Goal: Task Accomplishment & Management: Manage account settings

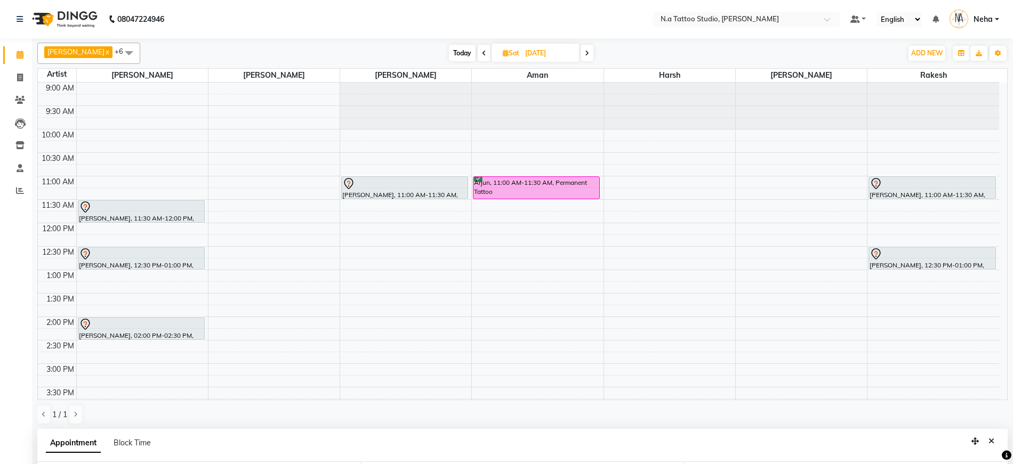
select select "26601"
select select "690"
select select "tentative"
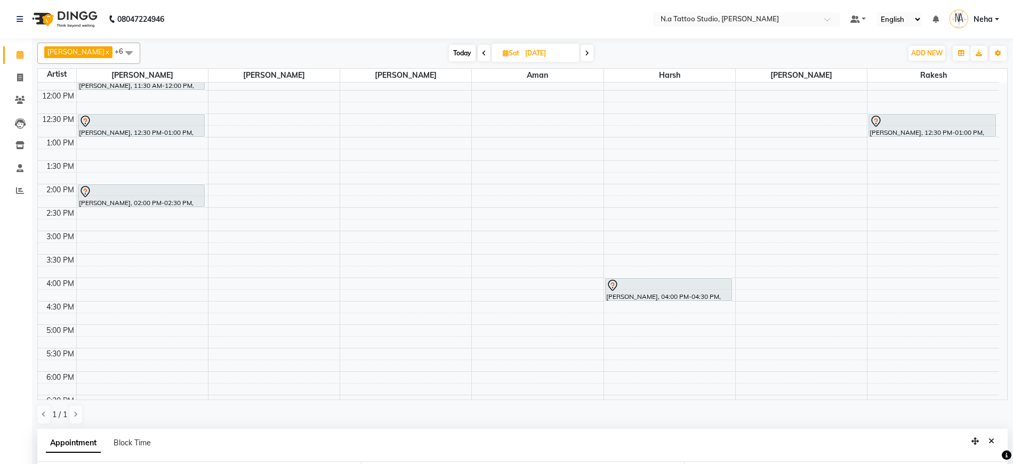
click at [453, 50] on span "Today" at bounding box center [462, 53] width 27 height 17
type input "[DATE]"
select select "690"
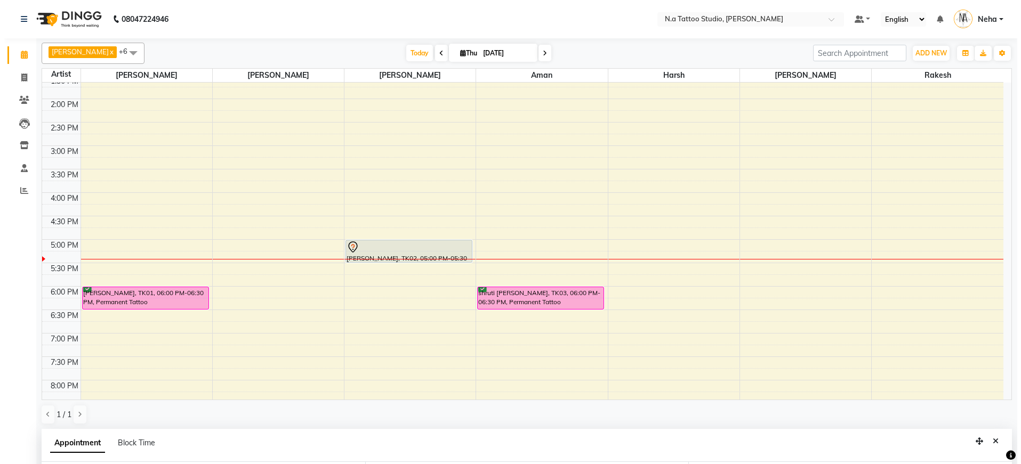
scroll to position [292, 0]
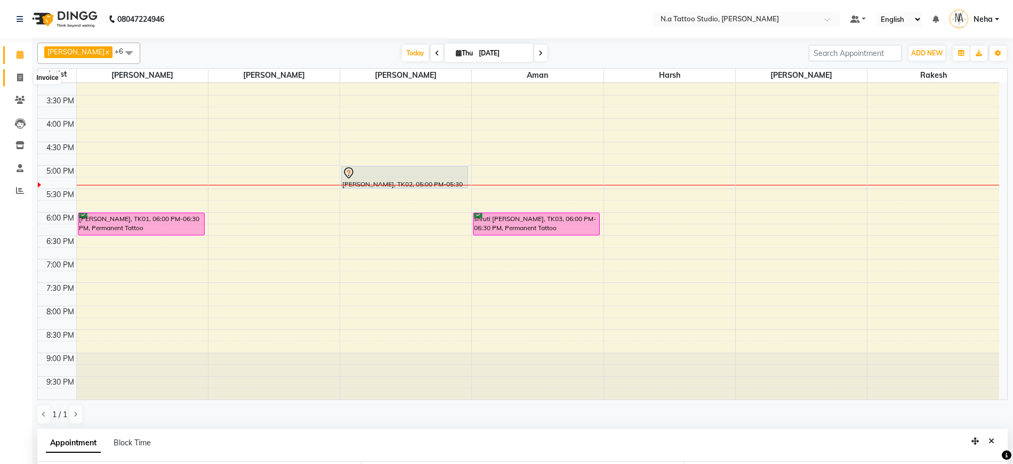
click at [14, 75] on span at bounding box center [20, 78] width 19 height 12
select select "service"
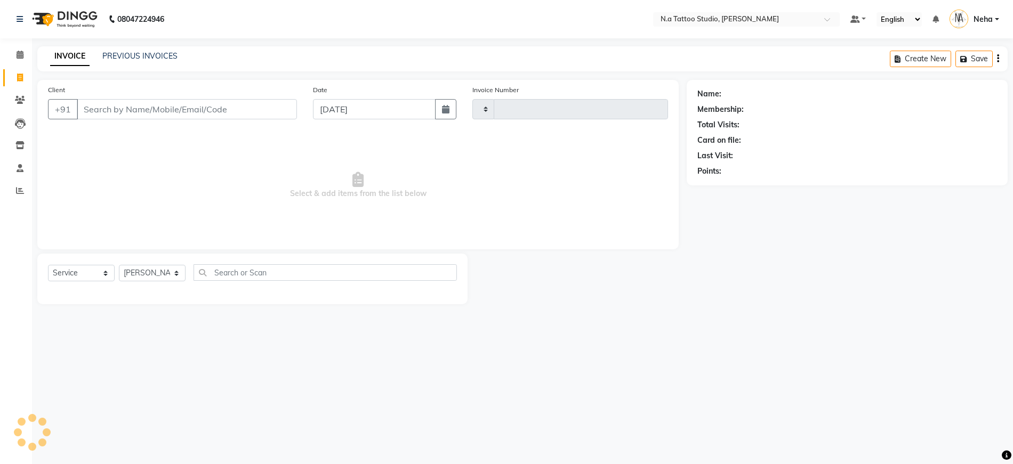
type input "0611"
select select "4590"
click at [140, 108] on input "Client" at bounding box center [188, 109] width 222 height 20
type input "61"
click at [19, 57] on icon at bounding box center [20, 55] width 7 height 8
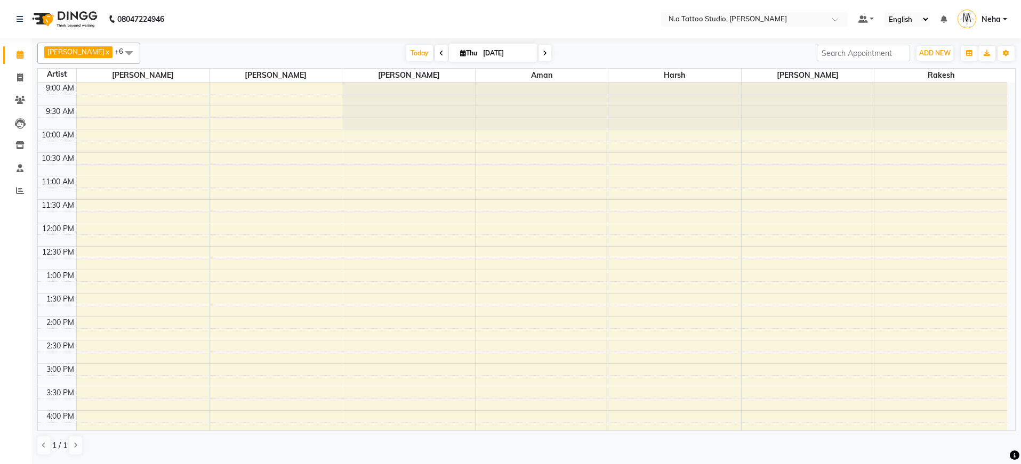
click at [506, 51] on input "[DATE]" at bounding box center [506, 53] width 53 height 16
select select "9"
select select "2025"
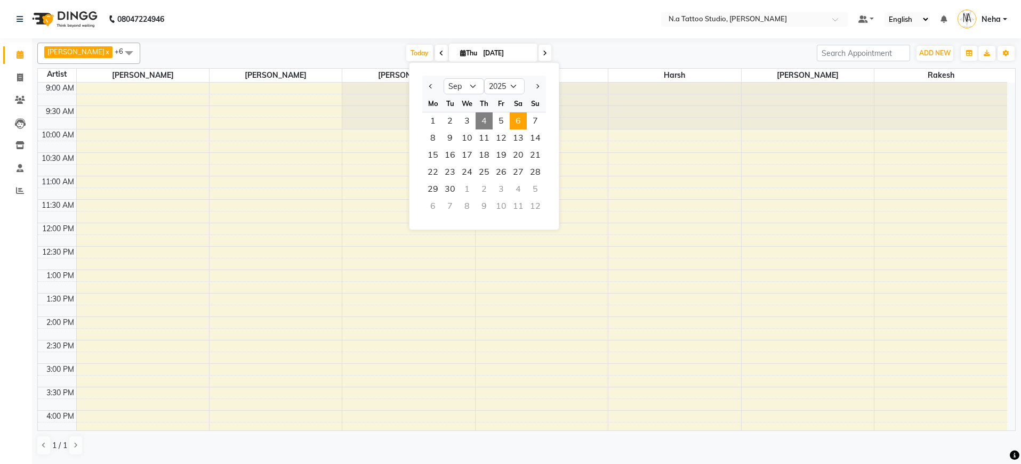
click at [517, 127] on span "6" at bounding box center [518, 120] width 17 height 17
type input "[DATE]"
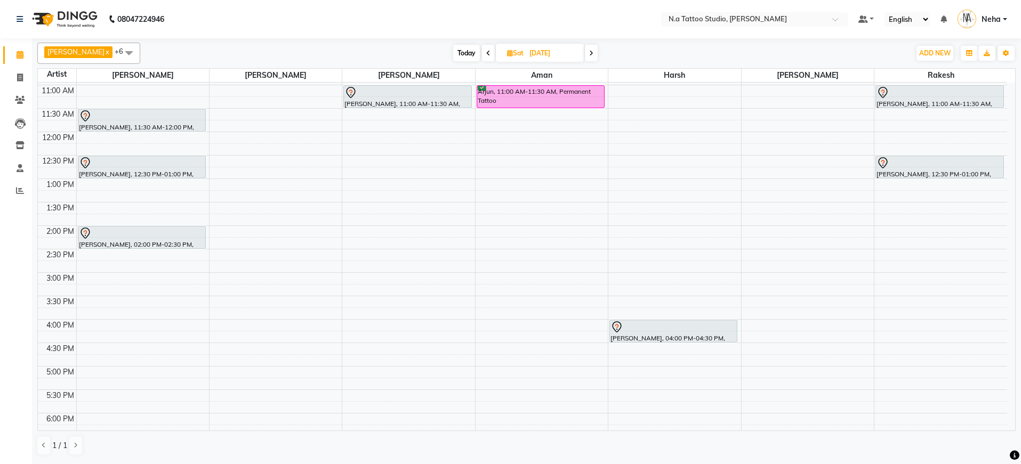
scroll to position [93, 0]
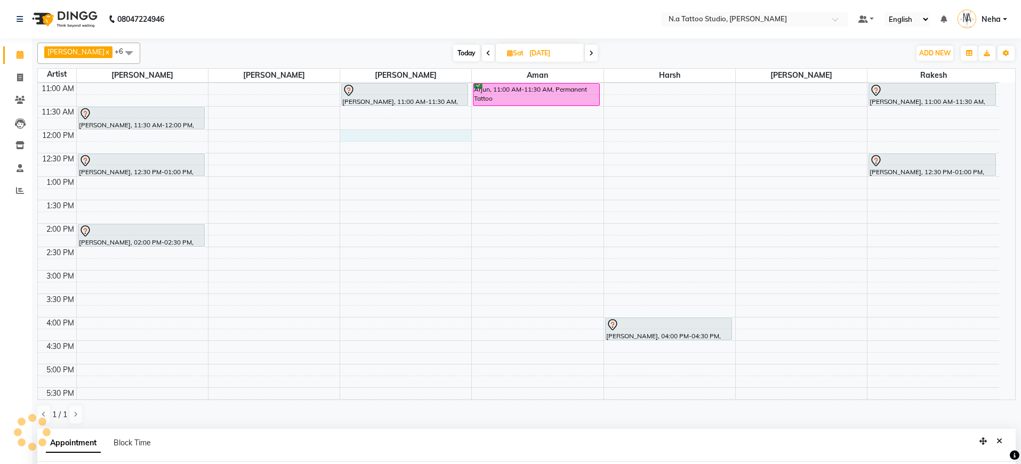
select select "26611"
select select "tentative"
select select "720"
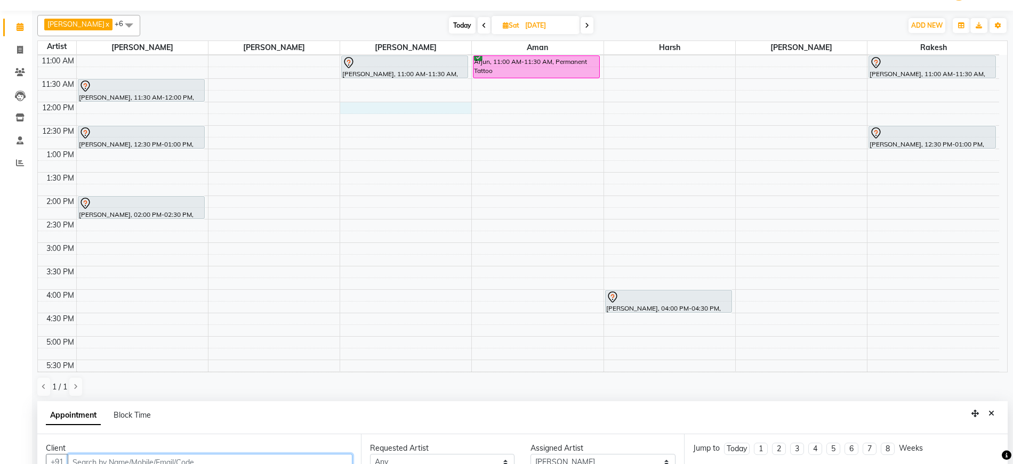
paste input "8587861911"
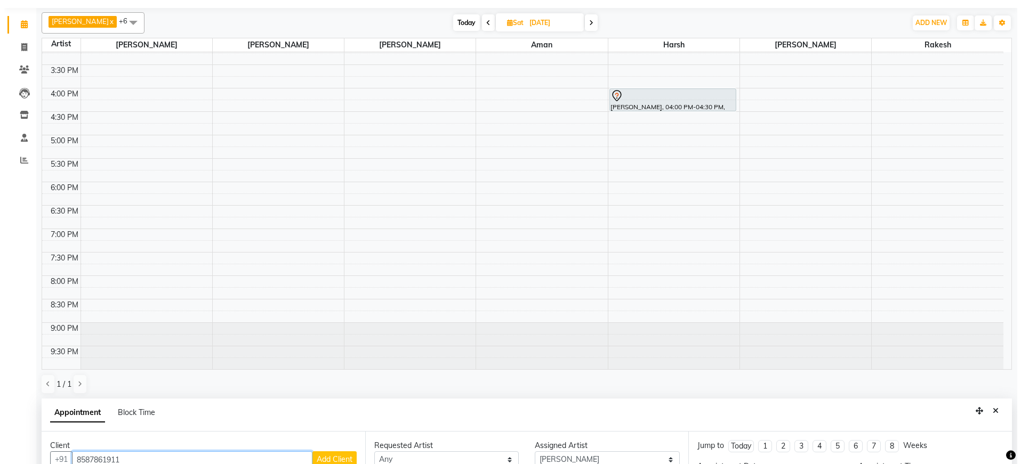
scroll to position [207, 0]
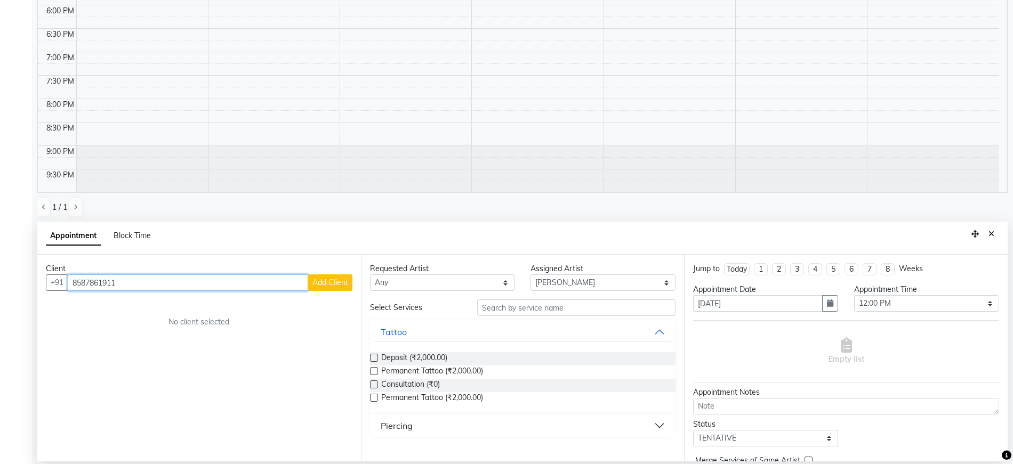
type input "8587861911"
click at [341, 283] on span "Add Client" at bounding box center [330, 283] width 36 height 10
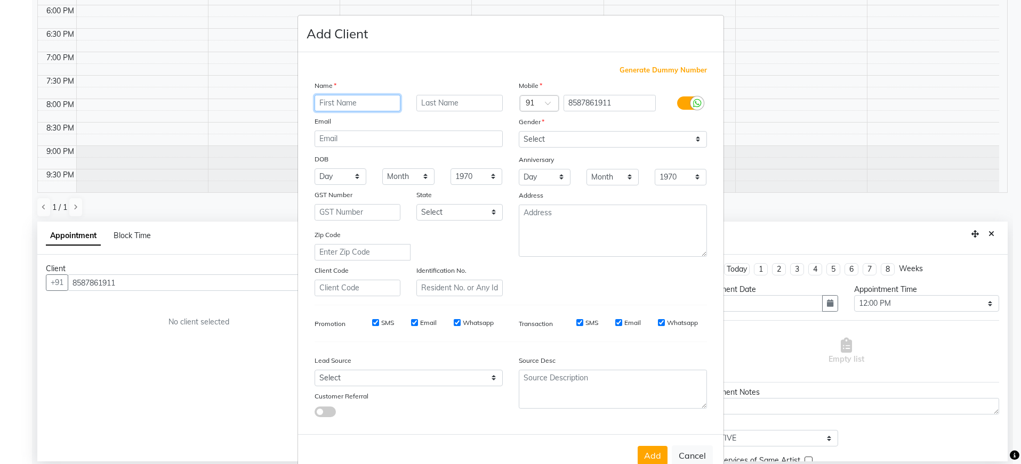
paste input "[PERSON_NAME]"
type input "[PERSON_NAME]"
click at [374, 144] on input "email" at bounding box center [408, 139] width 188 height 17
paste input "[EMAIL_ADDRESS][DOMAIN_NAME]"
type input "[EMAIL_ADDRESS][DOMAIN_NAME]"
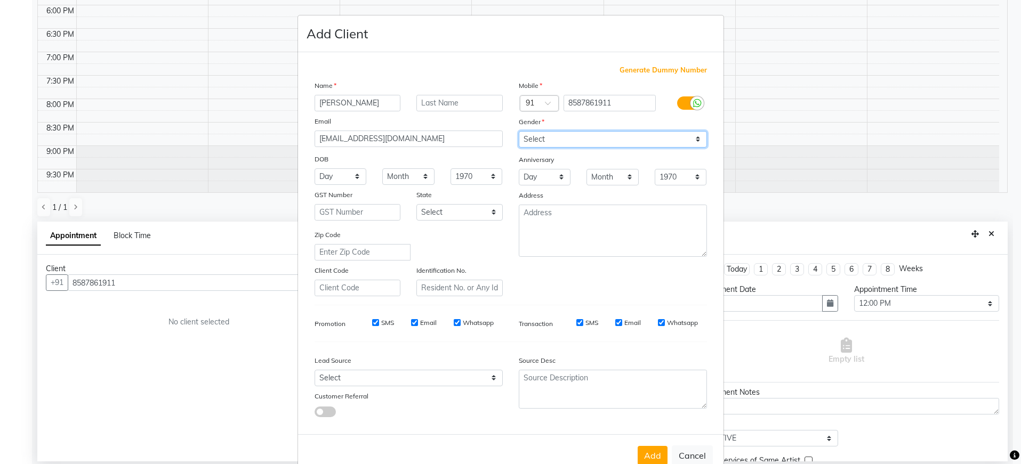
click at [555, 135] on select "Select [DEMOGRAPHIC_DATA] [DEMOGRAPHIC_DATA] Other Prefer Not To Say" at bounding box center [613, 139] width 188 height 17
select select "[DEMOGRAPHIC_DATA]"
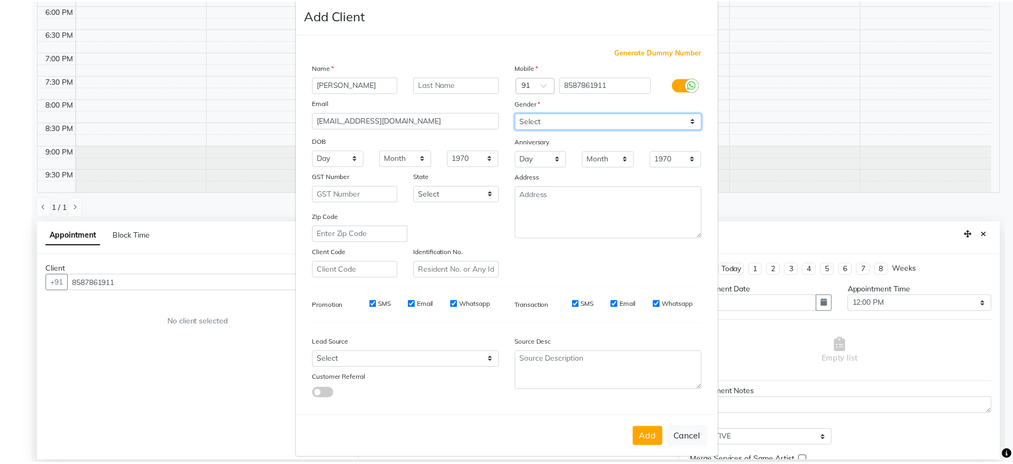
scroll to position [28, 0]
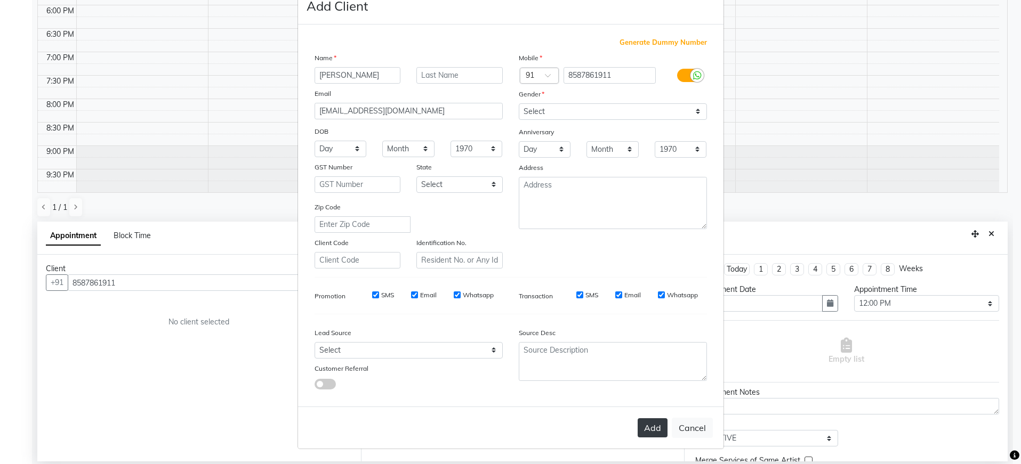
click at [654, 421] on button "Add" at bounding box center [653, 427] width 30 height 19
type input "85******11"
select select
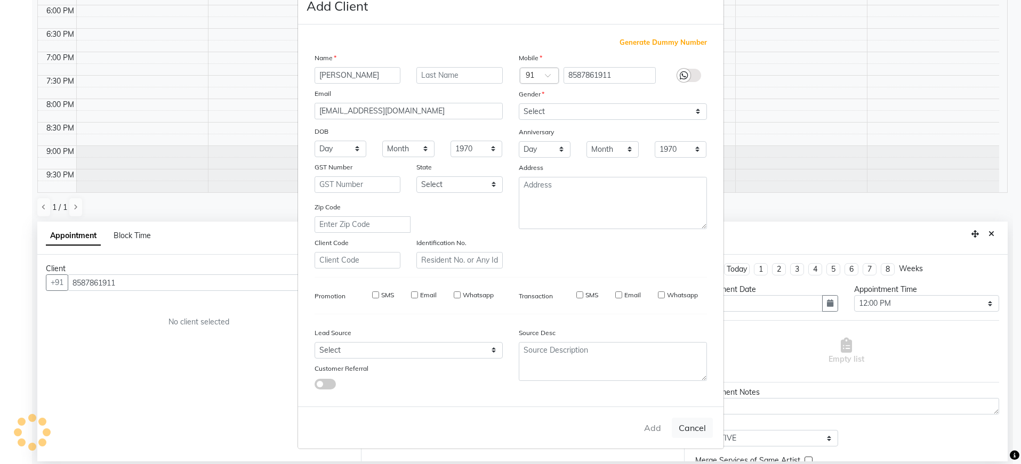
select select
checkbox input "false"
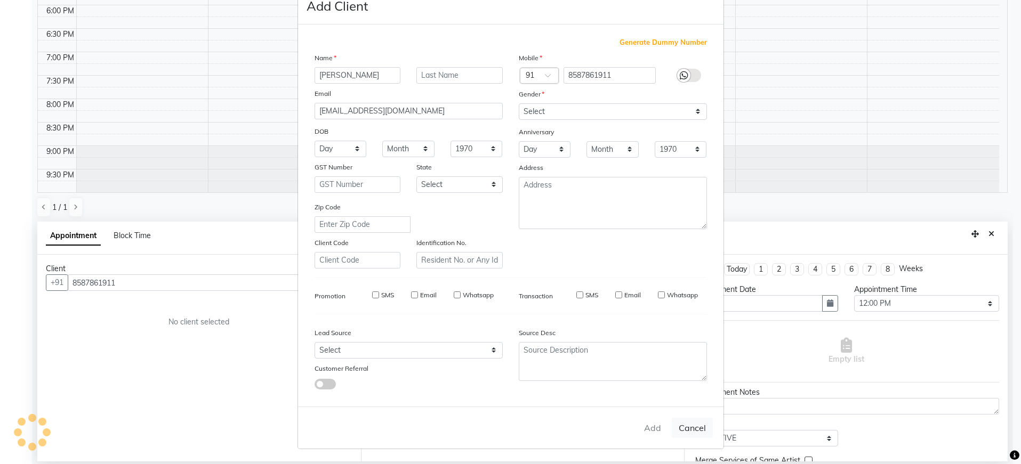
checkbox input "false"
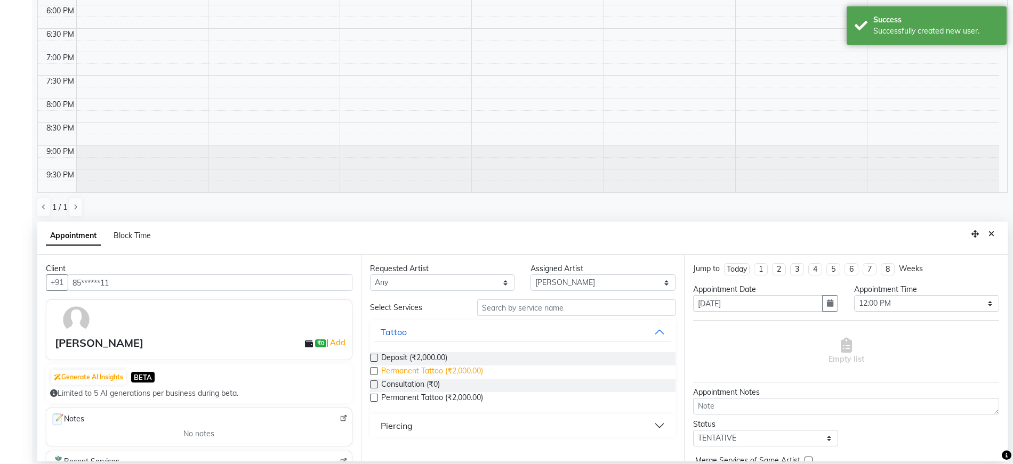
drag, startPoint x: 463, startPoint y: 369, endPoint x: 466, endPoint y: 365, distance: 5.7
click at [463, 369] on span "Permanent Tattoo (₹2,000.00)" at bounding box center [432, 372] width 102 height 13
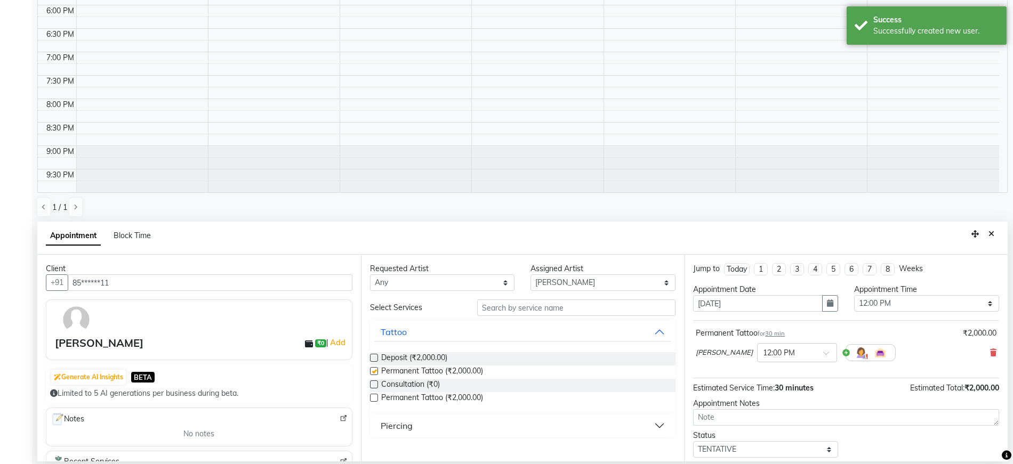
checkbox input "false"
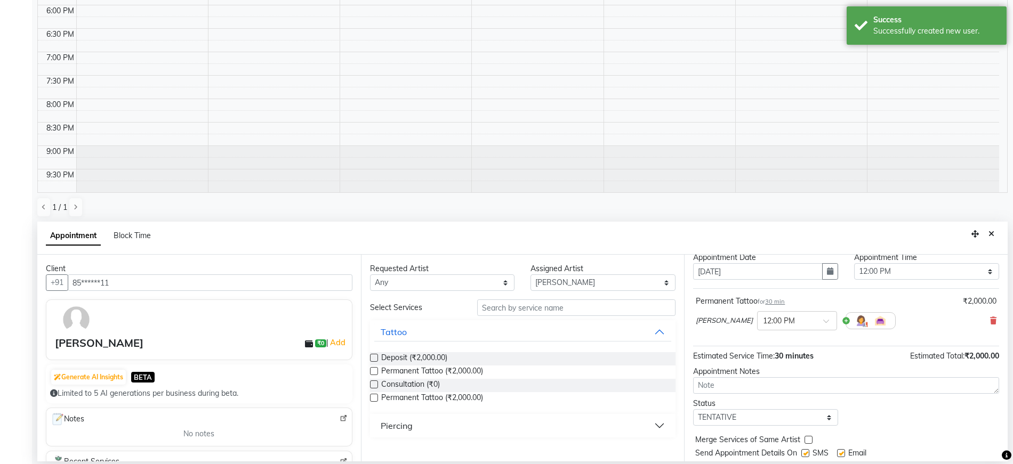
scroll to position [63, 0]
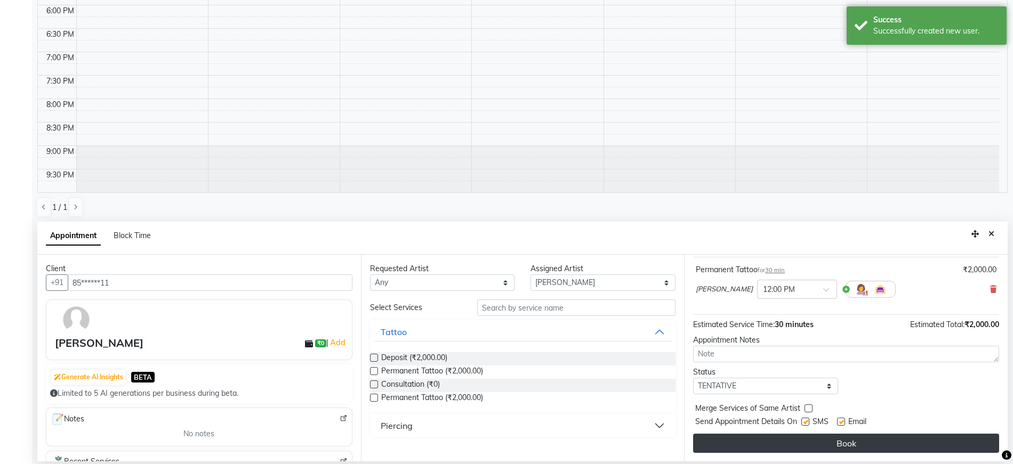
click at [776, 445] on button "Book" at bounding box center [846, 443] width 306 height 19
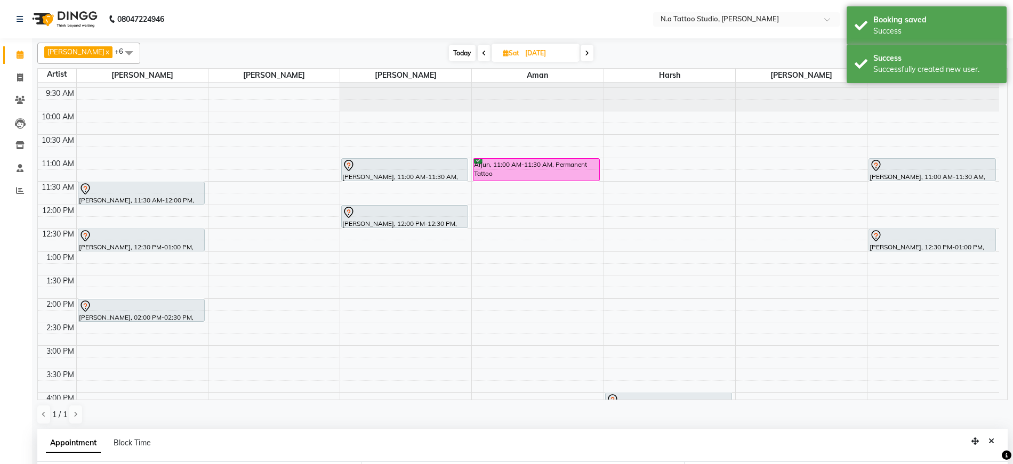
scroll to position [20, 0]
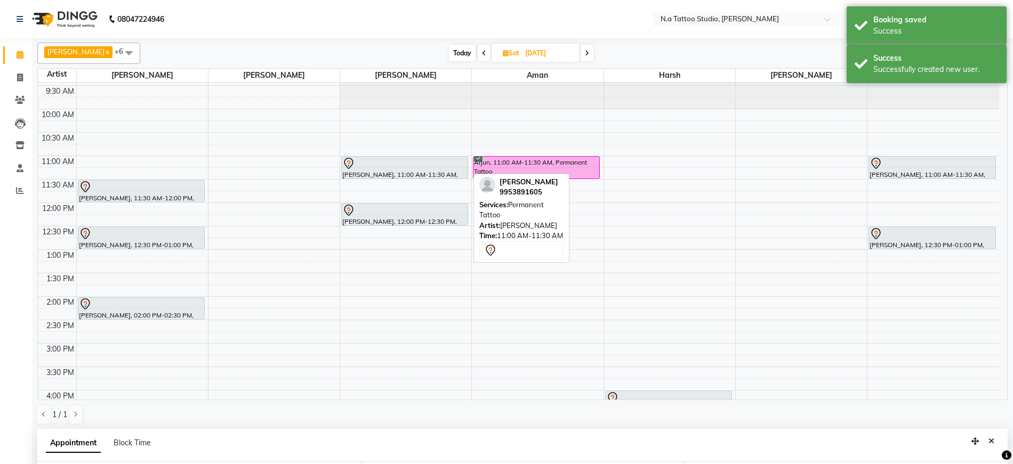
click at [424, 172] on div "[PERSON_NAME], 11:00 AM-11:30 AM, Permanent Tattoo" at bounding box center [405, 168] width 126 height 22
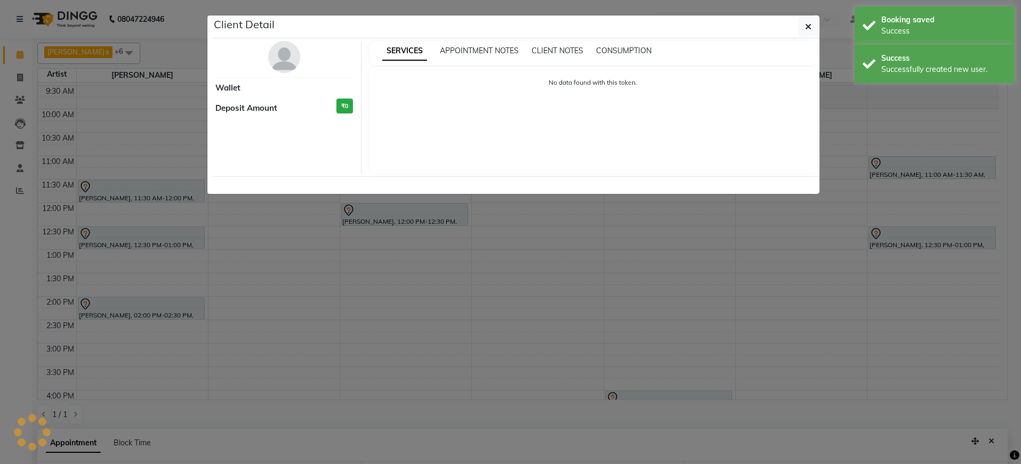
select select "7"
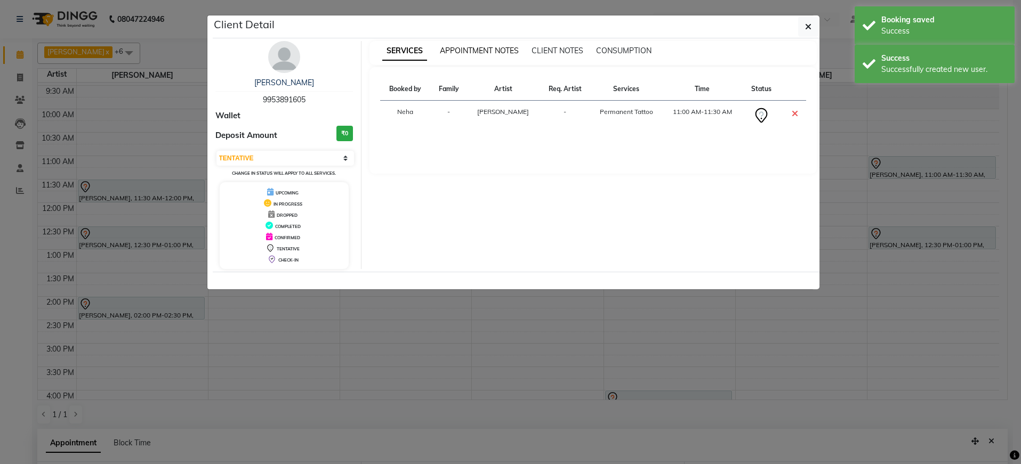
click at [489, 59] on div "SERVICES APPOINTMENT NOTES CLIENT NOTES CONSUMPTION" at bounding box center [592, 53] width 447 height 24
click at [489, 51] on span "APPOINTMENT NOTES" at bounding box center [479, 51] width 79 height 10
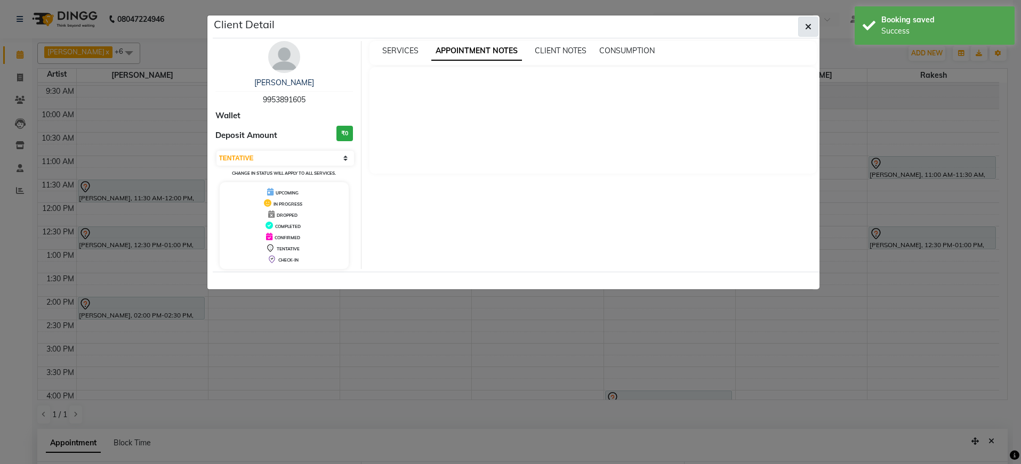
click at [812, 29] on button "button" at bounding box center [808, 27] width 20 height 20
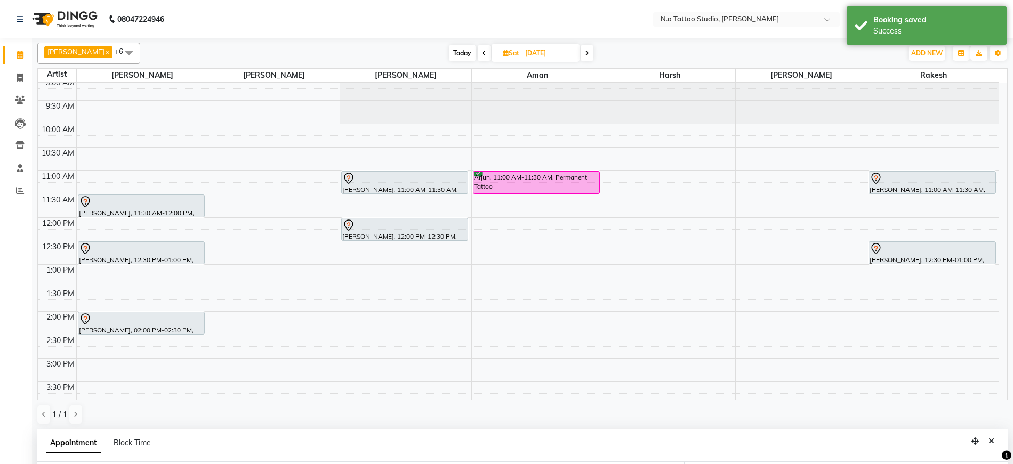
scroll to position [4, 0]
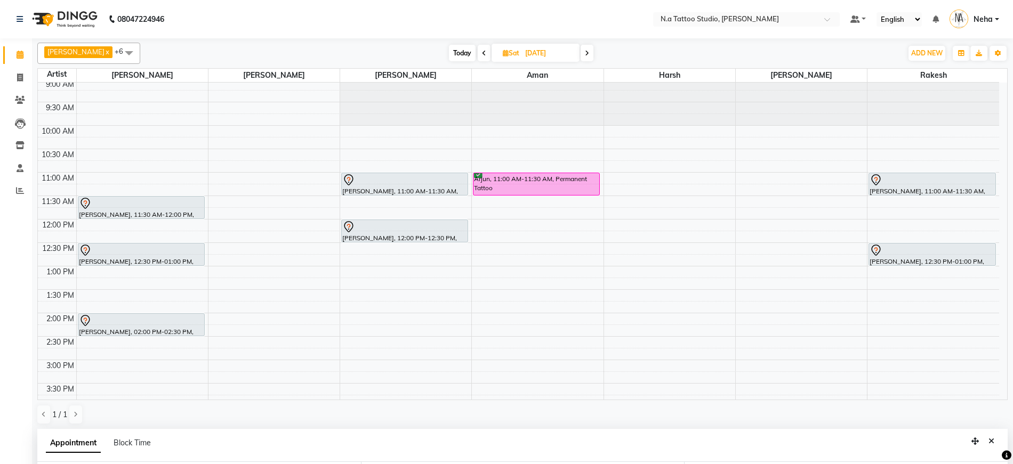
click at [452, 49] on span "Today" at bounding box center [462, 53] width 27 height 17
type input "[DATE]"
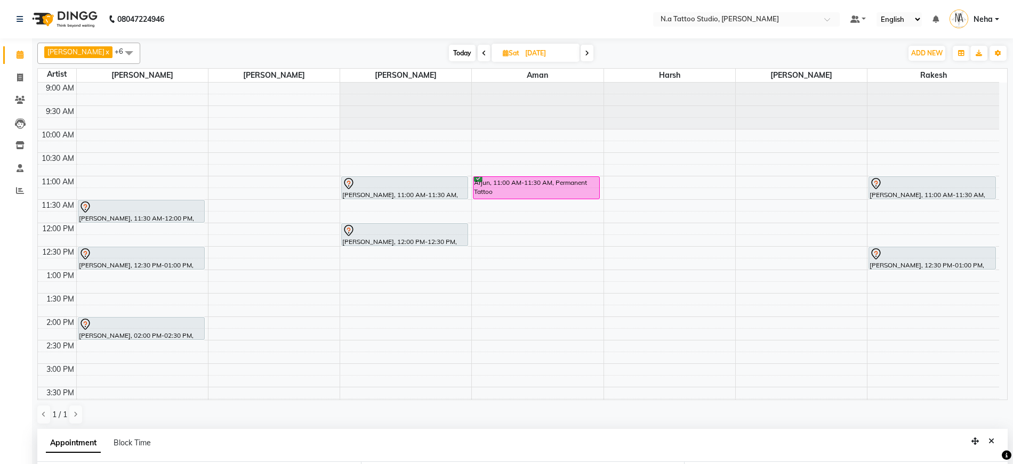
select select "720"
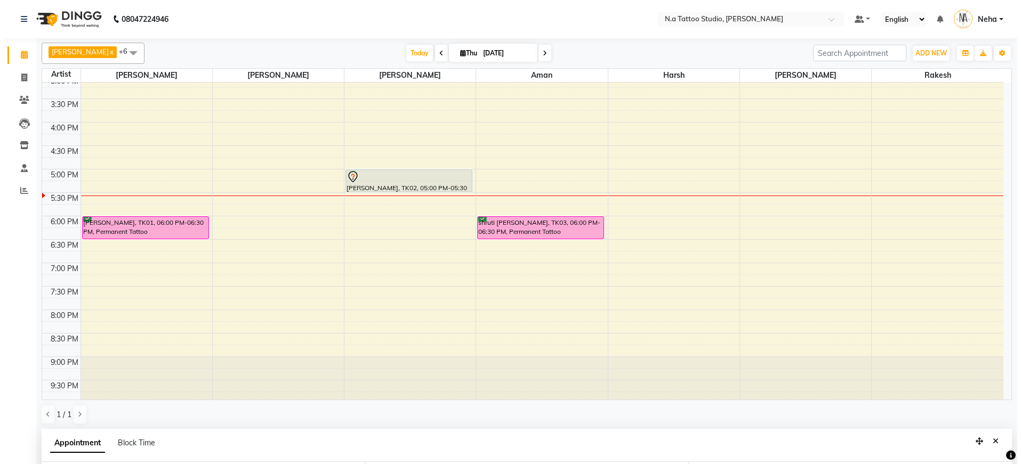
scroll to position [292, 0]
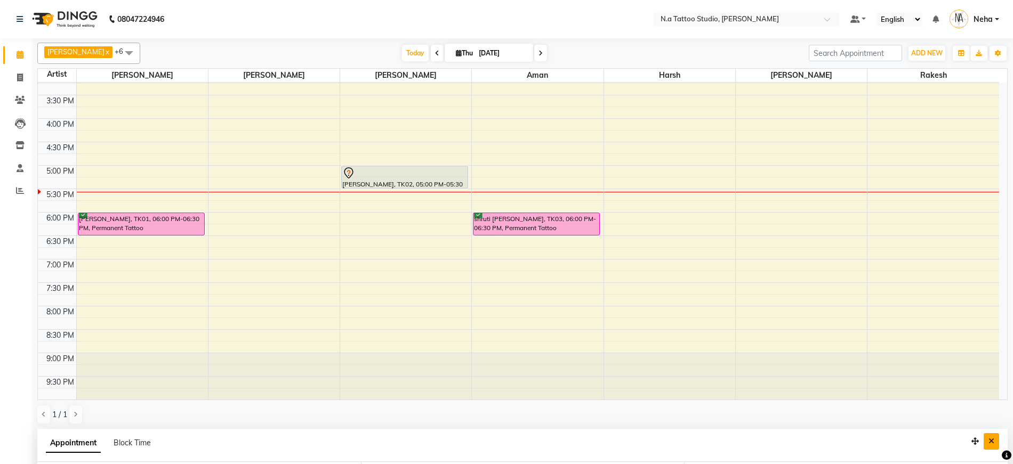
click at [995, 436] on button "Close" at bounding box center [990, 441] width 15 height 17
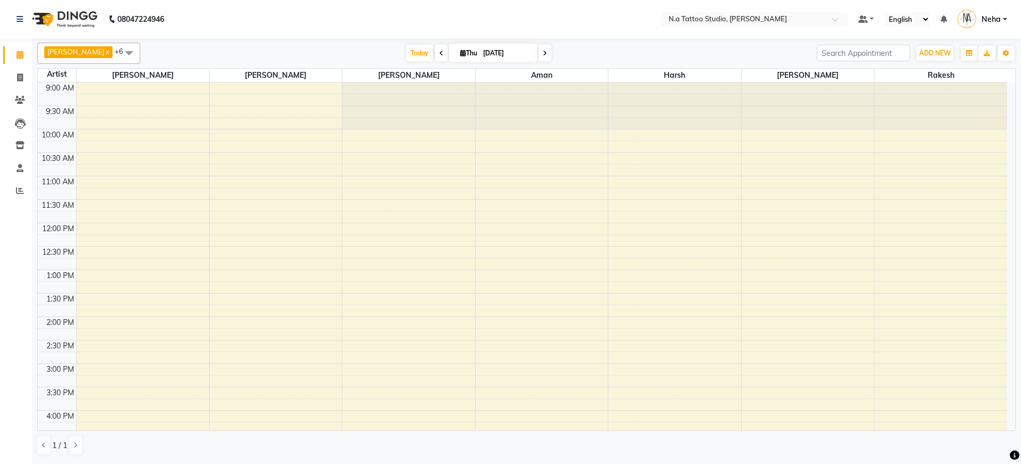
scroll to position [261, 0]
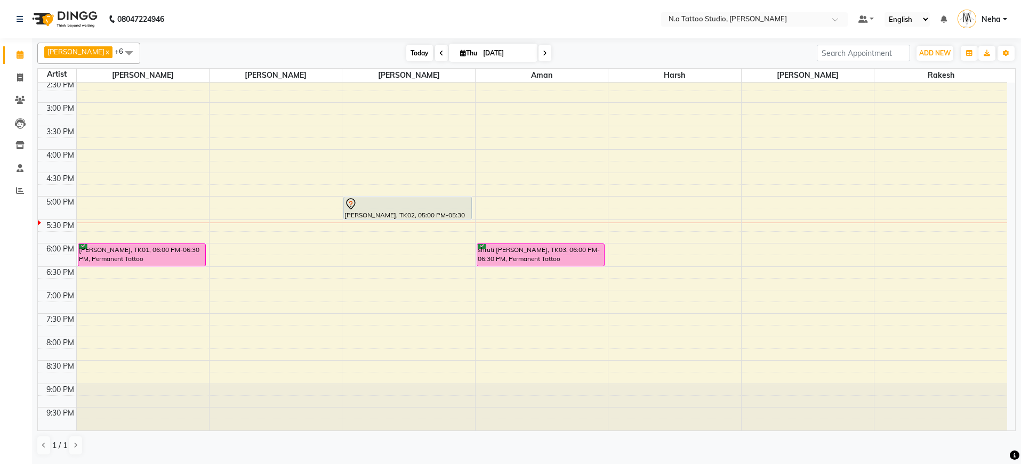
click at [422, 54] on span "Today" at bounding box center [419, 53] width 27 height 17
click at [15, 78] on span at bounding box center [20, 78] width 19 height 12
select select "service"
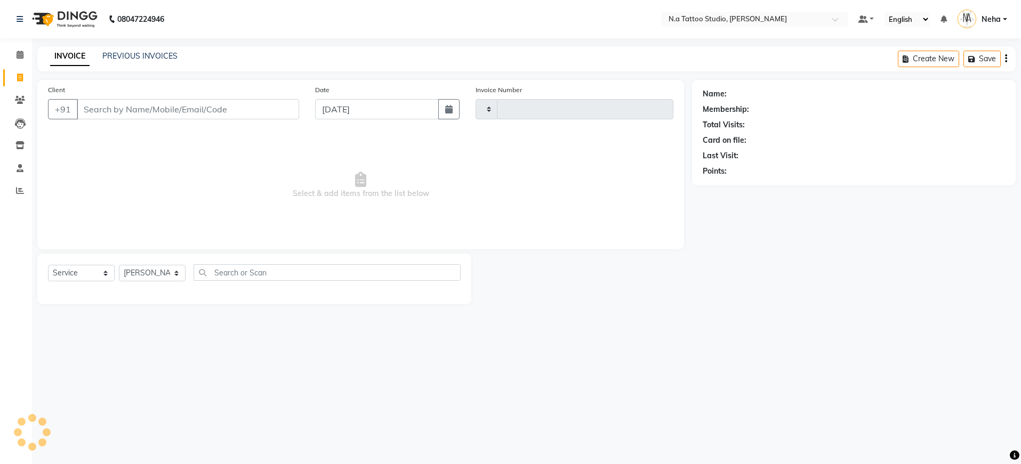
type input "0611"
select select "4590"
click at [194, 118] on input "Client" at bounding box center [188, 109] width 222 height 20
type input "9654603618"
click at [278, 109] on span "Add Client" at bounding box center [272, 109] width 42 height 11
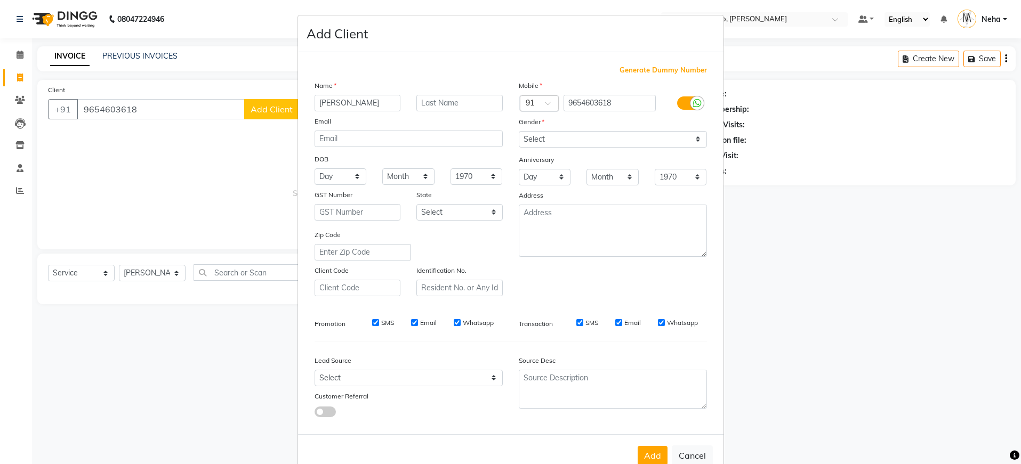
type input "[PERSON_NAME]"
click at [478, 102] on input "text" at bounding box center [459, 103] width 86 height 17
type input "[PERSON_NAME]"
click at [389, 138] on input "email" at bounding box center [408, 139] width 188 height 17
type input "[EMAIL_ADDRESS][DOMAIN_NAME]"
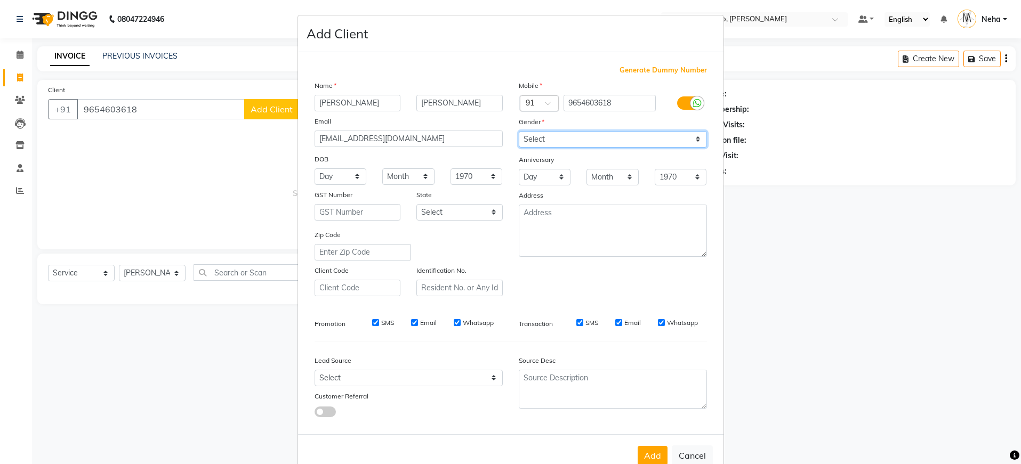
click at [587, 147] on select "Select [DEMOGRAPHIC_DATA] [DEMOGRAPHIC_DATA] Other Prefer Not To Say" at bounding box center [613, 139] width 188 height 17
select select "[DEMOGRAPHIC_DATA]"
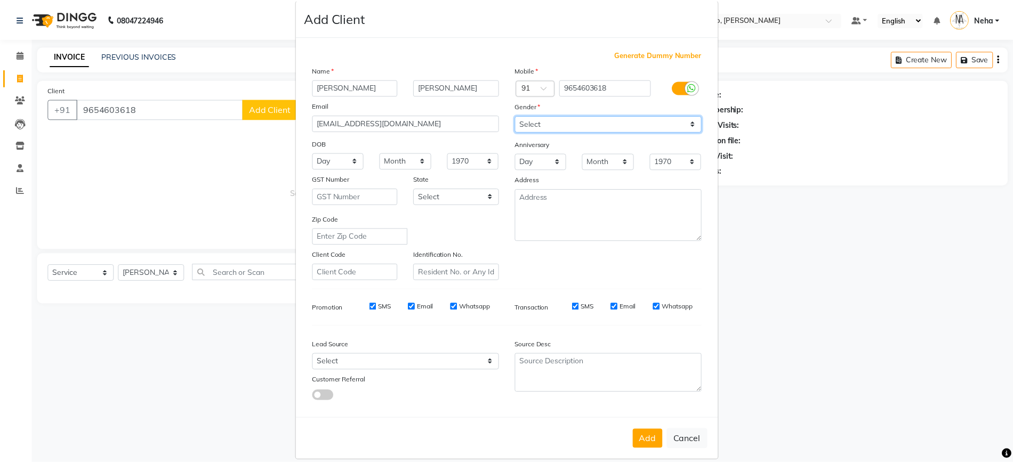
scroll to position [28, 0]
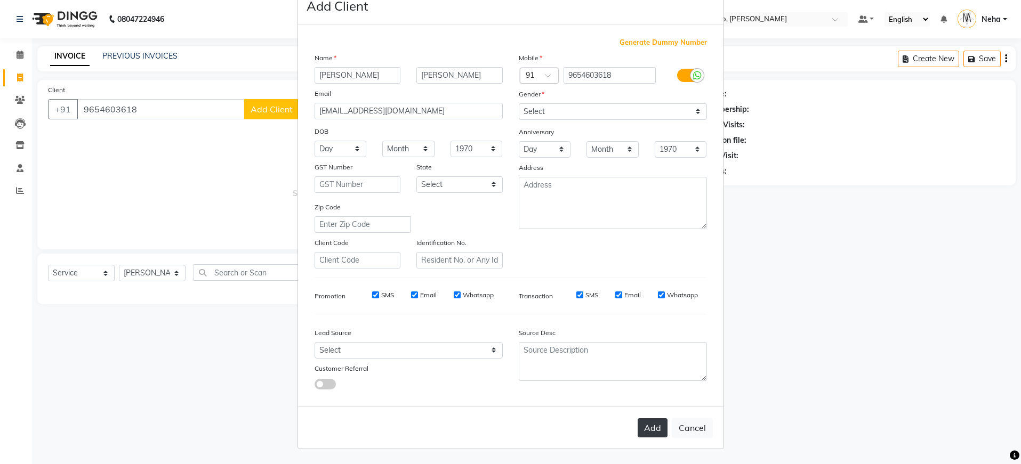
click at [649, 432] on button "Add" at bounding box center [653, 427] width 30 height 19
type input "96******18"
select select
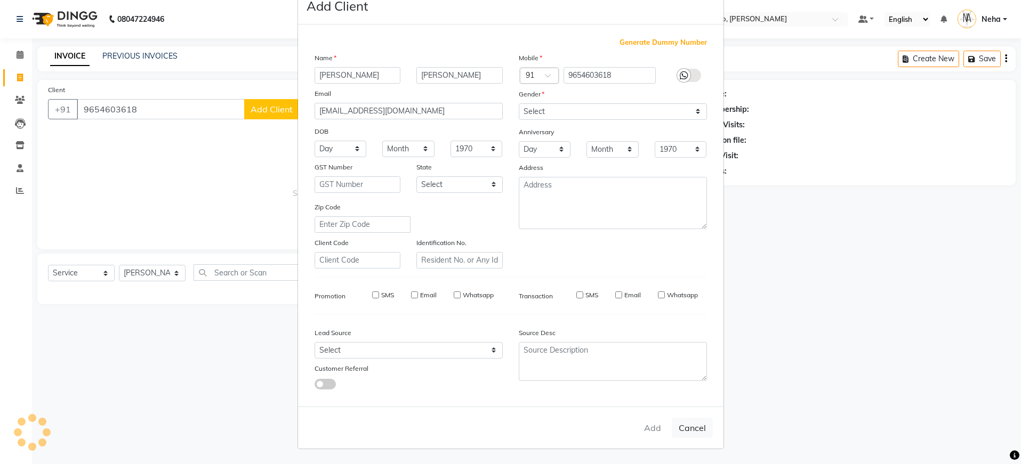
select select
checkbox input "false"
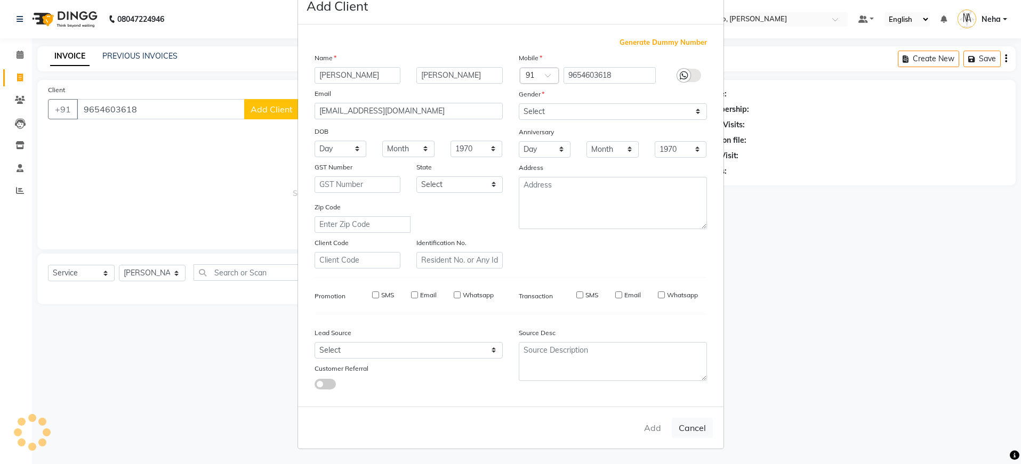
checkbox input "false"
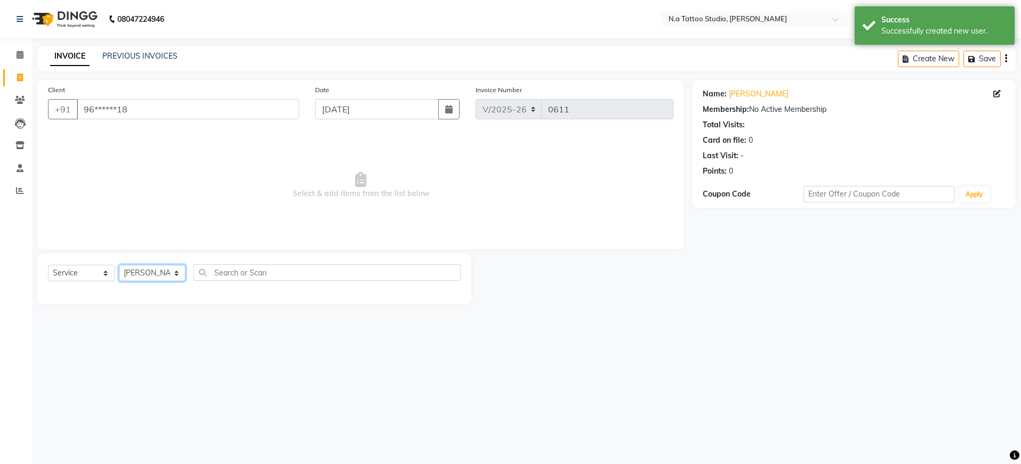
click at [171, 278] on select "[PERSON_NAME] [PERSON_NAME] [PERSON_NAME] [PERSON_NAME] Manager [PERSON_NAME] […" at bounding box center [152, 273] width 67 height 17
select select "59453"
click at [54, 311] on div "Permanent Tattoo" at bounding box center [79, 311] width 62 height 11
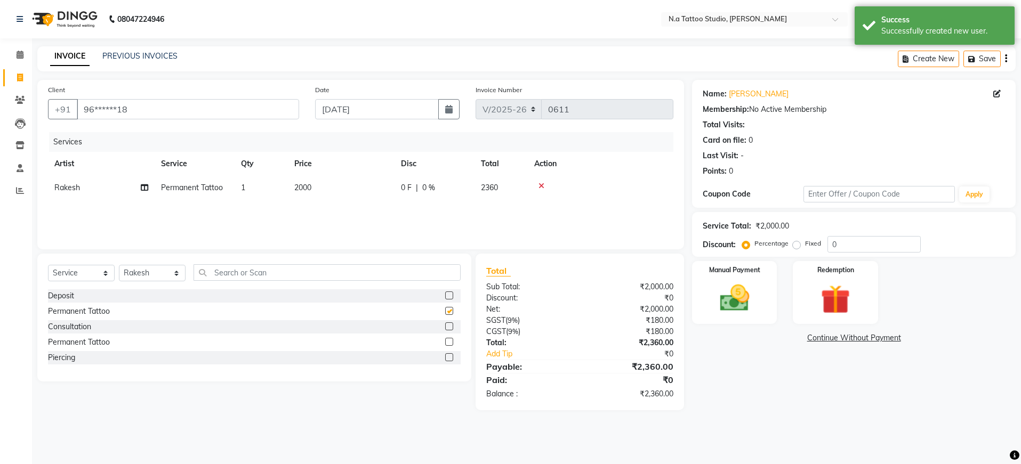
checkbox input "false"
click at [351, 185] on td "2000" at bounding box center [341, 188] width 107 height 24
select select "59453"
click at [376, 190] on input "2000" at bounding box center [391, 190] width 94 height 17
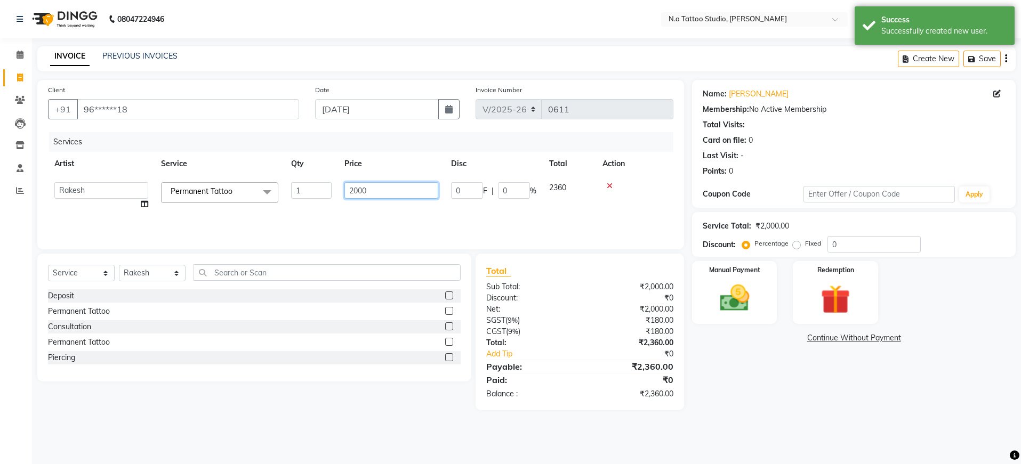
click at [376, 190] on input "2000" at bounding box center [391, 190] width 94 height 17
type input "2500"
click at [388, 220] on div "Services Artist Service Qty Price Disc Total Action [PERSON_NAME] [PERSON_NAME]…" at bounding box center [360, 185] width 625 height 107
click at [1007, 59] on div "Create New Save" at bounding box center [957, 58] width 118 height 25
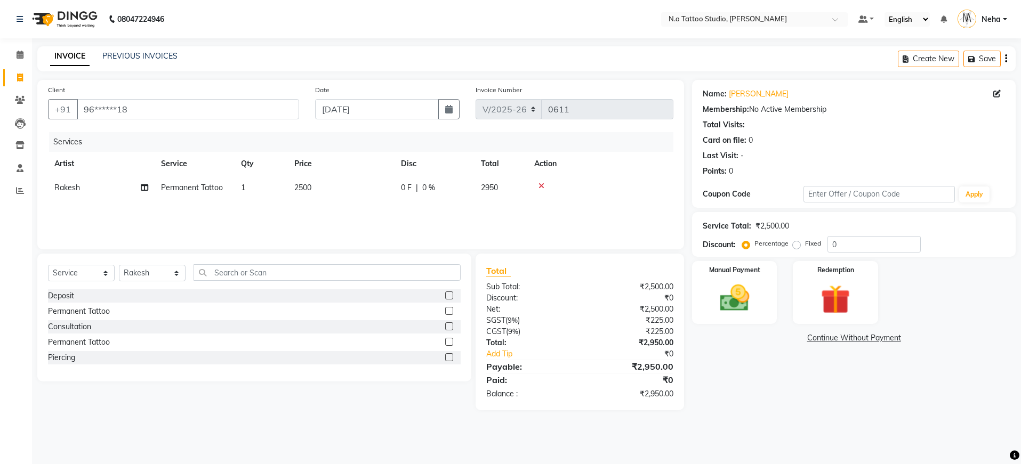
drag, startPoint x: 1006, startPoint y: 55, endPoint x: 967, endPoint y: 67, distance: 40.8
click at [1006, 59] on icon "button" at bounding box center [1006, 59] width 2 height 1
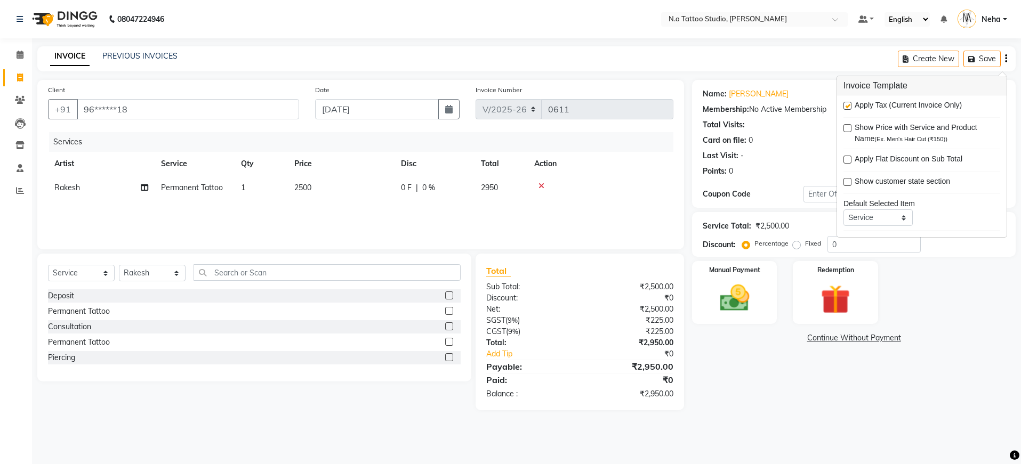
click at [846, 108] on label at bounding box center [847, 106] width 8 height 8
click at [846, 108] on input "checkbox" at bounding box center [846, 106] width 7 height 7
checkbox input "false"
click at [714, 303] on img at bounding box center [734, 298] width 50 height 35
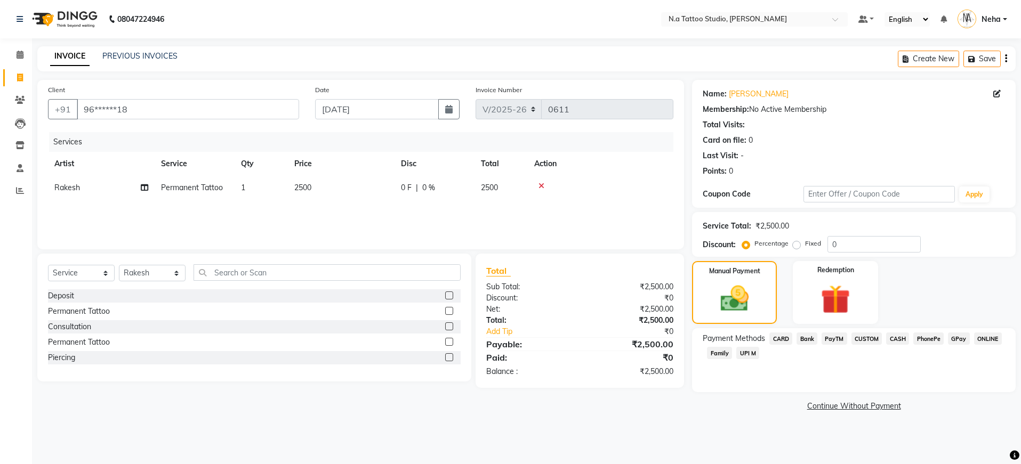
click at [954, 336] on span "GPay" at bounding box center [959, 339] width 22 height 12
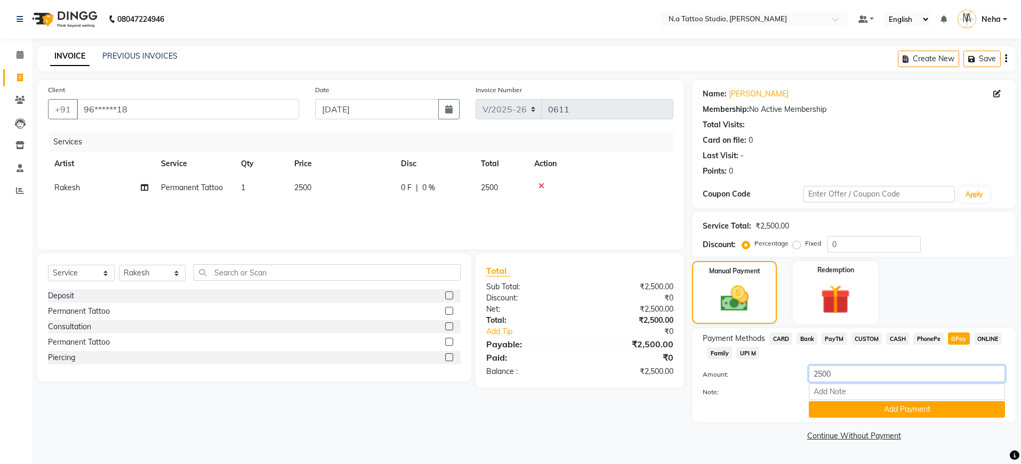
click at [820, 378] on input "2500" at bounding box center [907, 374] width 196 height 17
type input "500"
click at [864, 408] on button "Add Payment" at bounding box center [907, 409] width 196 height 17
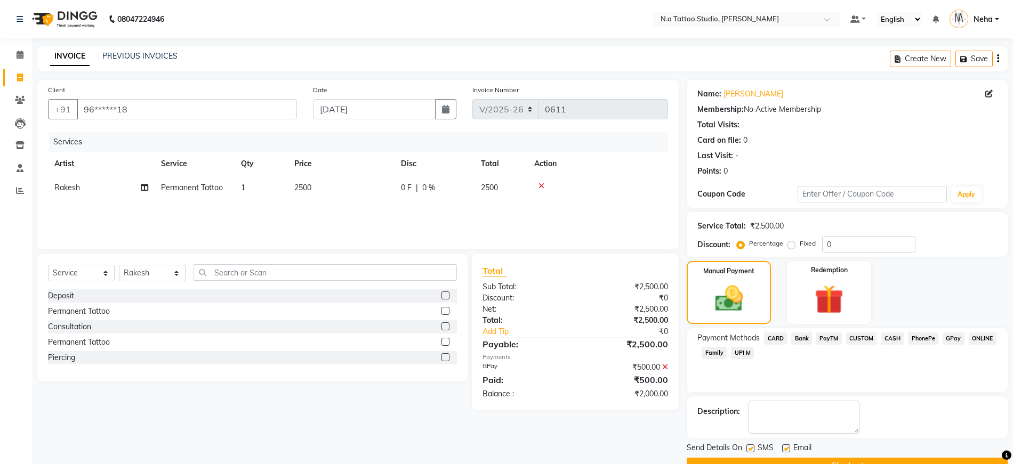
click at [889, 337] on span "CASH" at bounding box center [892, 339] width 23 height 12
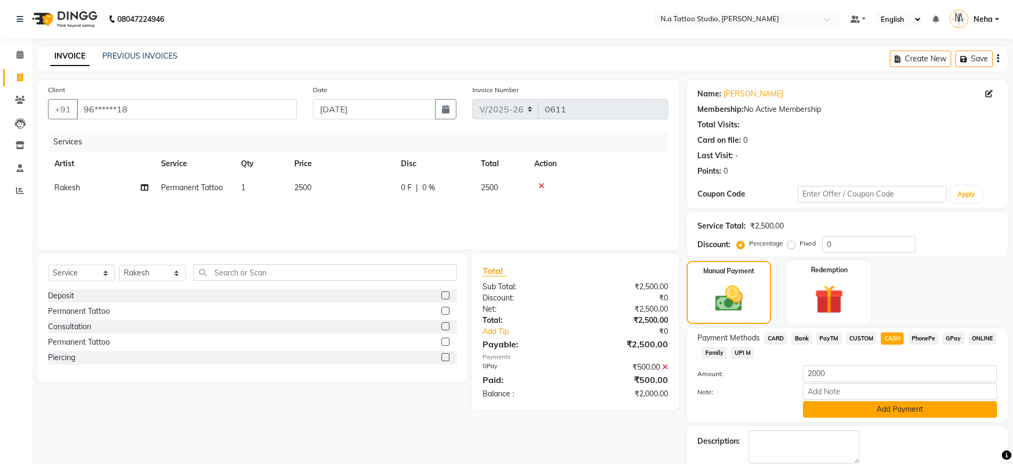
click at [895, 402] on button "Add Payment" at bounding box center [900, 409] width 194 height 17
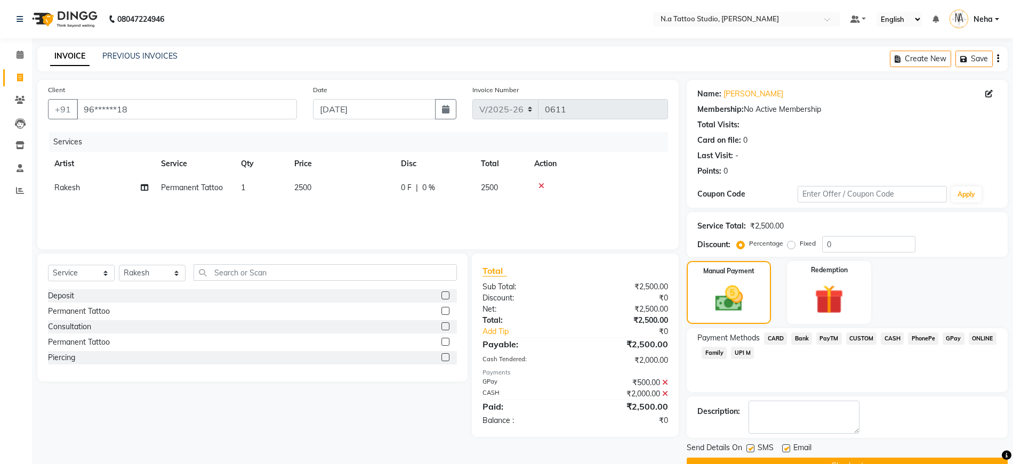
click at [884, 458] on button "Checkout" at bounding box center [847, 466] width 321 height 17
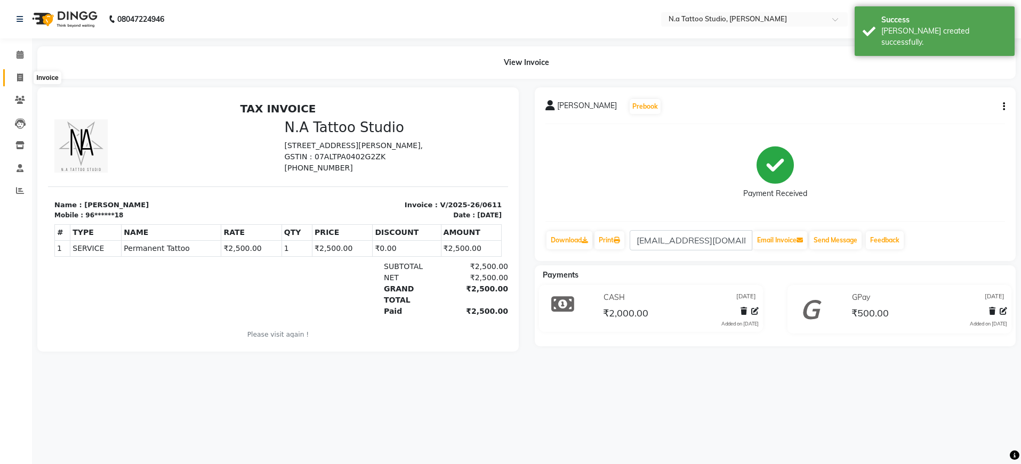
click at [17, 76] on icon at bounding box center [20, 78] width 6 height 8
select select "service"
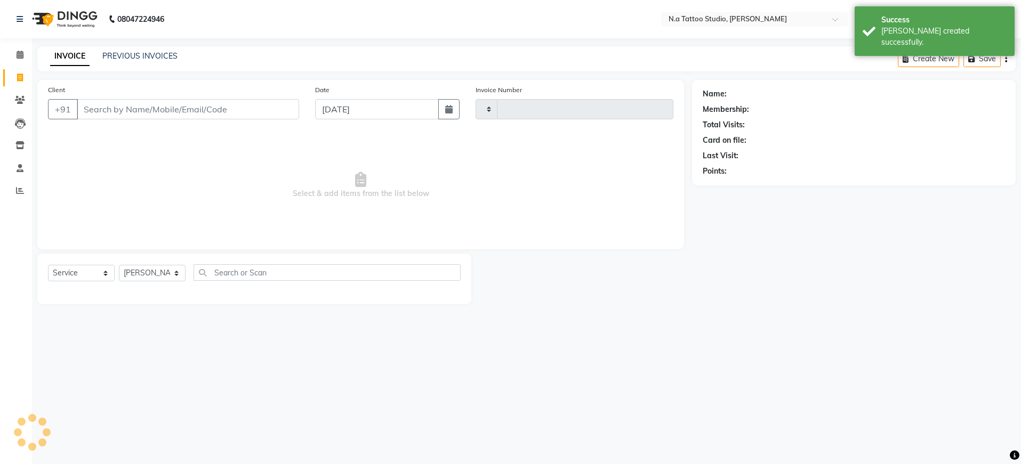
type input "0612"
select select "4590"
click at [135, 109] on input "Client" at bounding box center [188, 109] width 222 height 20
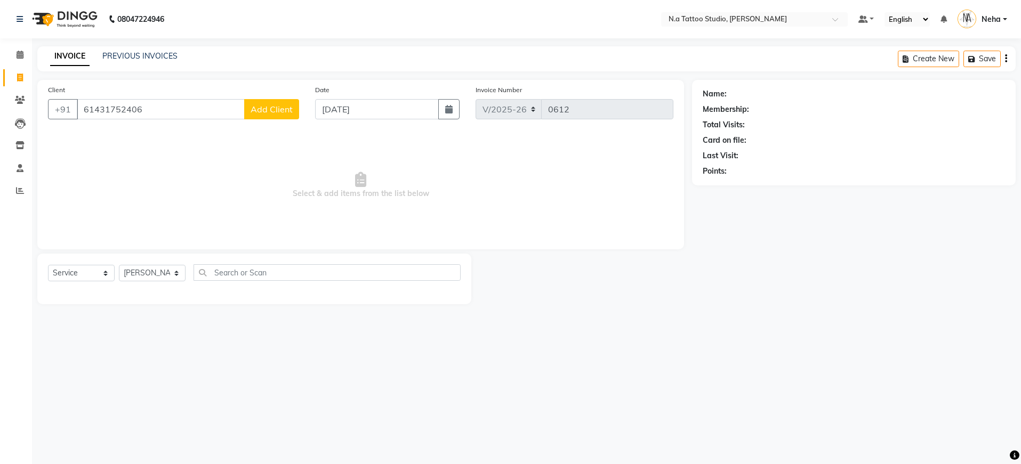
type input "61431752406"
click at [276, 106] on span "Add Client" at bounding box center [272, 109] width 42 height 11
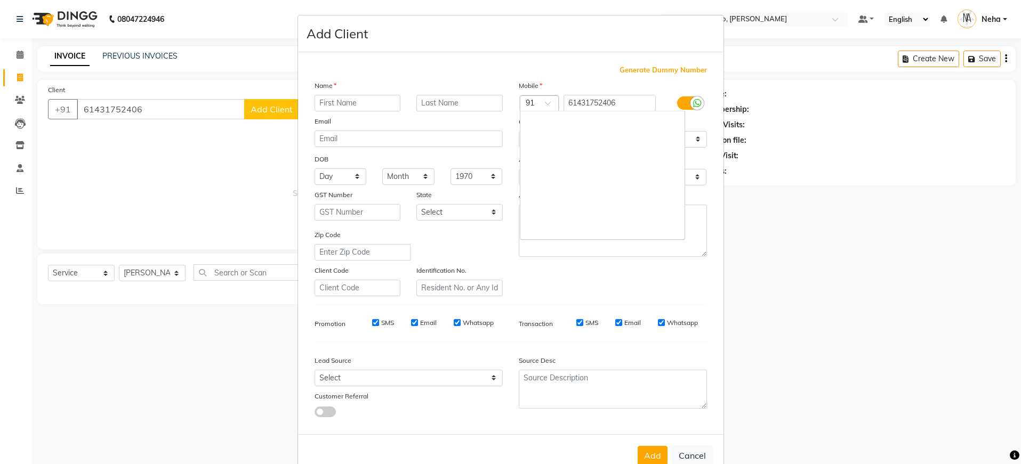
click at [521, 106] on div at bounding box center [539, 104] width 38 height 11
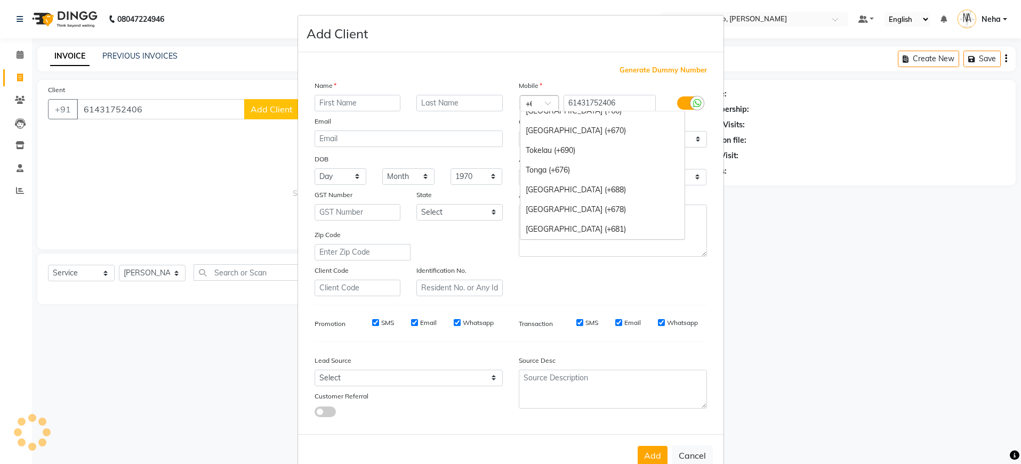
scroll to position [464, 0]
type input "+61"
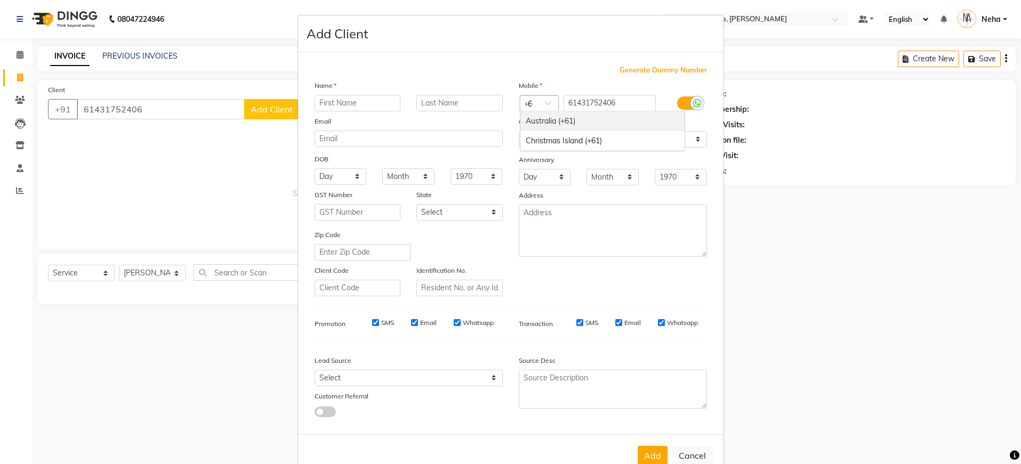
scroll to position [0, 0]
click at [566, 123] on div "Australia (+61)" at bounding box center [602, 121] width 164 height 20
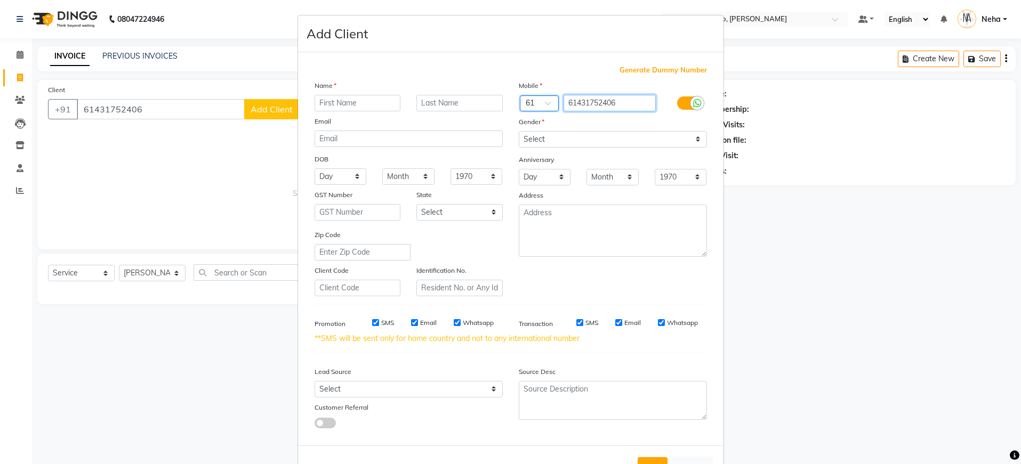
click at [574, 105] on input "61431752406" at bounding box center [609, 103] width 92 height 17
type input "431752406"
click at [356, 101] on input "text" at bounding box center [357, 103] width 86 height 17
type input "[PERSON_NAME]"
click at [541, 144] on select "Select [DEMOGRAPHIC_DATA] [DEMOGRAPHIC_DATA] Other Prefer Not To Say" at bounding box center [613, 139] width 188 height 17
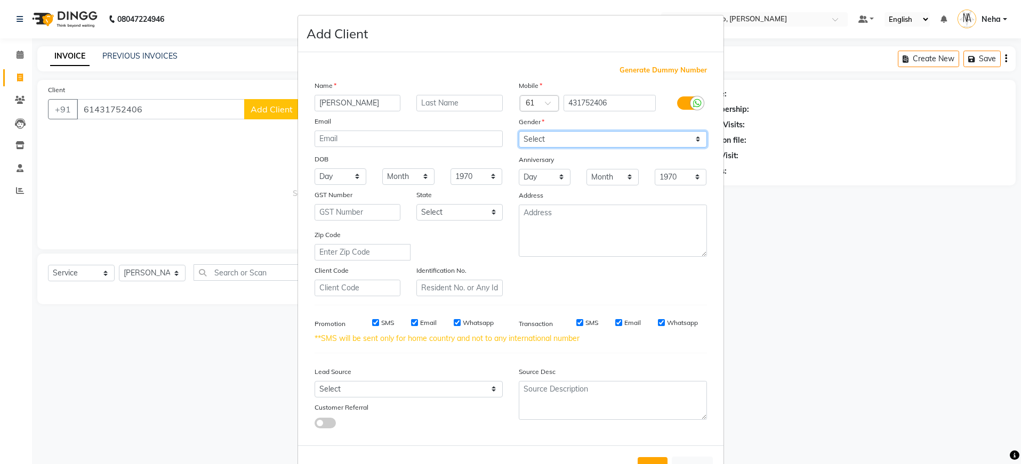
select select "[DEMOGRAPHIC_DATA]"
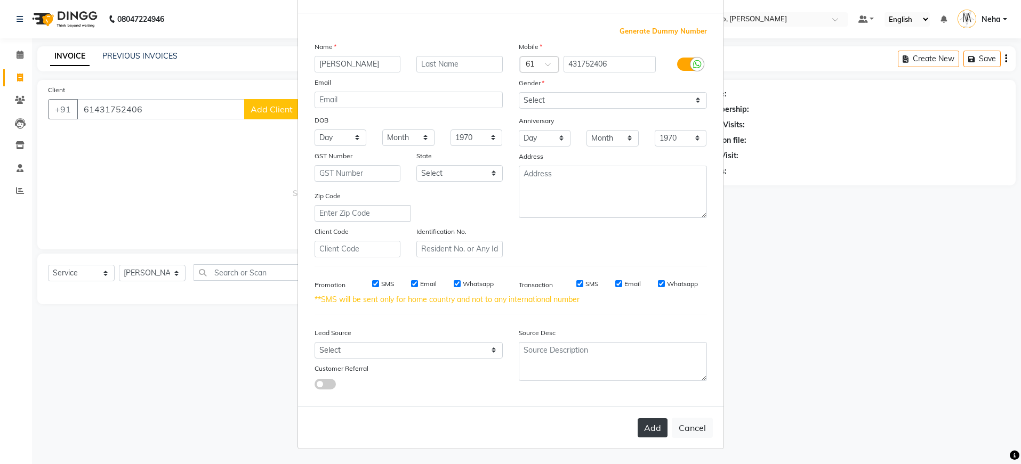
click at [654, 431] on button "Add" at bounding box center [653, 427] width 30 height 19
type input "43*****06"
select select
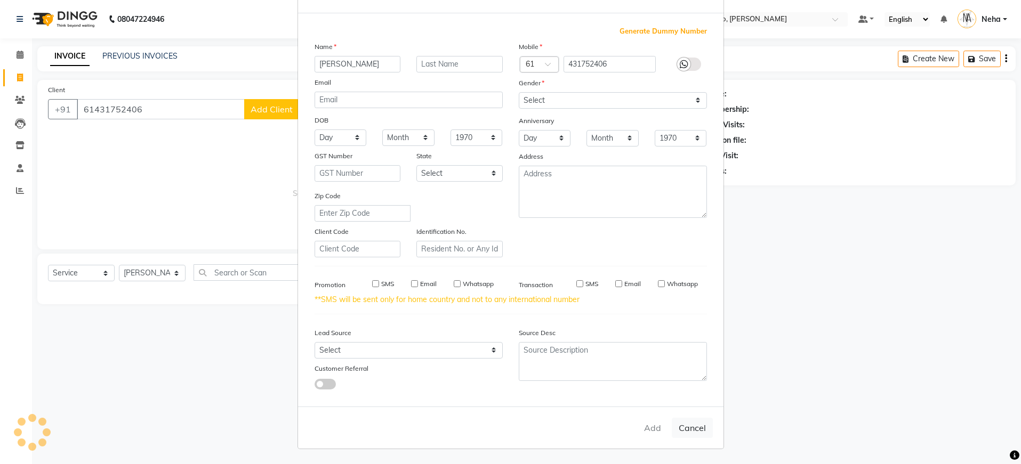
select select
checkbox input "false"
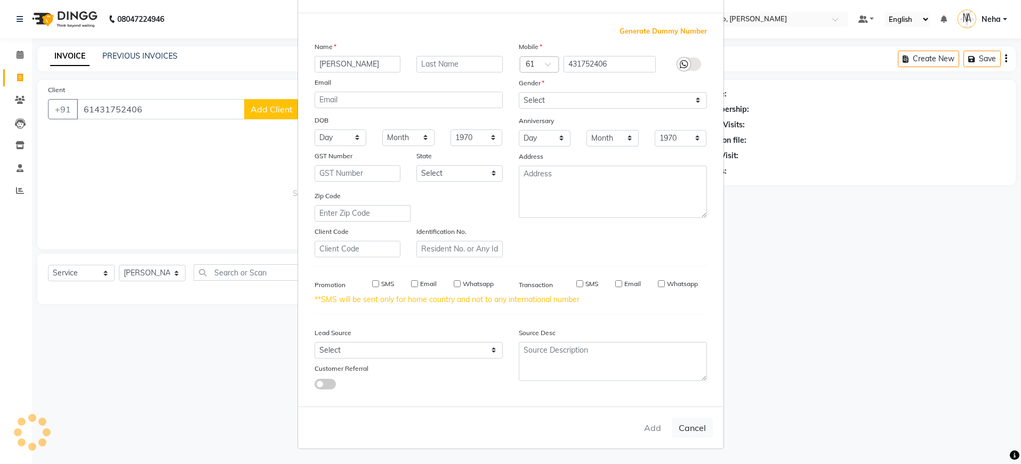
checkbox input "false"
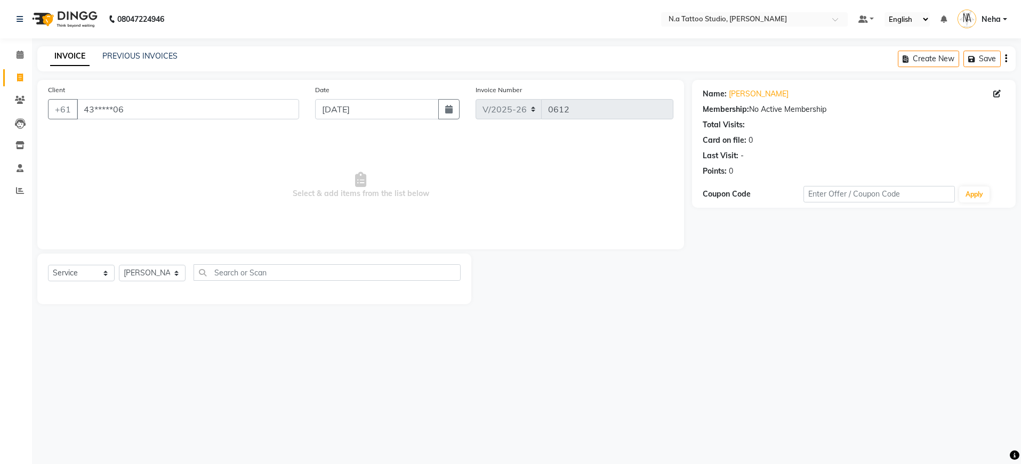
click at [1004, 58] on div "Create New Save" at bounding box center [957, 58] width 118 height 25
drag, startPoint x: 1005, startPoint y: 60, endPoint x: 996, endPoint y: 64, distance: 9.8
click at [1005, 59] on icon "button" at bounding box center [1006, 59] width 2 height 1
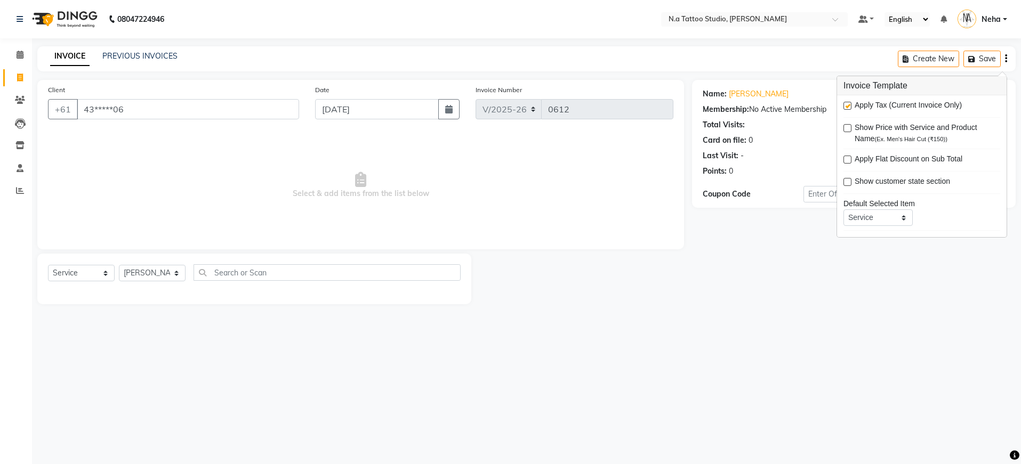
click at [849, 105] on label at bounding box center [847, 106] width 8 height 8
click at [849, 105] on input "checkbox" at bounding box center [846, 106] width 7 height 7
checkbox input "false"
click at [160, 277] on select "[PERSON_NAME] [PERSON_NAME] [PERSON_NAME] [PERSON_NAME] Manager [PERSON_NAME] […" at bounding box center [152, 273] width 67 height 17
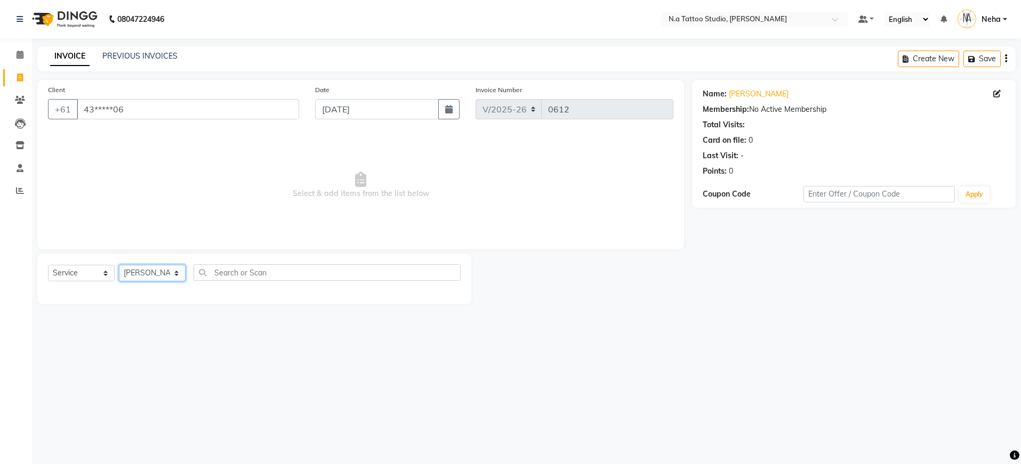
select select "59453"
click at [65, 297] on div "Deposit" at bounding box center [61, 296] width 26 height 11
checkbox input "false"
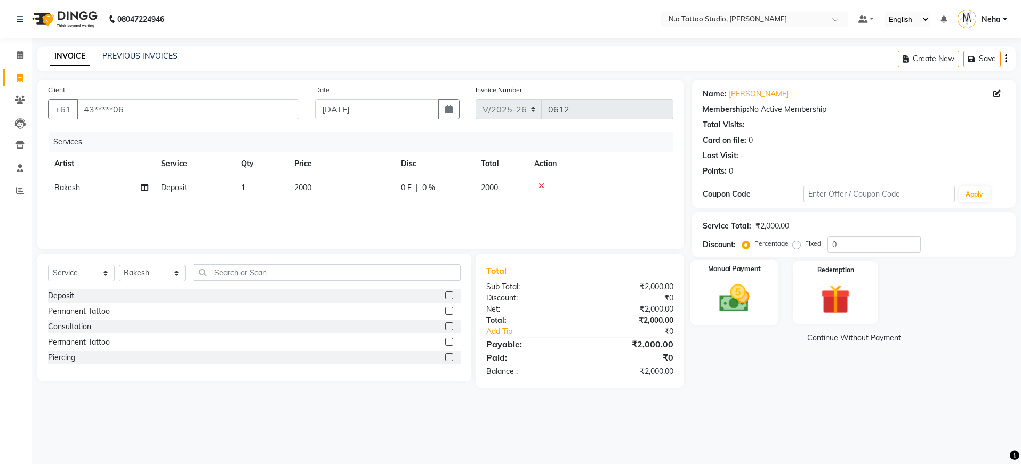
click at [762, 297] on div "Manual Payment" at bounding box center [734, 293] width 88 height 66
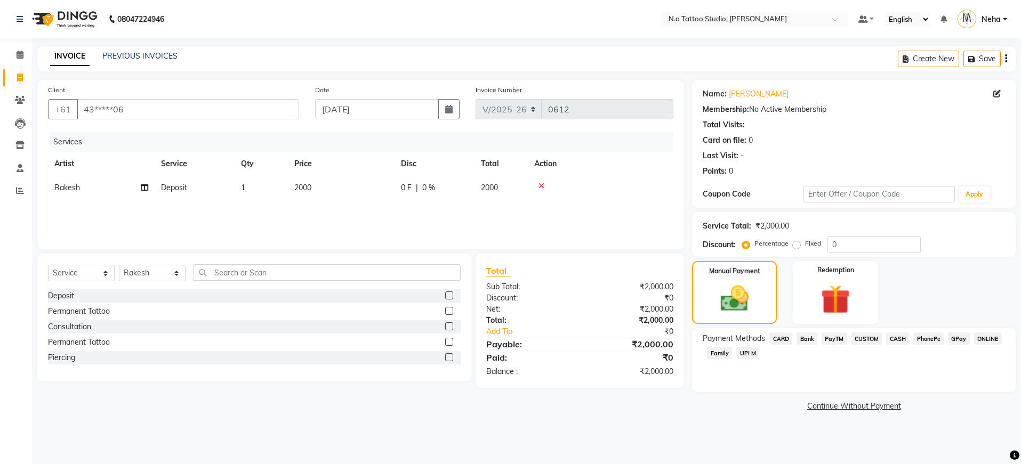
drag, startPoint x: 899, startPoint y: 338, endPoint x: 897, endPoint y: 345, distance: 6.6
click at [899, 338] on span "CASH" at bounding box center [897, 339] width 23 height 12
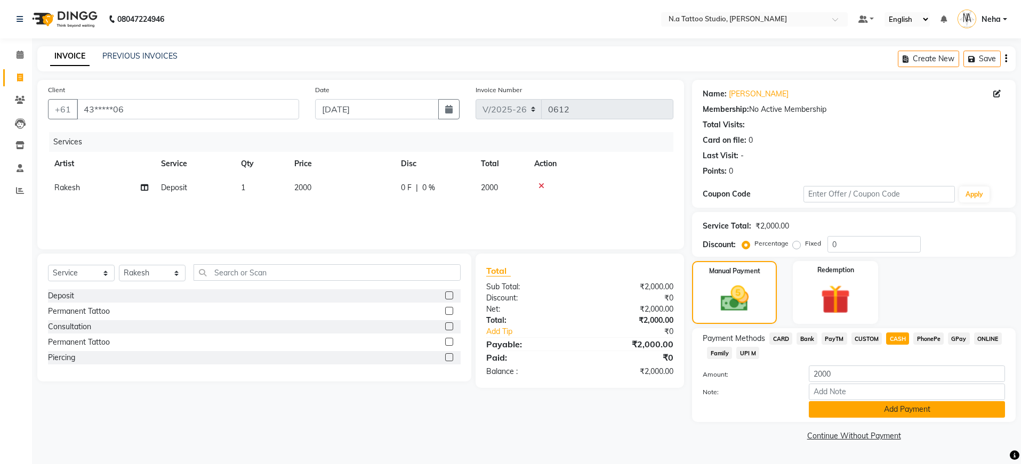
click at [884, 404] on button "Add Payment" at bounding box center [907, 409] width 196 height 17
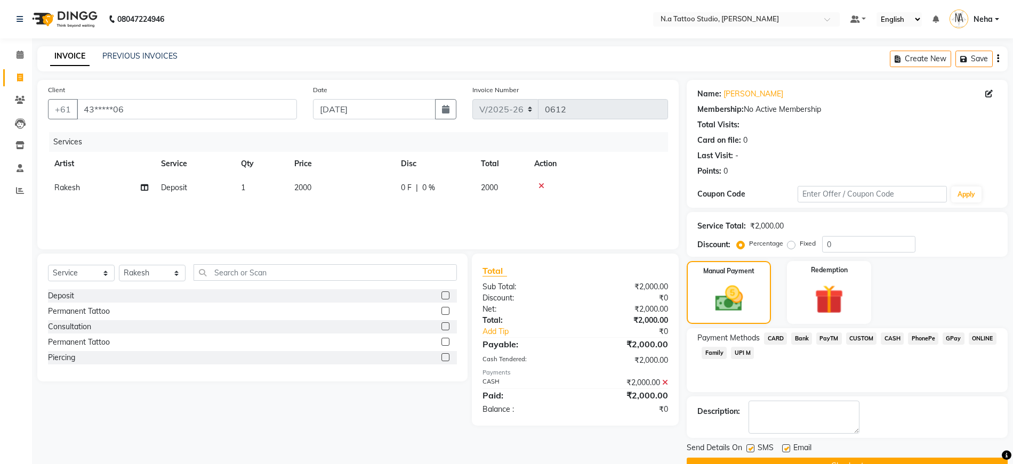
click at [879, 458] on button "Checkout" at bounding box center [847, 466] width 321 height 17
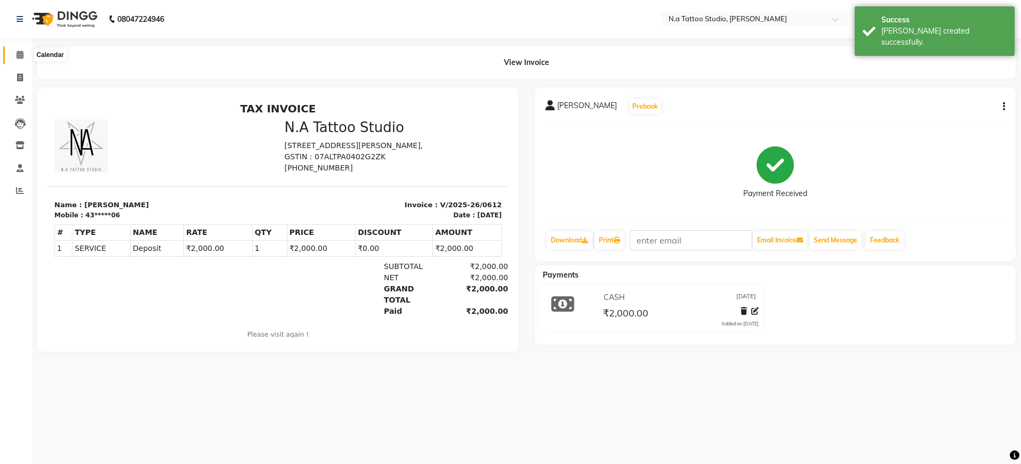
click at [13, 54] on span at bounding box center [20, 55] width 19 height 12
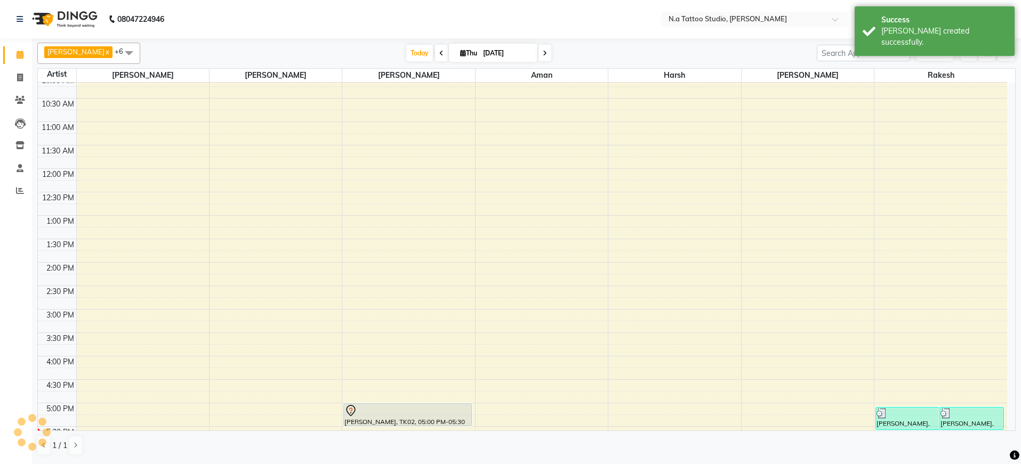
scroll to position [261, 0]
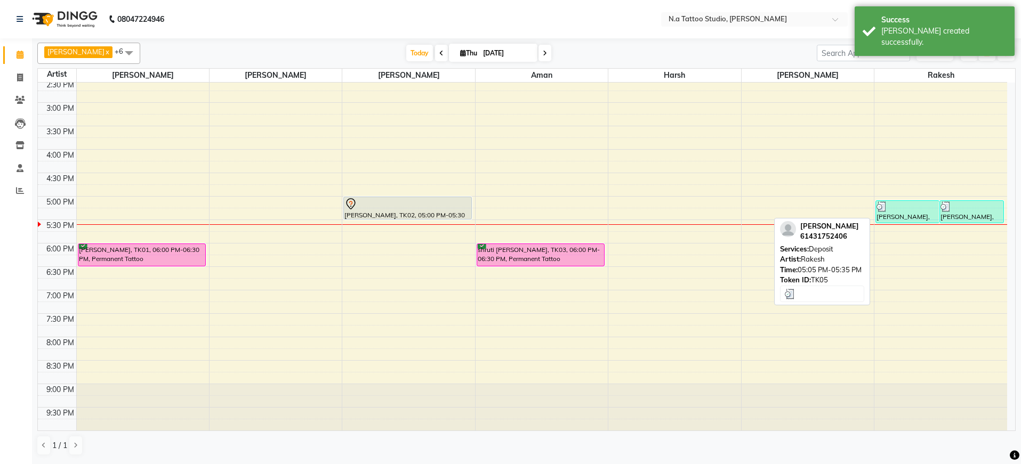
click at [912, 212] on div "[PERSON_NAME], TK05, 05:05 PM-05:35 PM, Deposit" at bounding box center [907, 212] width 63 height 22
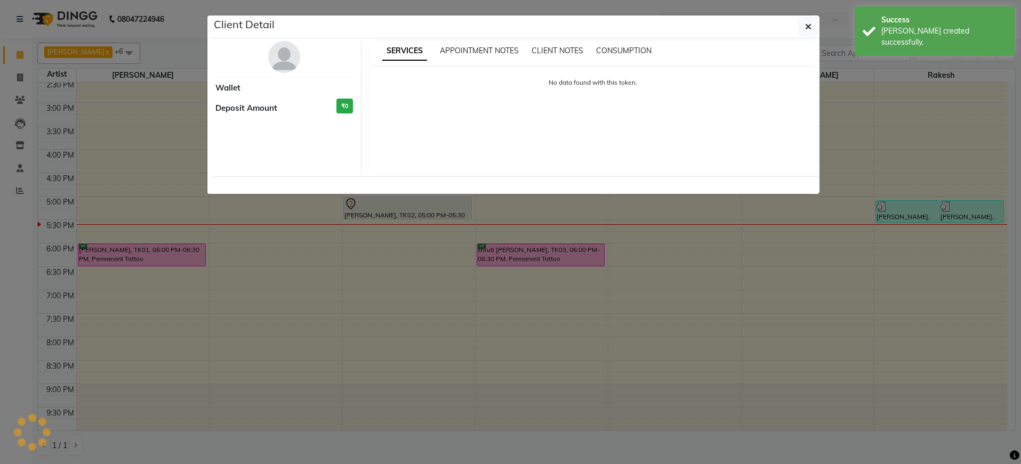
select select "3"
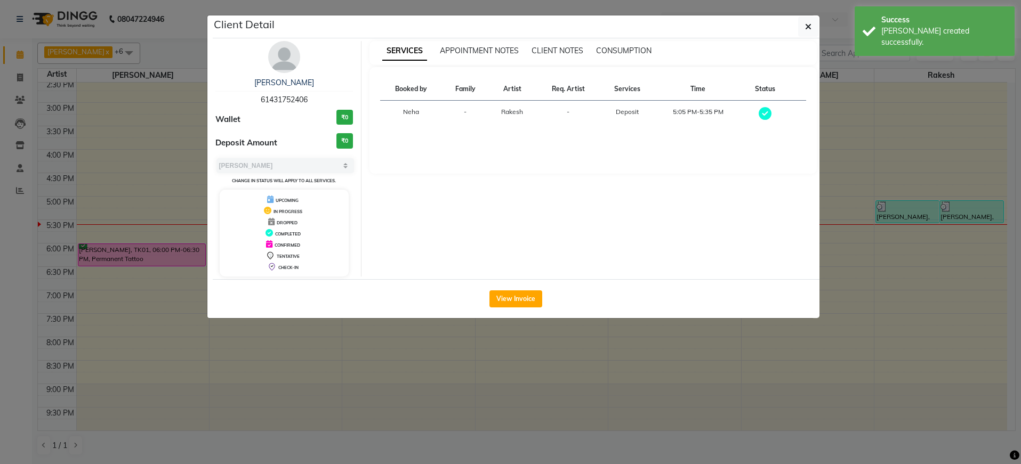
click at [293, 106] on div "[PERSON_NAME] 61431752406 Wallet ₹0 Deposit Amount ₹0 Select MARK DONE UPCOMING…" at bounding box center [284, 159] width 155 height 236
click at [288, 99] on span "61431752406" at bounding box center [284, 100] width 47 height 10
copy span "61431752406"
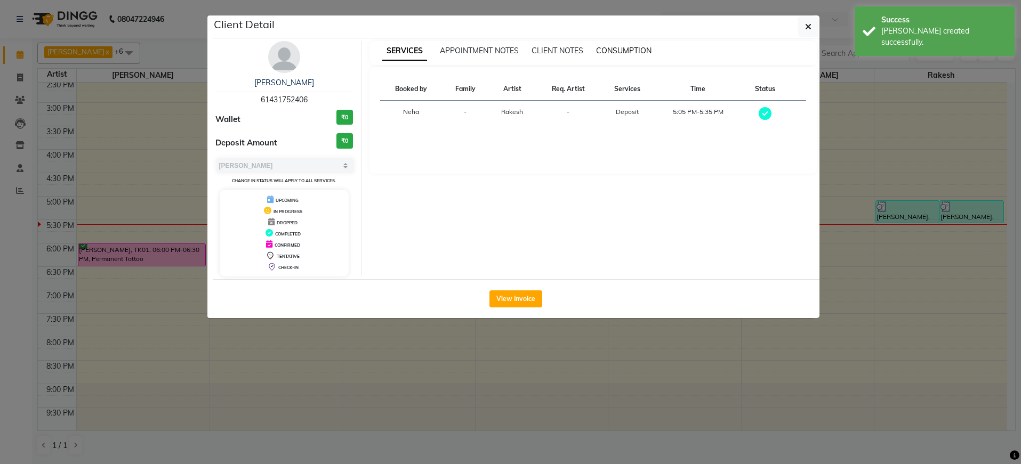
drag, startPoint x: 808, startPoint y: 20, endPoint x: 648, endPoint y: 28, distance: 159.6
click at [803, 21] on button "button" at bounding box center [808, 27] width 20 height 20
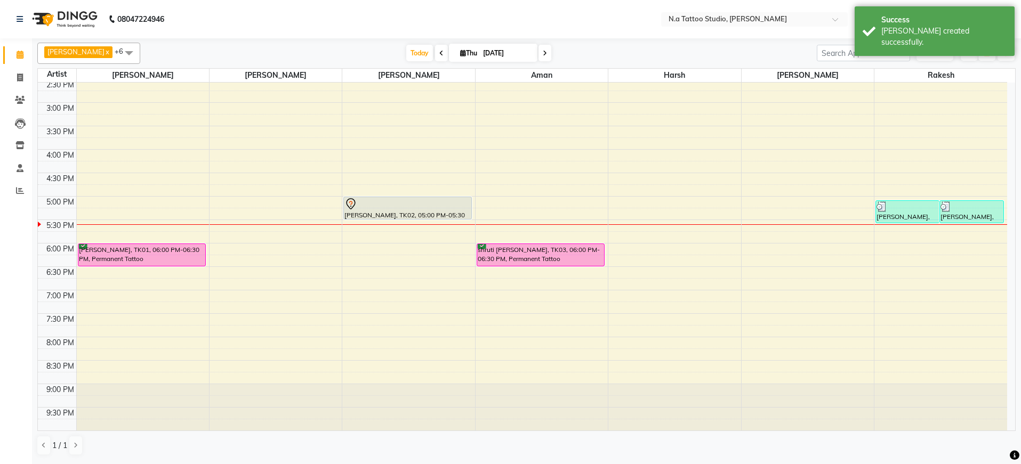
click at [543, 53] on icon at bounding box center [545, 53] width 4 height 6
type input "[DATE]"
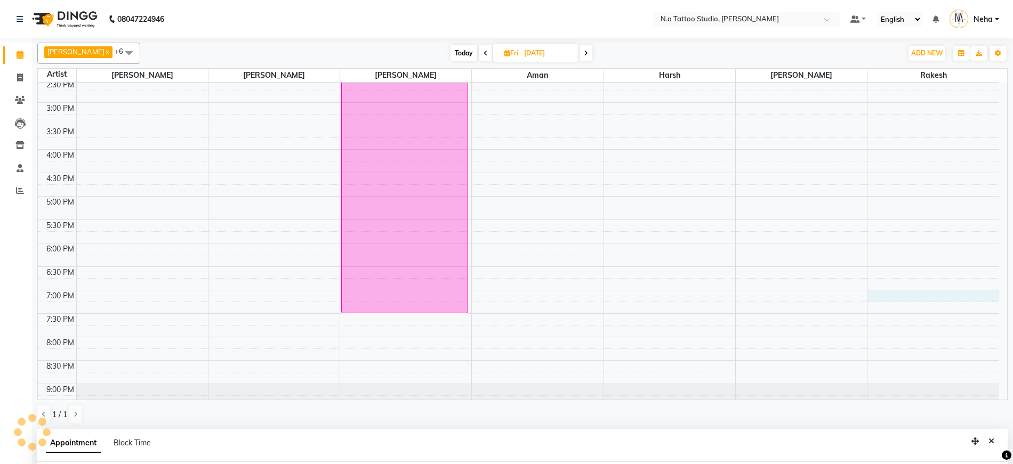
select select "59453"
select select "1140"
select select "tentative"
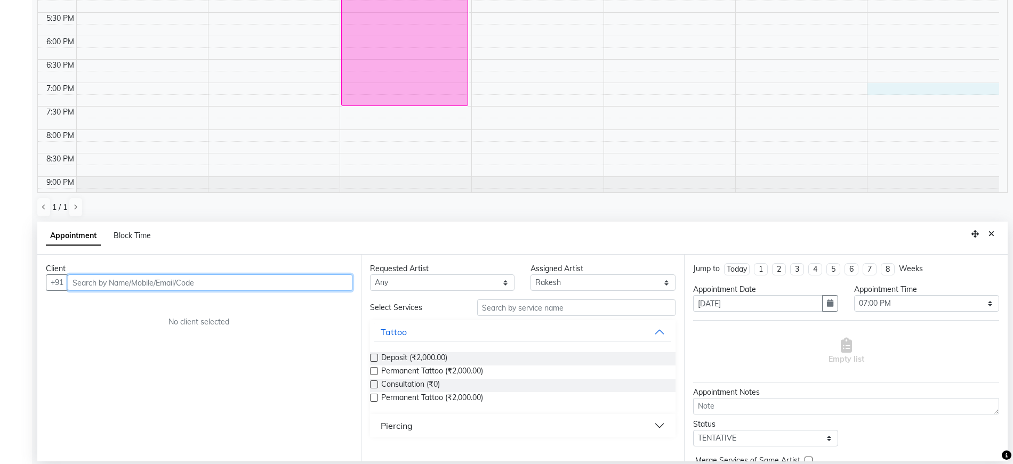
paste input "61431752406"
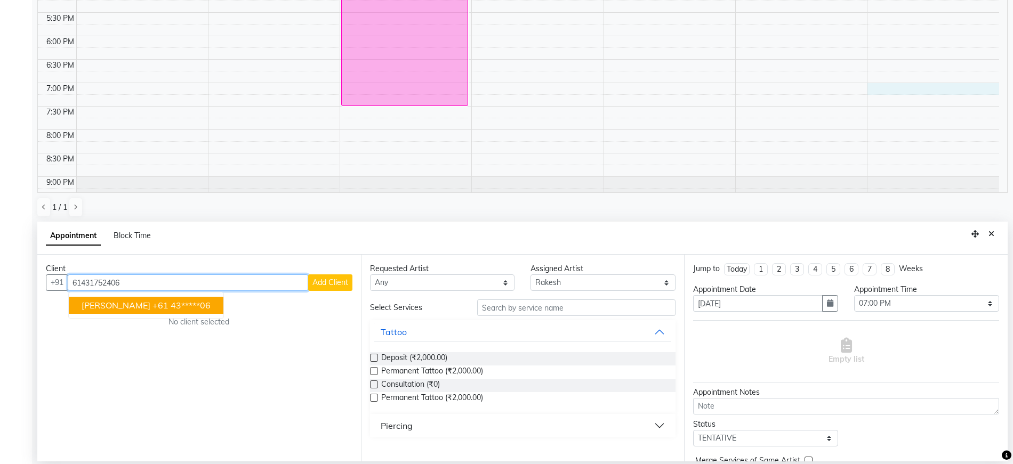
click at [157, 302] on ngb-highlight "+61 43*****06" at bounding box center [181, 305] width 58 height 11
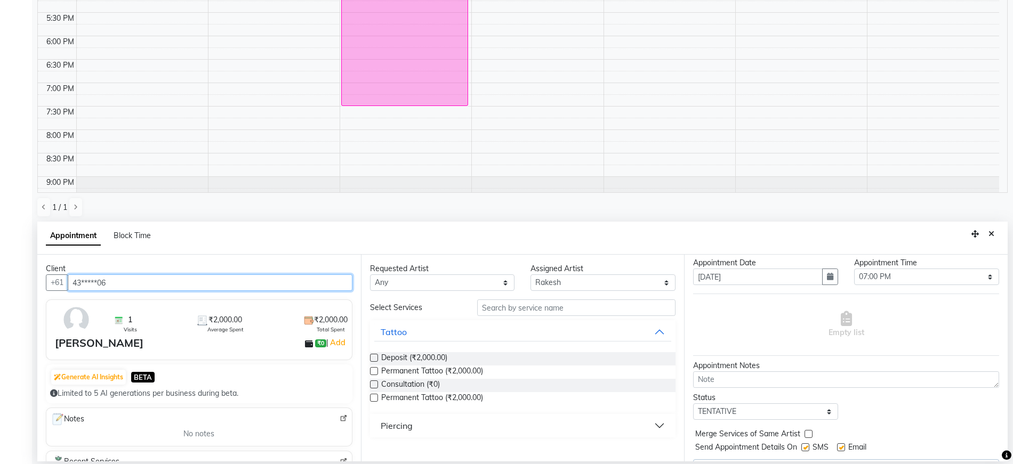
scroll to position [53, 0]
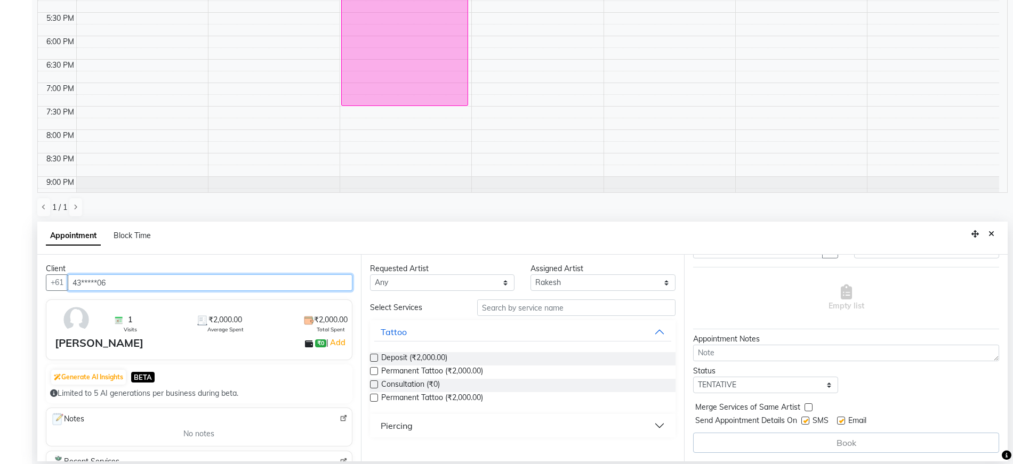
type input "43*****06"
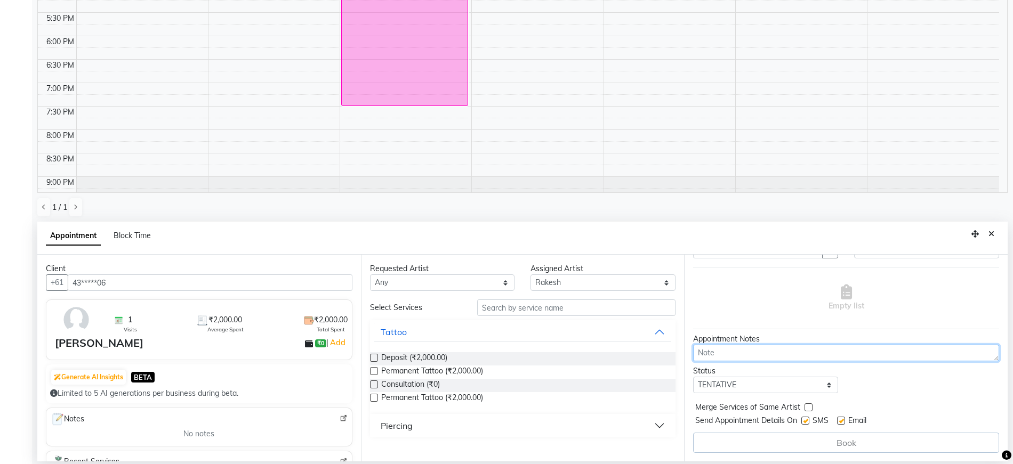
drag, startPoint x: 770, startPoint y: 358, endPoint x: 749, endPoint y: 389, distance: 37.0
click at [766, 363] on div "Jump to [DATE] 1 2 3 4 5 6 7 8 Weeks Appointment Date [DATE] Appointment Time S…" at bounding box center [846, 358] width 324 height 207
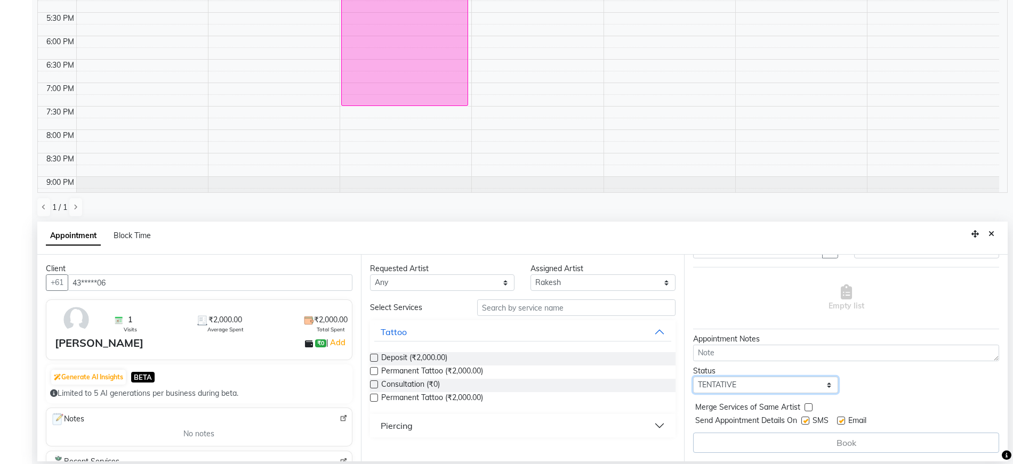
click at [749, 390] on select "Select TENTATIVE CONFIRM UPCOMING" at bounding box center [765, 385] width 145 height 17
select select "confirm booking"
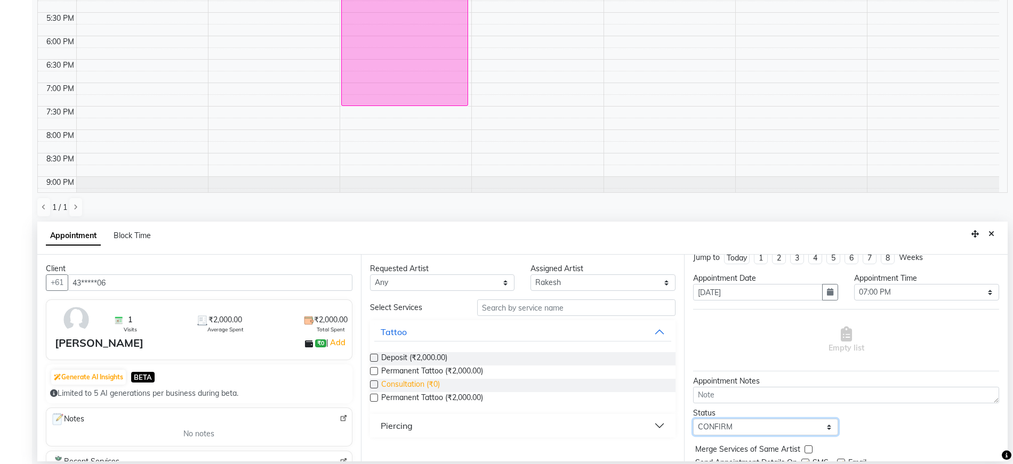
scroll to position [0, 0]
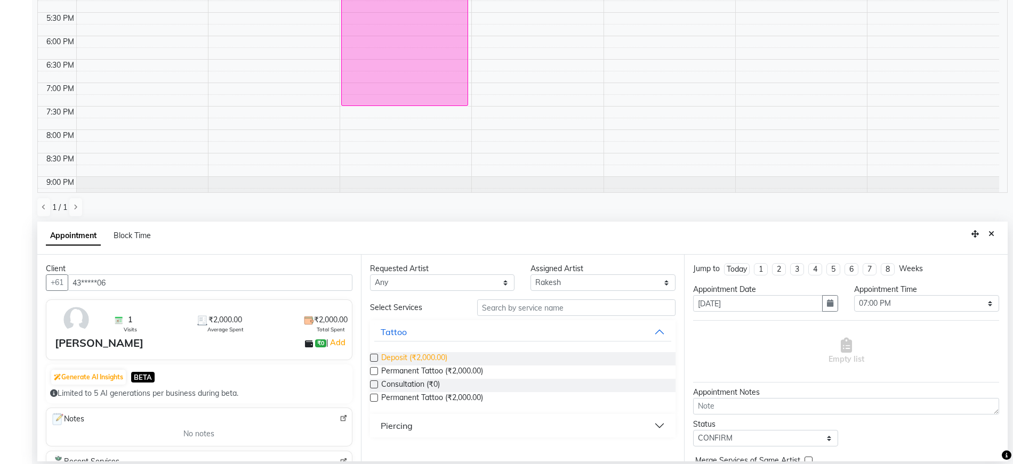
click at [435, 365] on span "Deposit (₹2,000.00)" at bounding box center [414, 358] width 66 height 13
checkbox input "false"
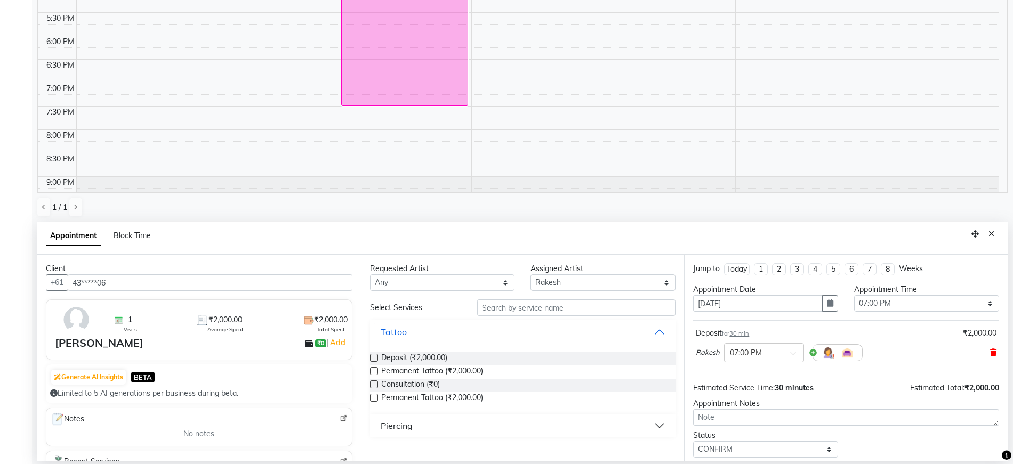
click at [990, 349] on icon at bounding box center [993, 352] width 6 height 7
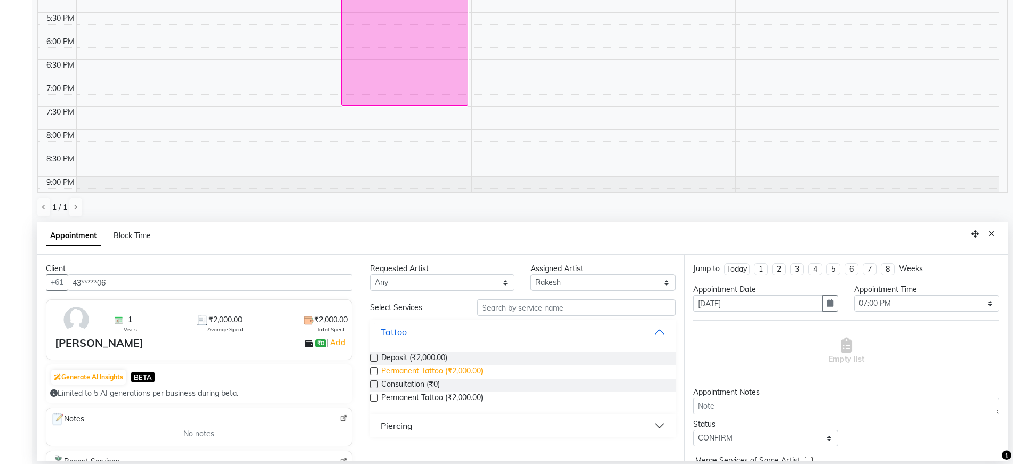
click at [456, 371] on span "Permanent Tattoo (₹2,000.00)" at bounding box center [432, 372] width 102 height 13
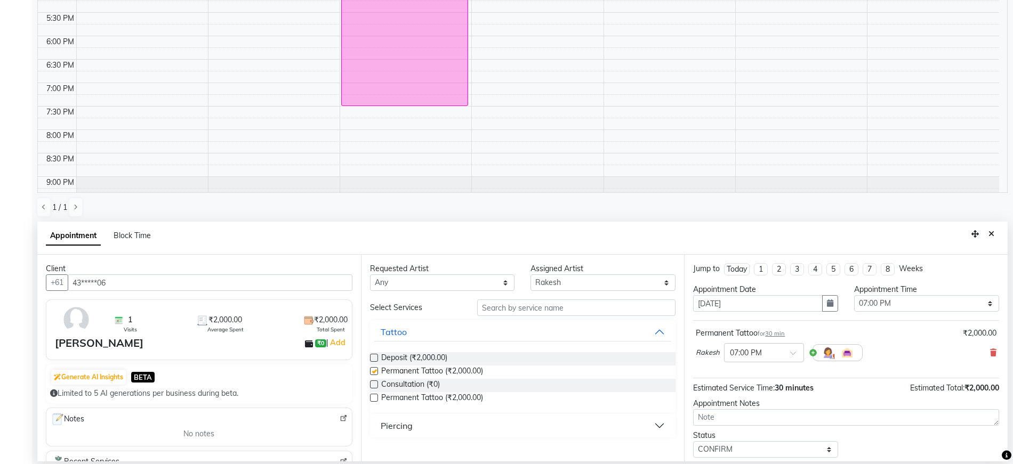
checkbox input "false"
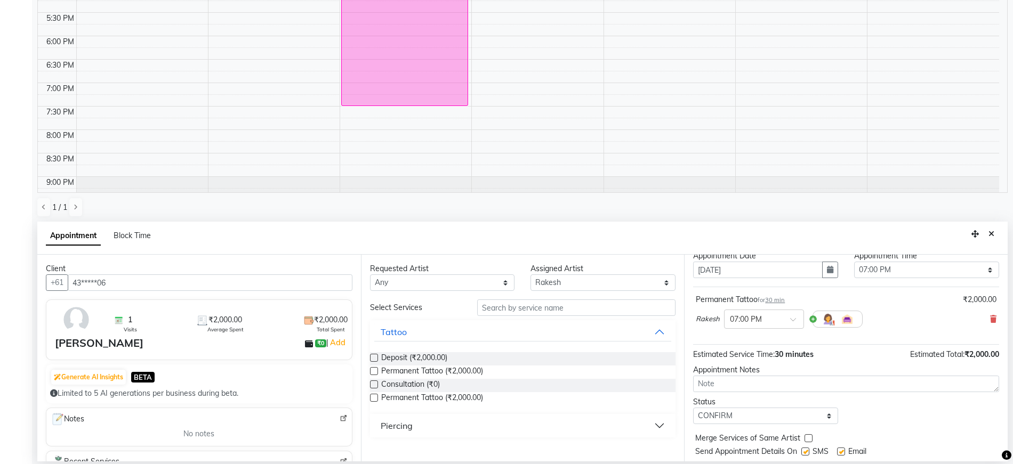
scroll to position [63, 0]
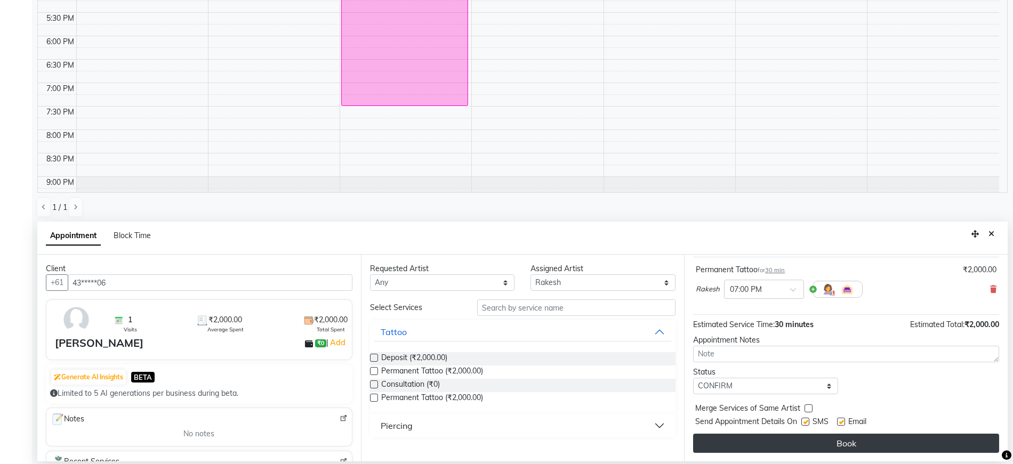
click at [778, 438] on button "Book" at bounding box center [846, 443] width 306 height 19
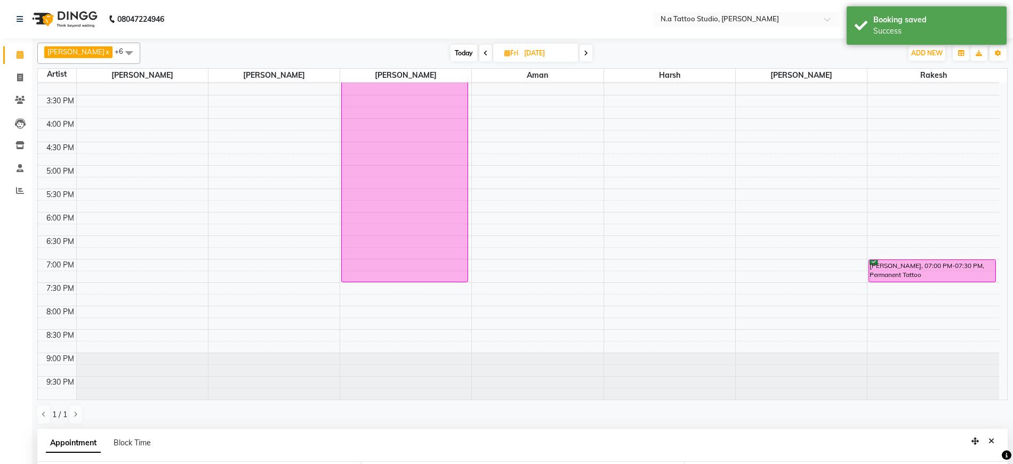
scroll to position [207, 0]
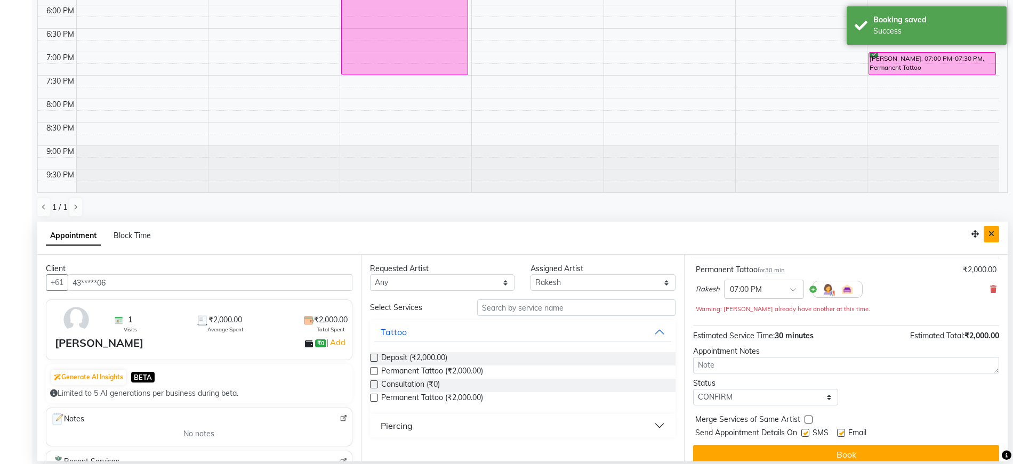
click at [990, 236] on icon "Close" at bounding box center [991, 233] width 6 height 7
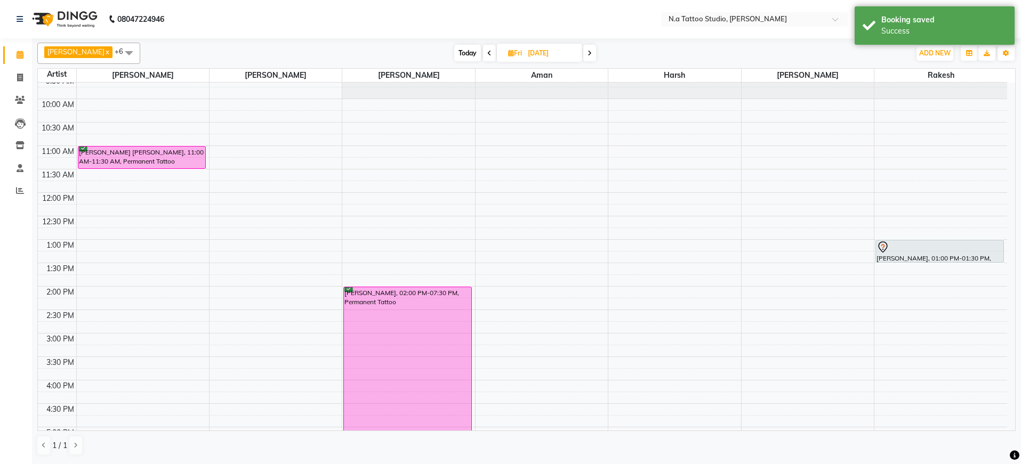
scroll to position [0, 0]
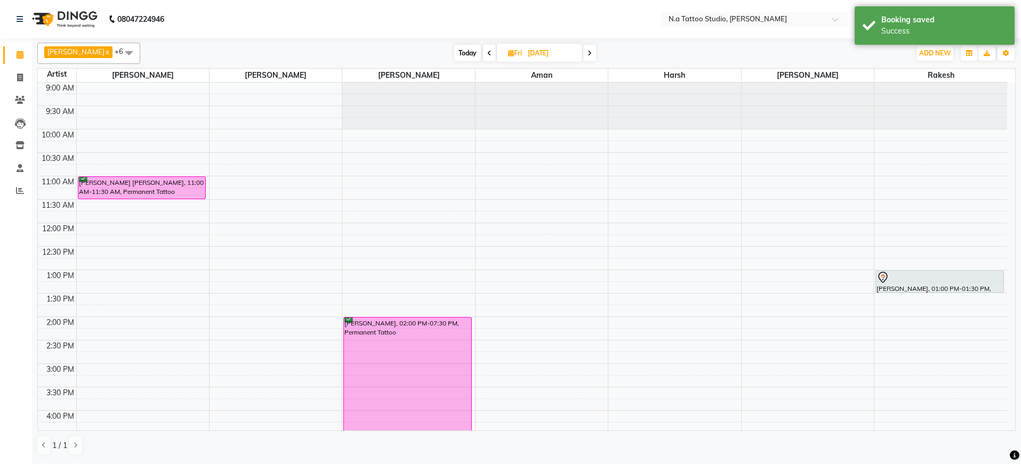
click at [464, 52] on span "Today" at bounding box center [467, 53] width 27 height 17
type input "[DATE]"
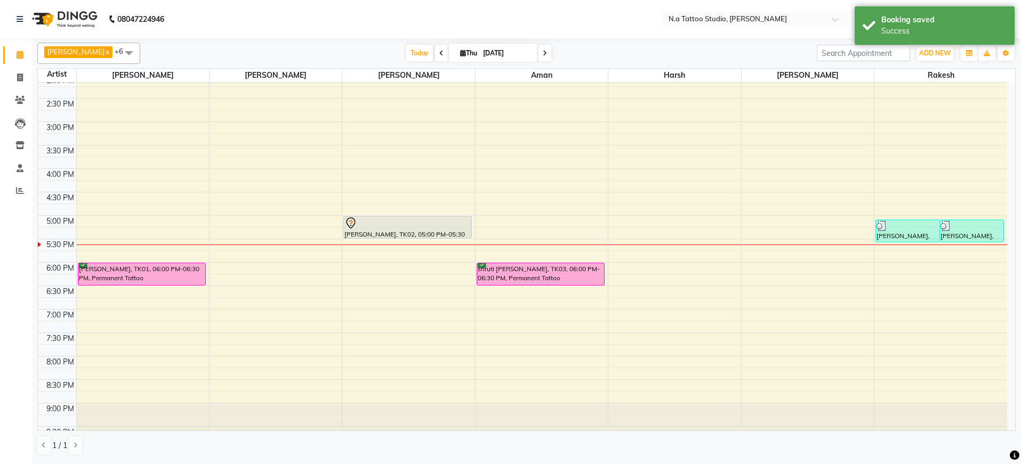
scroll to position [241, 0]
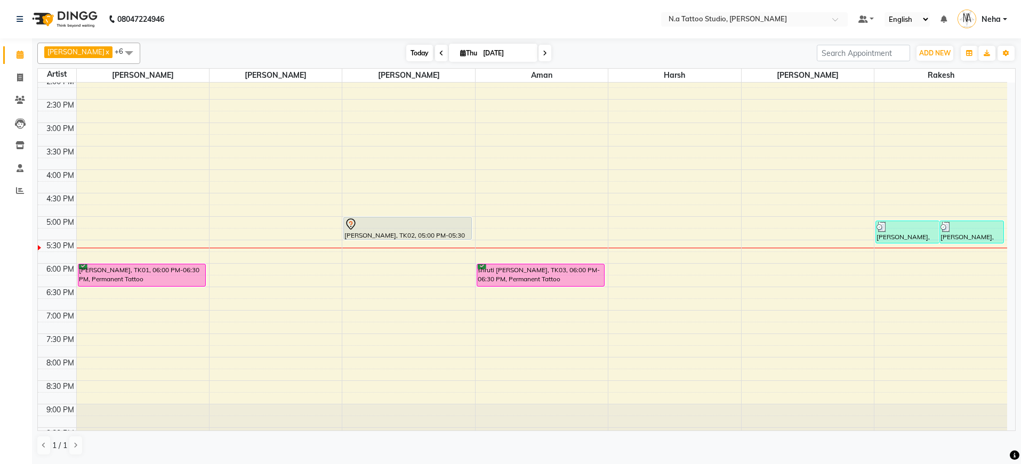
click at [410, 53] on span "Today" at bounding box center [419, 53] width 27 height 17
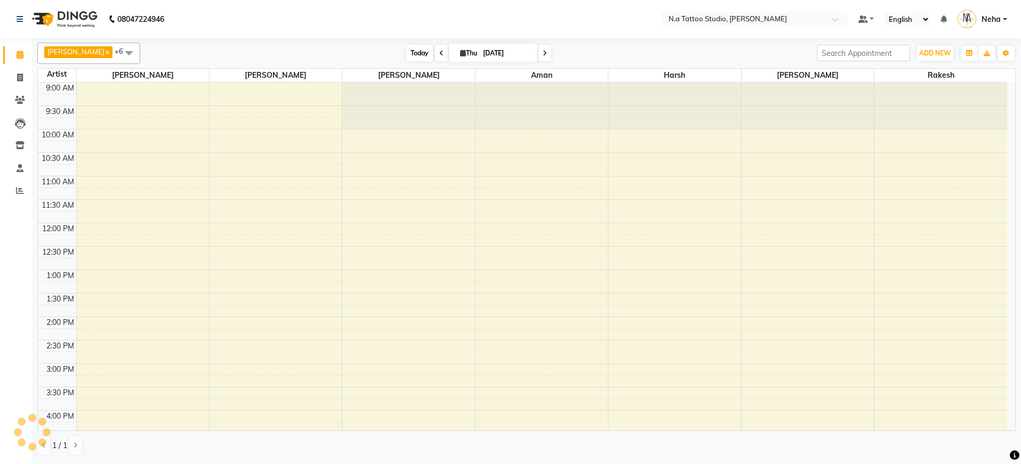
scroll to position [261, 0]
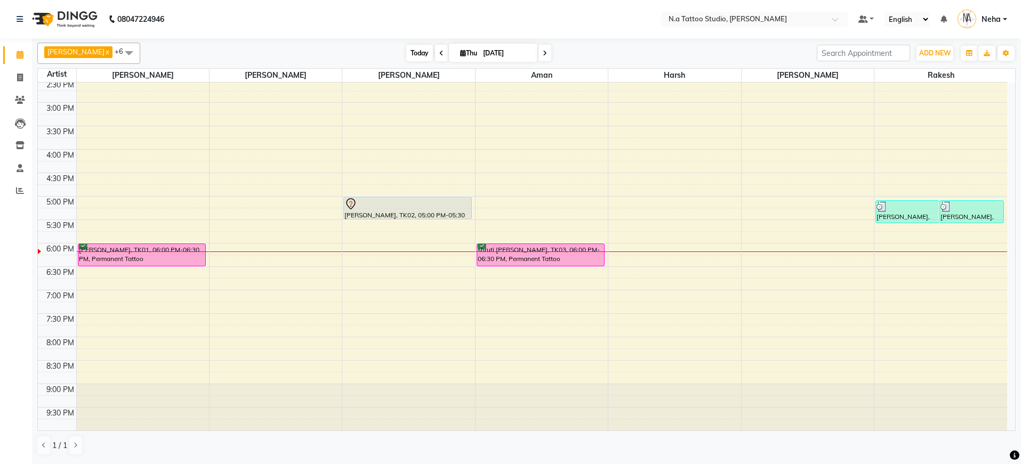
click at [415, 52] on span "Today" at bounding box center [419, 53] width 27 height 17
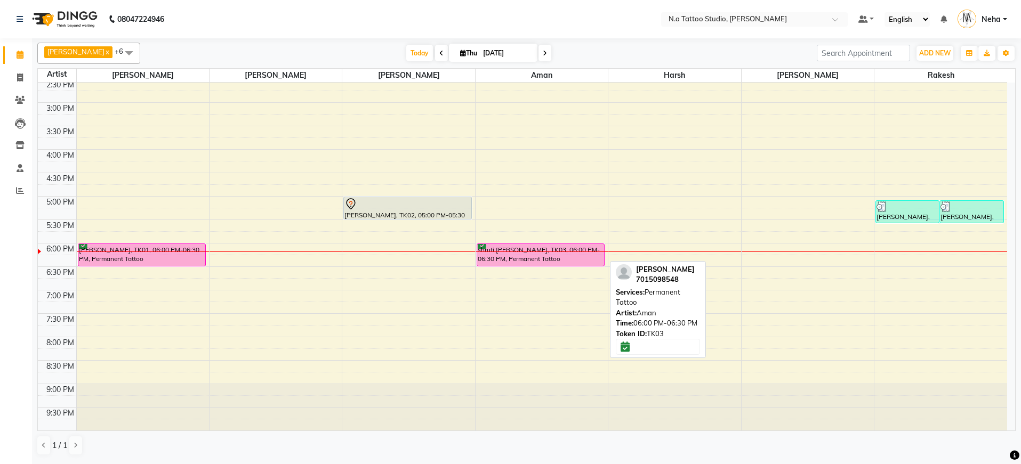
click at [520, 250] on div "shruti [PERSON_NAME], TK03, 06:00 PM-06:30 PM, Permanent Tattoo" at bounding box center [540, 255] width 127 height 22
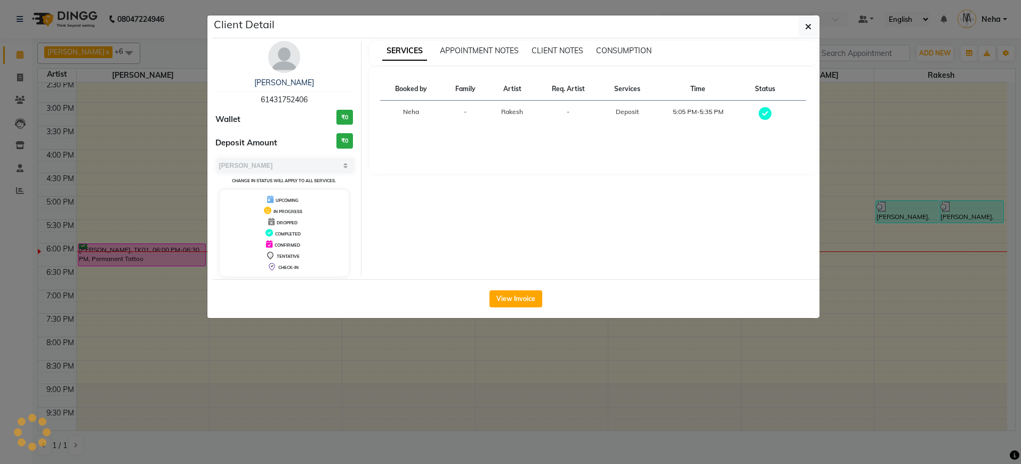
select select "6"
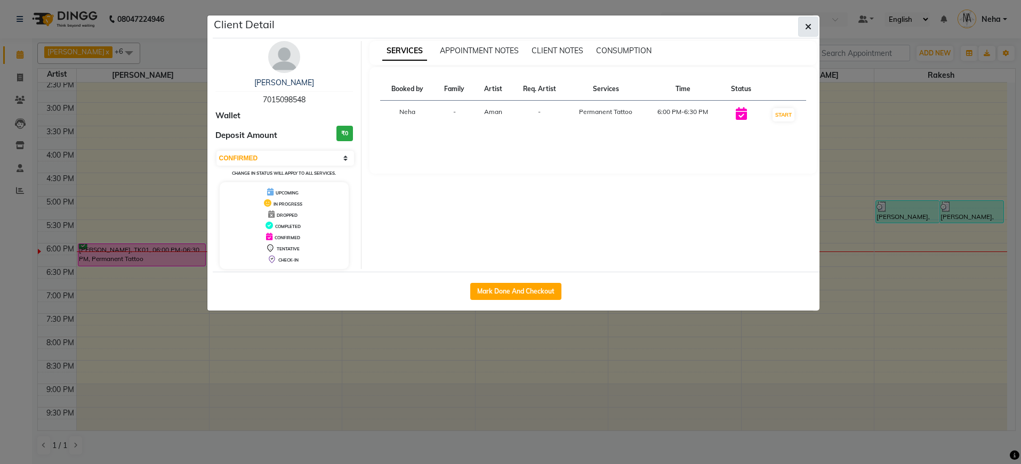
click at [805, 29] on icon "button" at bounding box center [808, 26] width 6 height 9
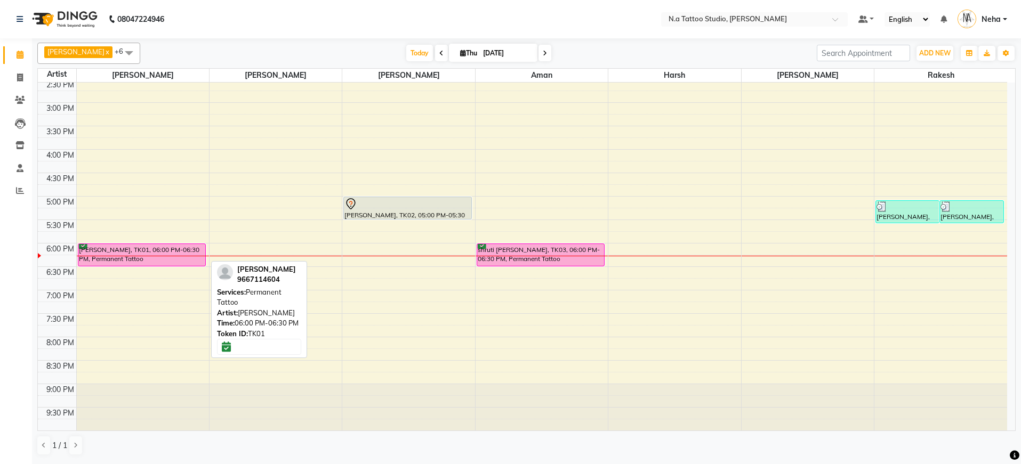
click at [116, 255] on div "[PERSON_NAME], TK01, 06:00 PM-06:30 PM, Permanent Tattoo" at bounding box center [141, 255] width 127 height 22
select select "6"
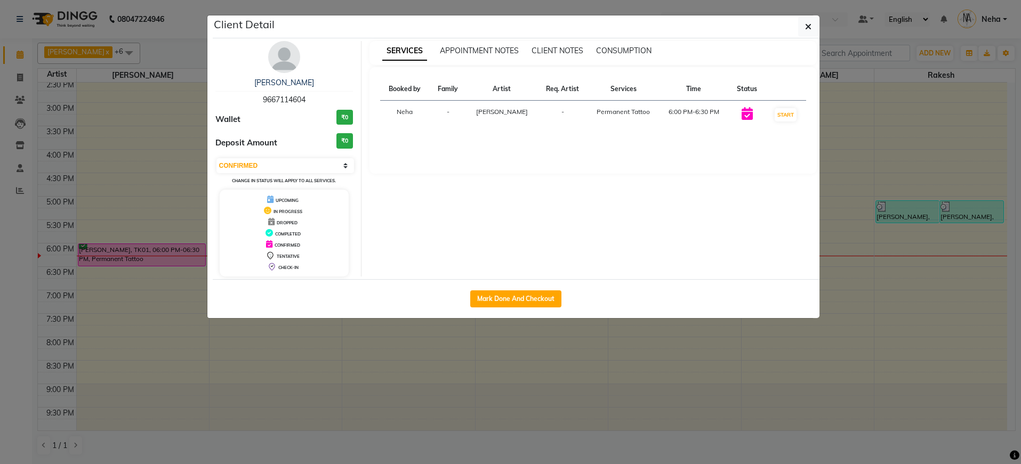
drag, startPoint x: 811, startPoint y: 25, endPoint x: 541, endPoint y: 143, distance: 294.3
click at [804, 29] on button "button" at bounding box center [808, 27] width 20 height 20
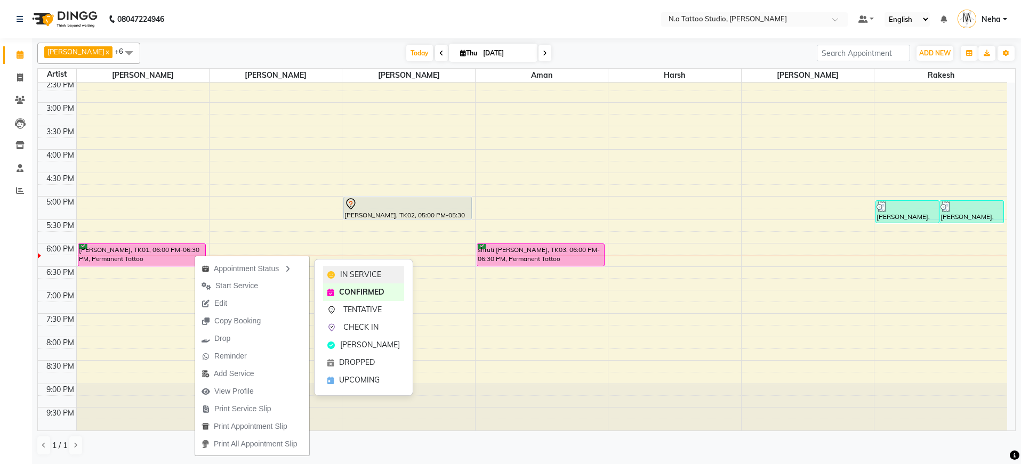
click at [354, 275] on span "IN SERVICE" at bounding box center [360, 274] width 41 height 11
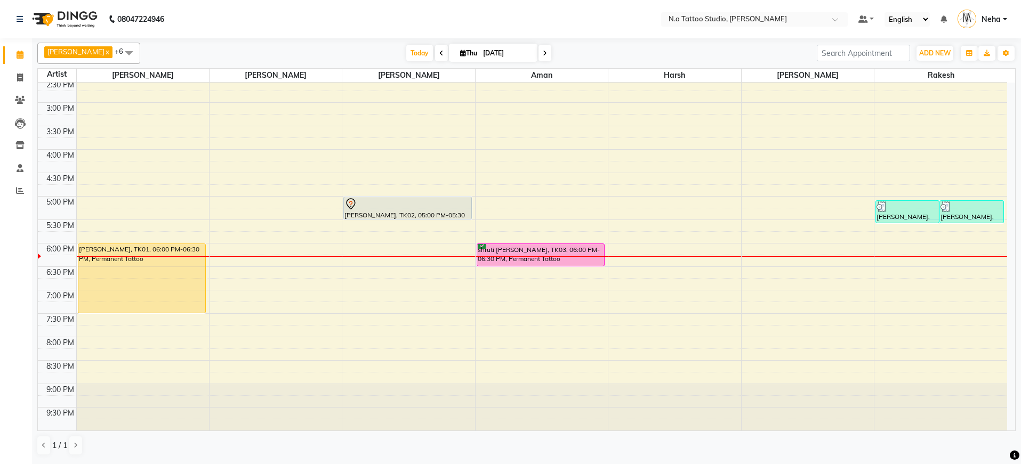
drag, startPoint x: 131, startPoint y: 266, endPoint x: 139, endPoint y: 307, distance: 41.3
click at [132, 307] on div "[PERSON_NAME], TK01, 06:00 PM-06:30 PM, Permanent Tattoo [PERSON_NAME], TK01, 0…" at bounding box center [143, 125] width 132 height 609
click at [413, 55] on span "Today" at bounding box center [419, 53] width 27 height 17
click at [25, 80] on span at bounding box center [20, 78] width 19 height 12
select select "service"
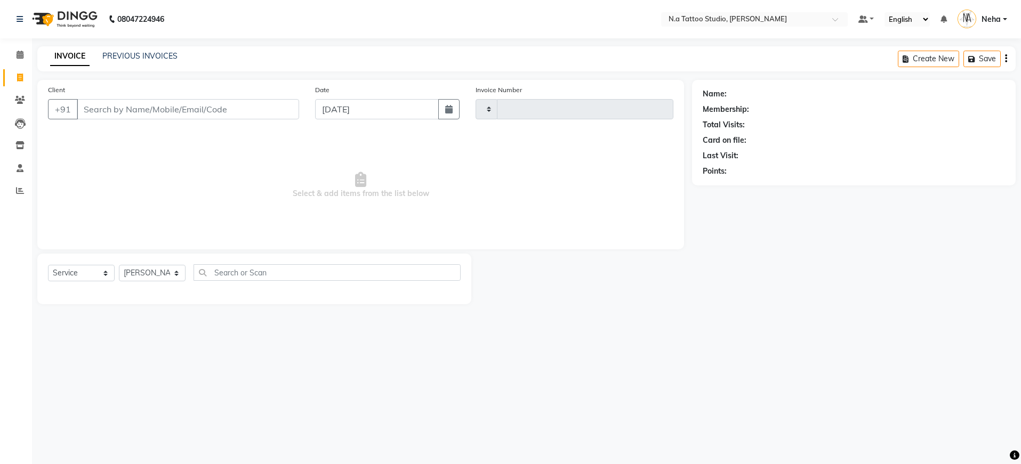
type input "0613"
select select "4590"
click at [153, 111] on input "Client" at bounding box center [188, 109] width 222 height 20
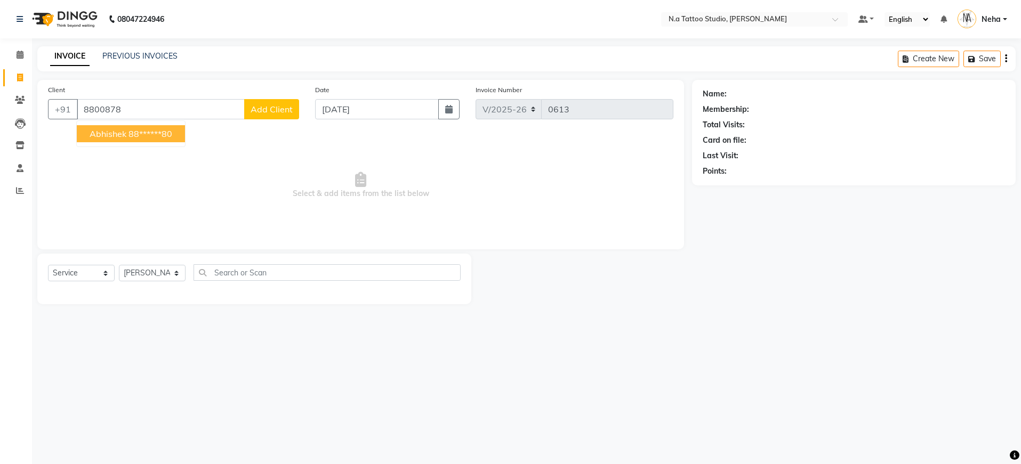
click at [181, 134] on button "Abhishek 88******80" at bounding box center [131, 133] width 108 height 17
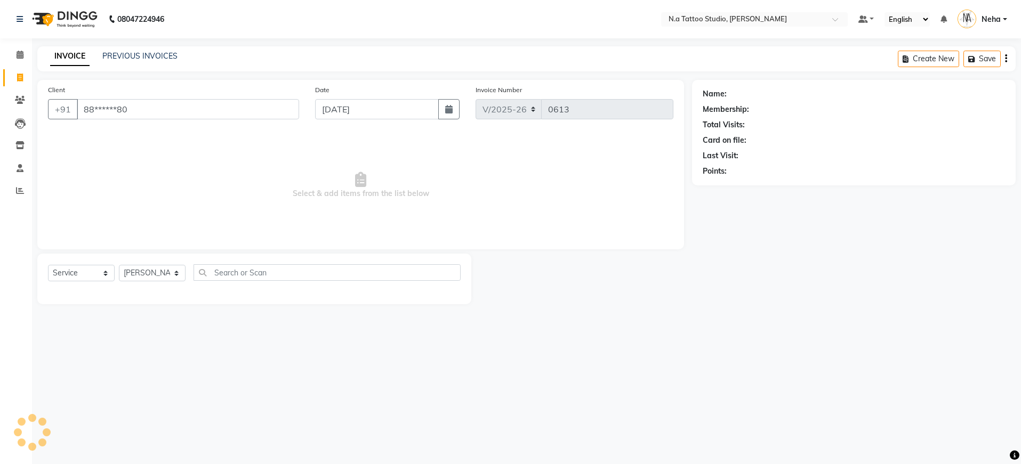
type input "88******80"
select select "1: Object"
click at [1005, 59] on icon "button" at bounding box center [1006, 59] width 2 height 1
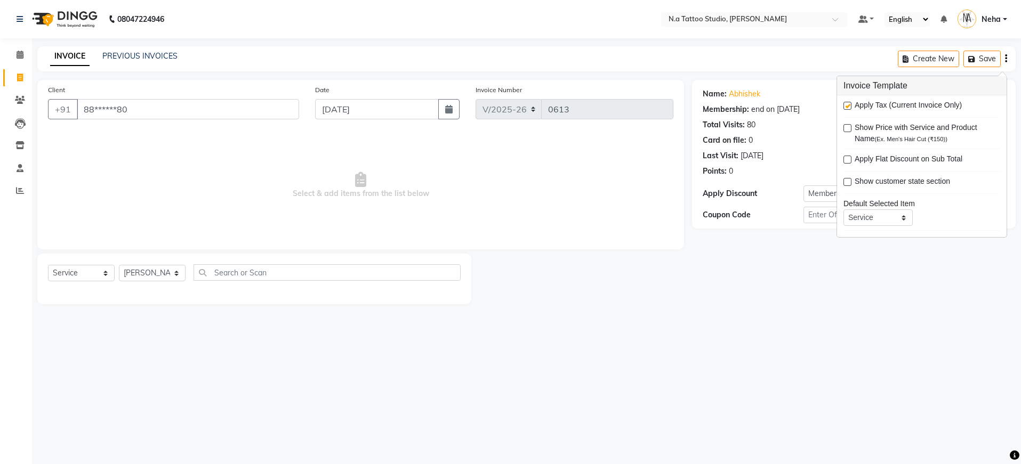
click at [846, 106] on label at bounding box center [847, 106] width 8 height 8
click at [846, 106] on input "checkbox" at bounding box center [846, 106] width 7 height 7
checkbox input "false"
click at [789, 61] on div "INVOICE PREVIOUS INVOICES Create New Save" at bounding box center [526, 58] width 978 height 25
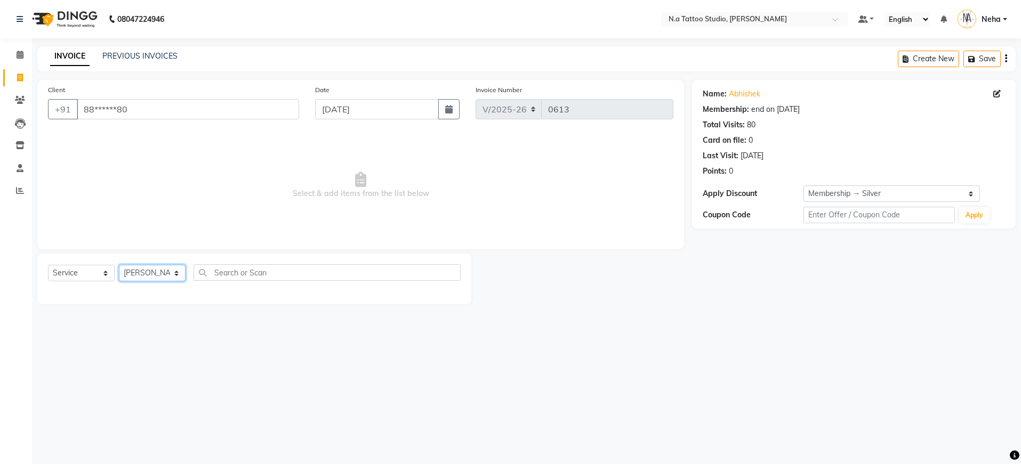
click at [148, 275] on select "[PERSON_NAME] [PERSON_NAME] [PERSON_NAME] [PERSON_NAME] Manager [PERSON_NAME] […" at bounding box center [152, 273] width 67 height 17
select select "59453"
click at [93, 313] on div "Permanent Tattoo" at bounding box center [79, 311] width 62 height 11
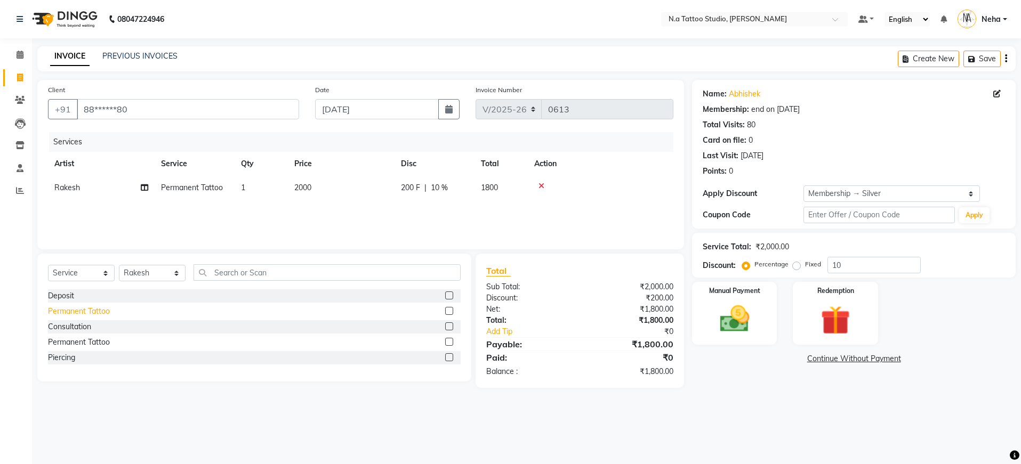
click at [93, 313] on div "Permanent Tattoo" at bounding box center [79, 311] width 62 height 11
checkbox input "false"
drag, startPoint x: 1006, startPoint y: 58, endPoint x: 965, endPoint y: 72, distance: 43.3
click at [1006, 59] on icon "button" at bounding box center [1006, 59] width 2 height 1
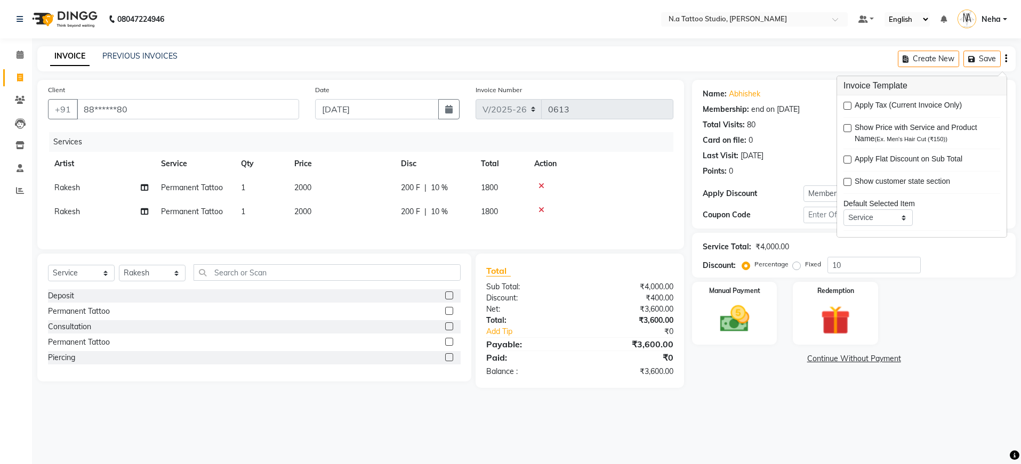
drag, startPoint x: 793, startPoint y: 76, endPoint x: 614, endPoint y: 201, distance: 218.1
click at [792, 76] on main "INVOICE PREVIOUS INVOICES Create New Save Client +91 88******80 Date [DATE] Inv…" at bounding box center [526, 225] width 989 height 358
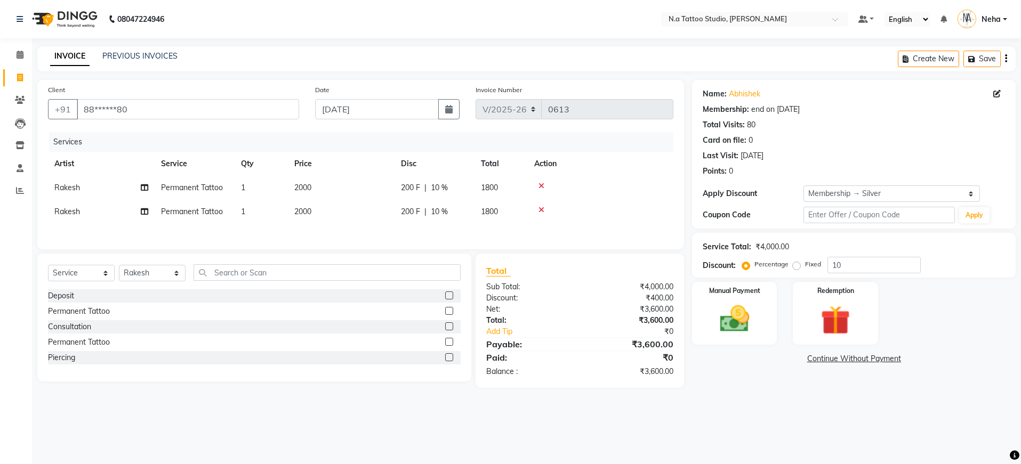
click at [439, 184] on span "10 %" at bounding box center [439, 187] width 17 height 11
select select "59453"
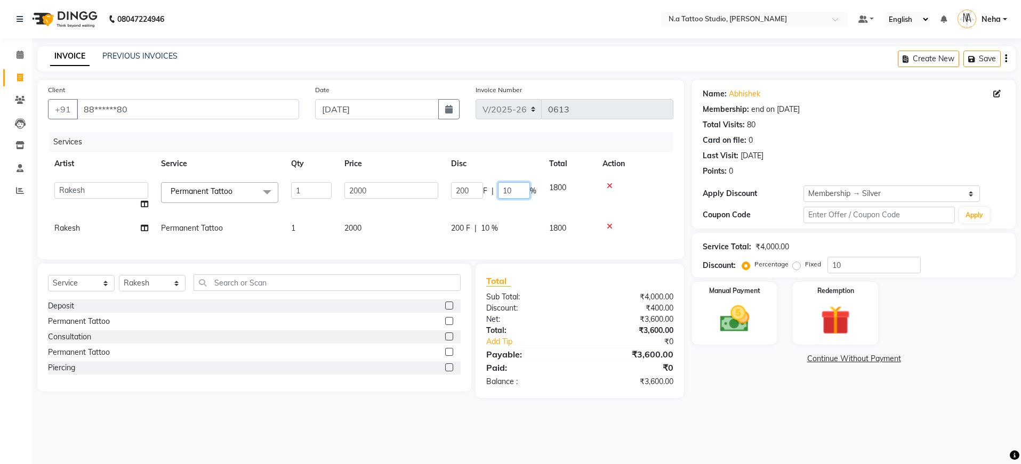
click at [519, 189] on input "10" at bounding box center [514, 190] width 32 height 17
type input "0"
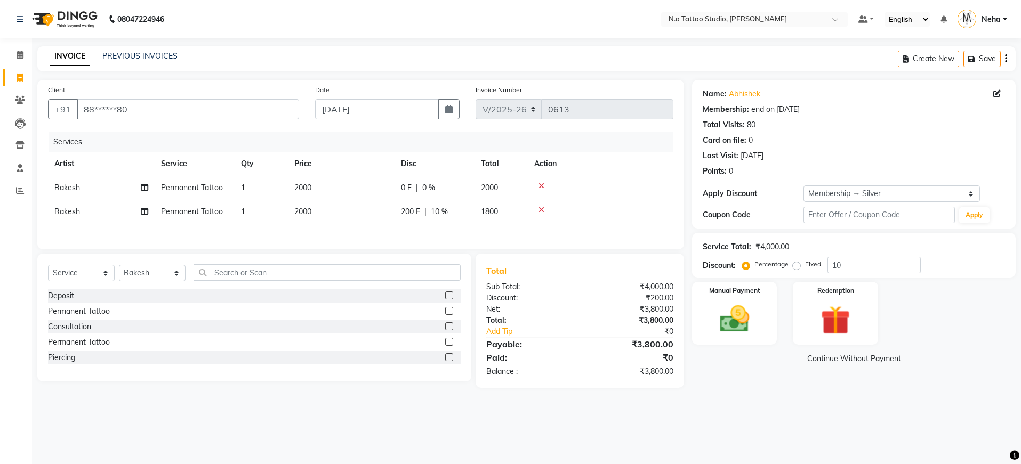
click at [510, 225] on div "Services Artist Service Qty Price Disc Total Action Rakesh Permanent Tattoo 1 2…" at bounding box center [360, 185] width 625 height 107
click at [443, 211] on span "10 %" at bounding box center [439, 211] width 17 height 11
select select "59453"
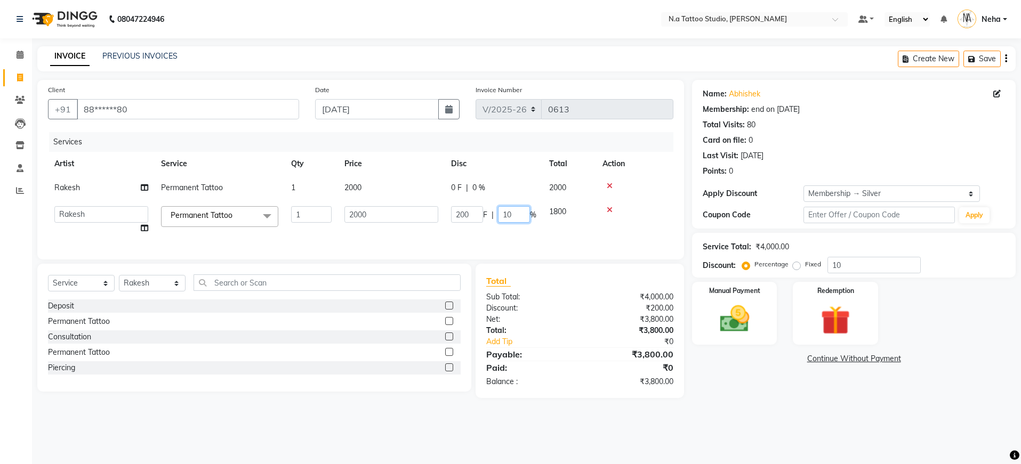
click at [517, 211] on input "10" at bounding box center [514, 214] width 32 height 17
type input "0"
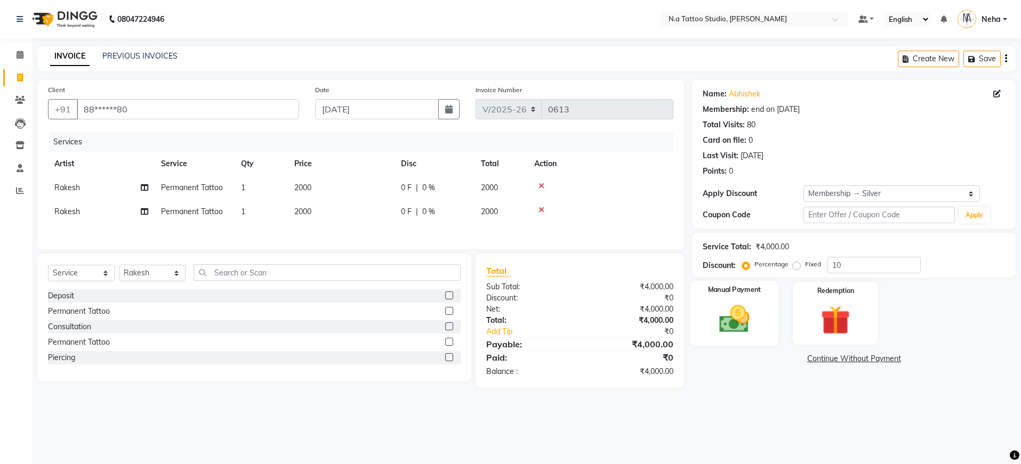
click at [735, 320] on img at bounding box center [734, 319] width 50 height 35
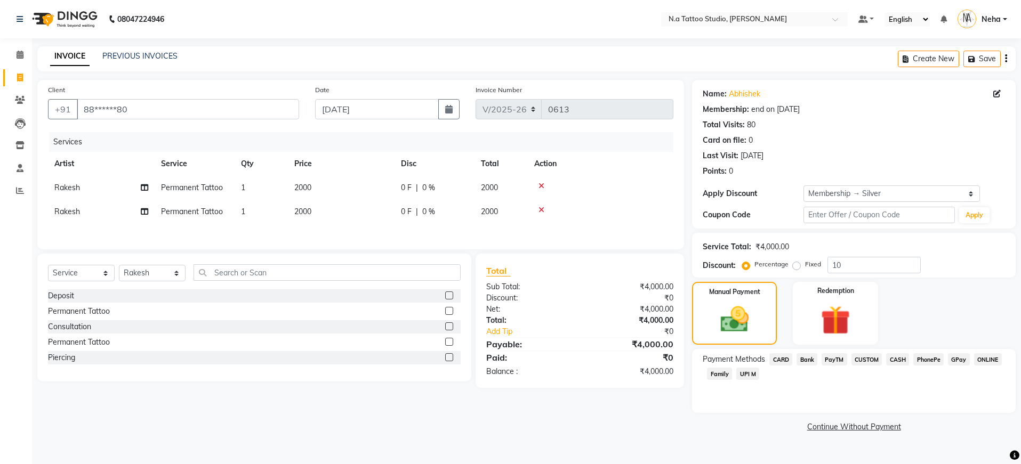
click at [896, 360] on span "CASH" at bounding box center [897, 359] width 23 height 12
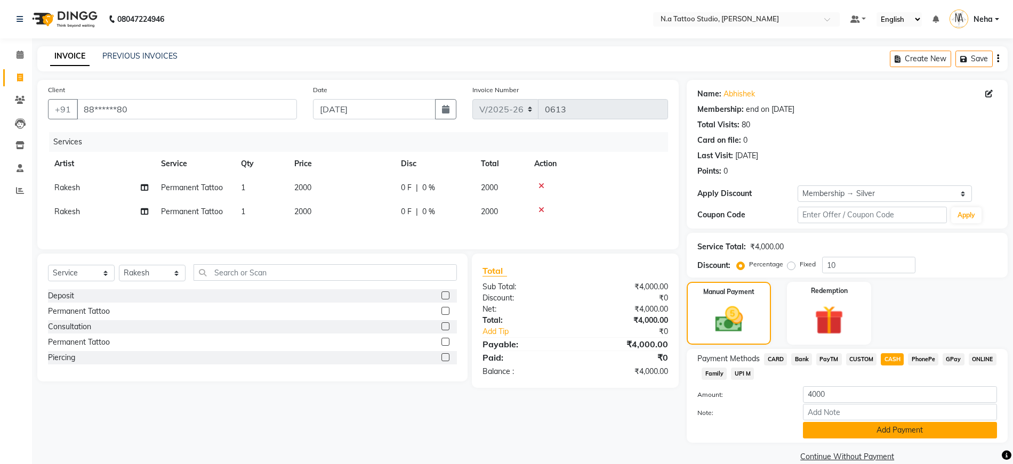
click at [895, 426] on button "Add Payment" at bounding box center [900, 430] width 194 height 17
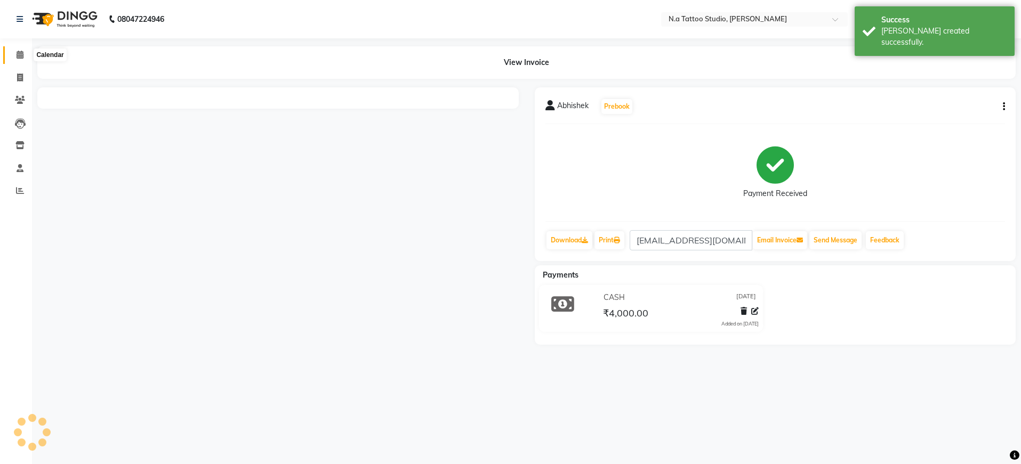
click at [25, 51] on span at bounding box center [20, 55] width 19 height 12
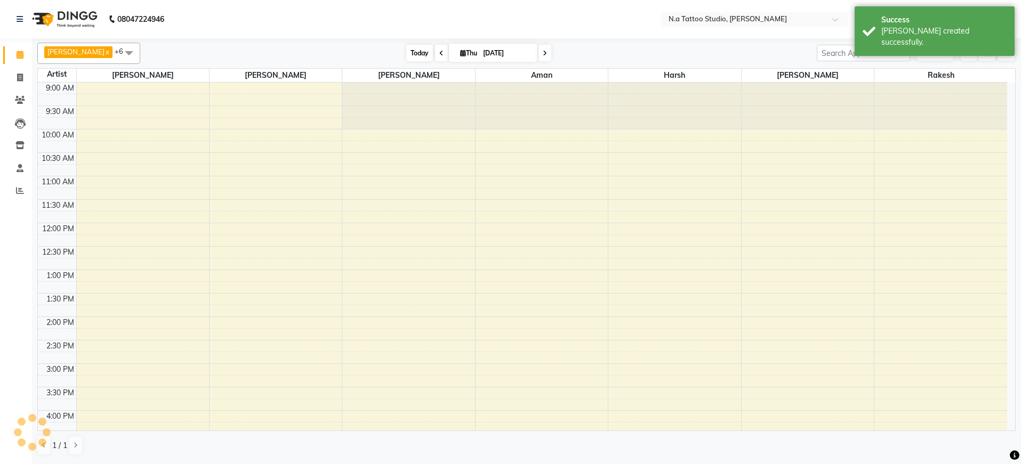
drag, startPoint x: 418, startPoint y: 55, endPoint x: 427, endPoint y: 53, distance: 9.4
click at [417, 55] on span "Today" at bounding box center [419, 53] width 27 height 17
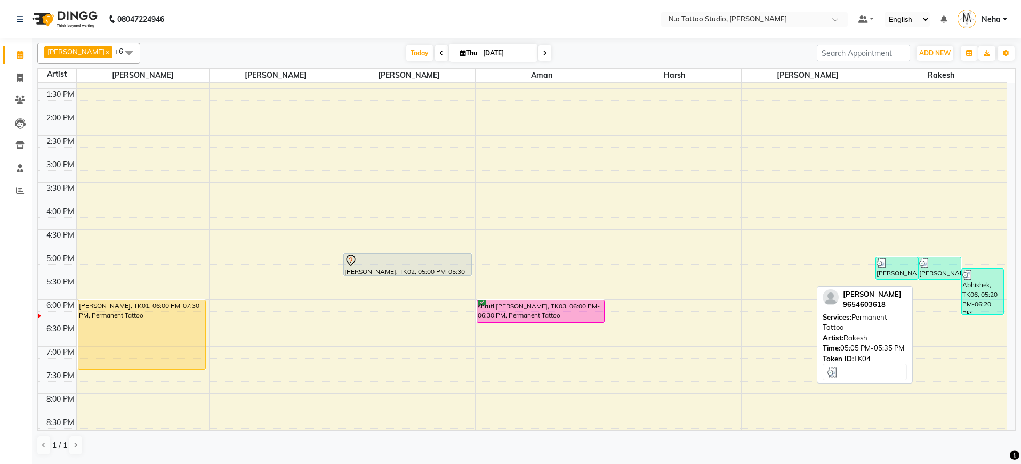
scroll to position [193, 0]
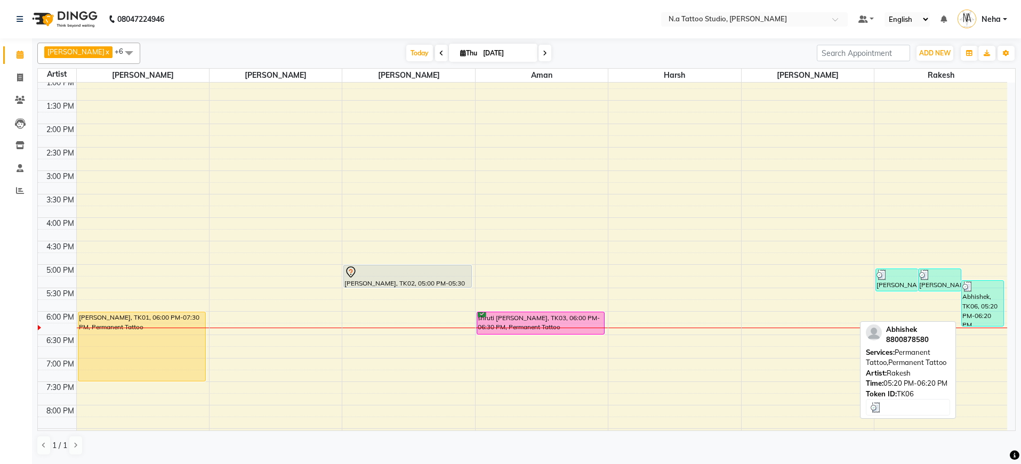
click at [986, 303] on div "Abhishek, TK06, 05:20 PM-06:20 PM, Permanent Tattoo,Permanent Tattoo" at bounding box center [983, 303] width 42 height 45
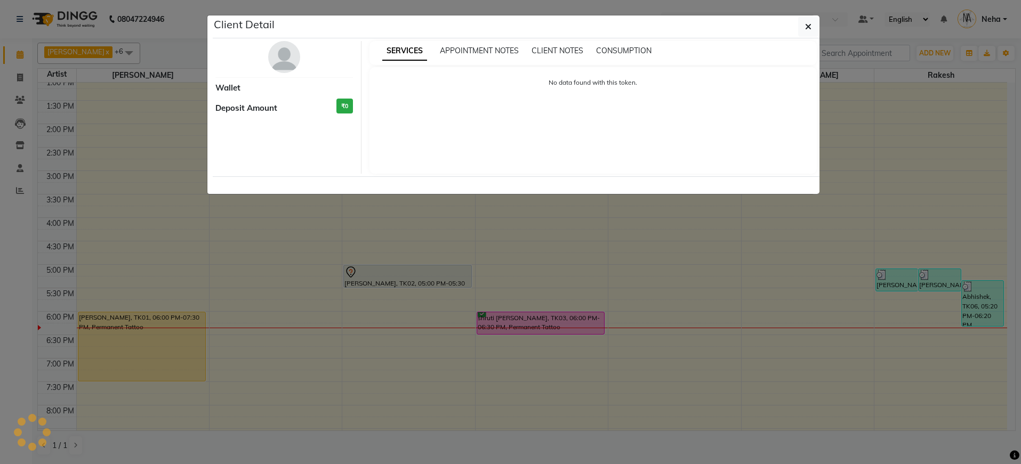
select select "3"
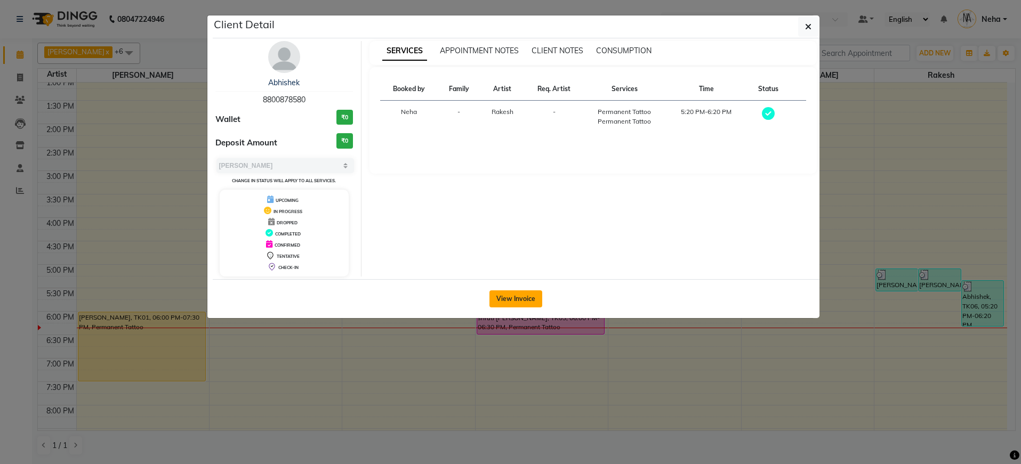
click at [525, 304] on button "View Invoice" at bounding box center [515, 299] width 53 height 17
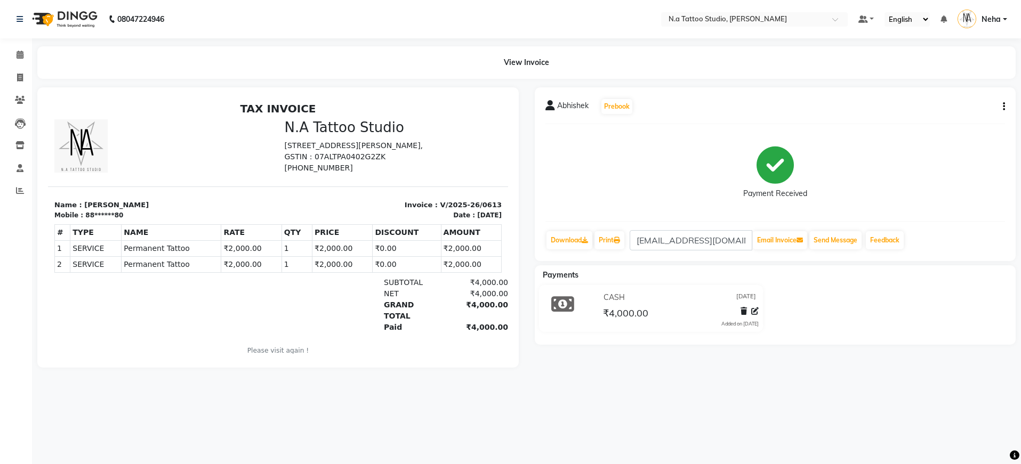
click at [1002, 107] on button "button" at bounding box center [1001, 106] width 6 height 11
click at [965, 109] on div "Edit Invoice" at bounding box center [950, 106] width 73 height 13
select select "service"
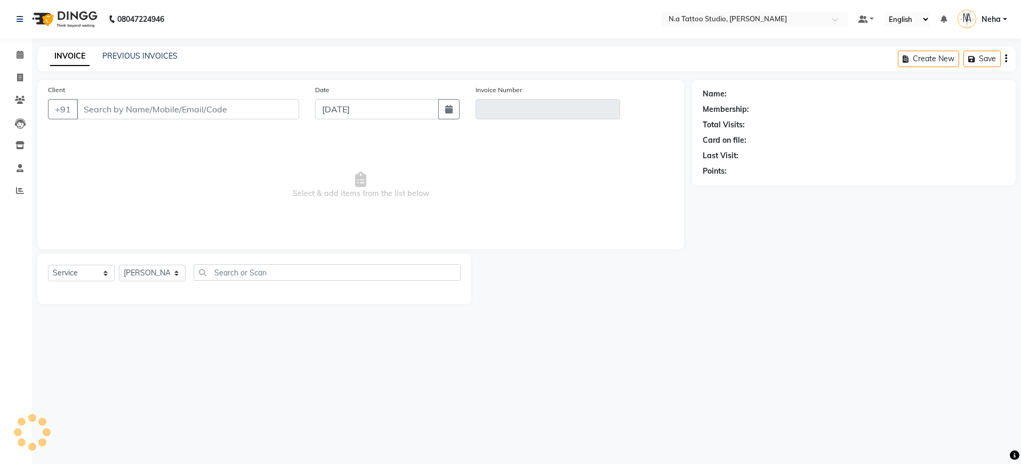
type input "88******80"
type input "V/2025-26/0613"
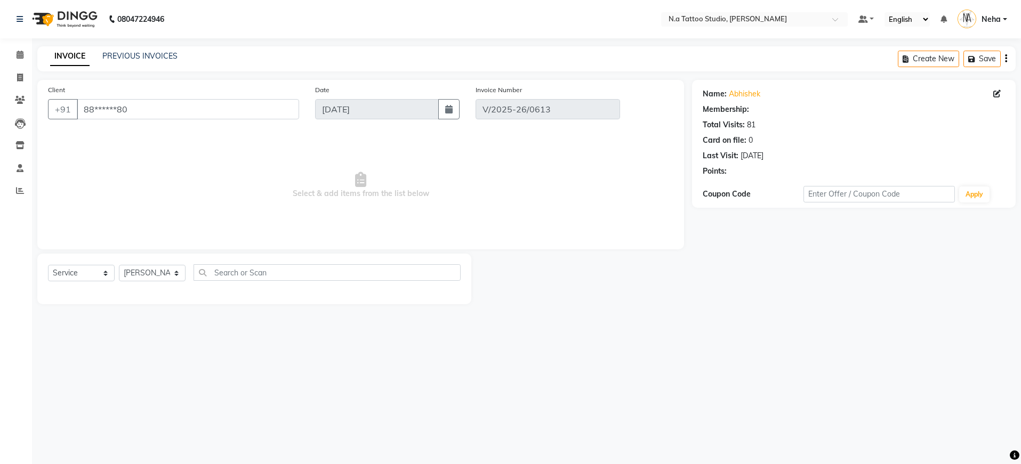
select select "1: Object"
select select "select"
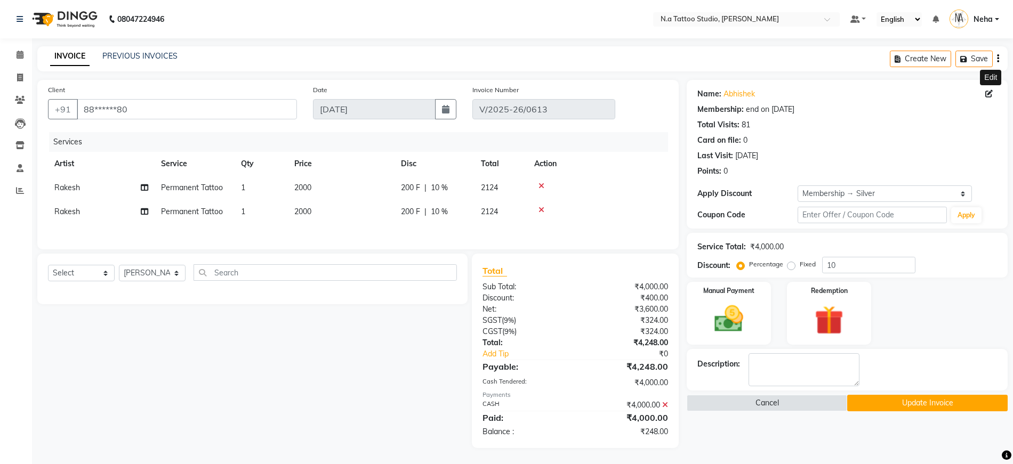
click at [988, 91] on icon at bounding box center [988, 93] width 7 height 7
select select "06"
select select "01"
select select "1990"
select select "10"
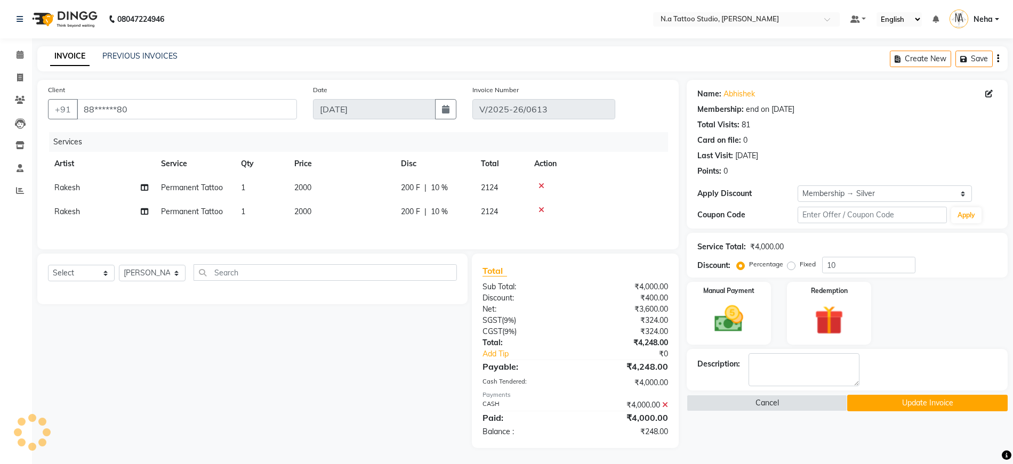
select select "[DEMOGRAPHIC_DATA]"
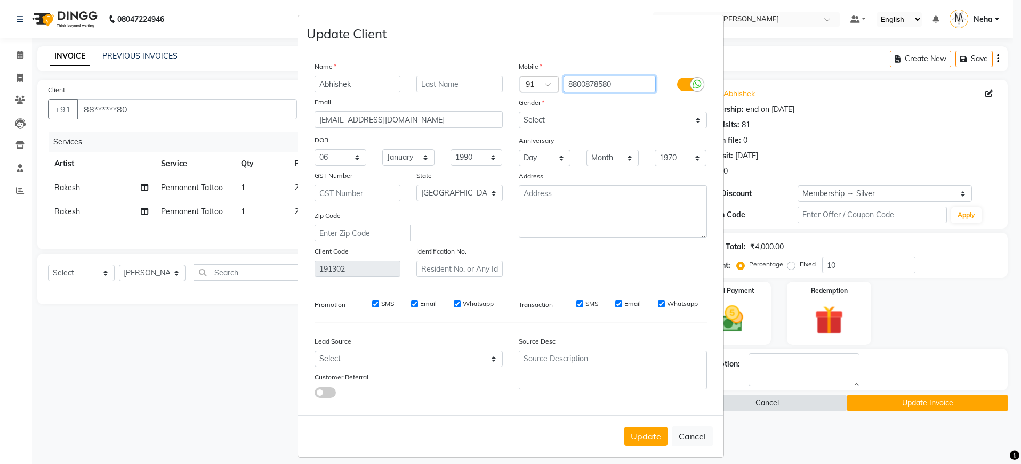
click at [634, 86] on input "8800878580" at bounding box center [609, 84] width 92 height 17
click at [681, 435] on button "Cancel" at bounding box center [692, 436] width 41 height 20
select select
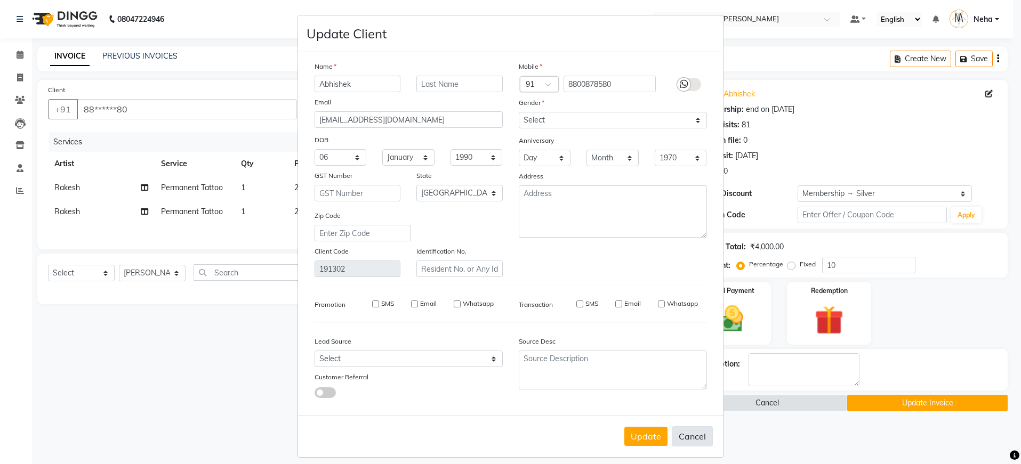
select select
select select "null"
select select
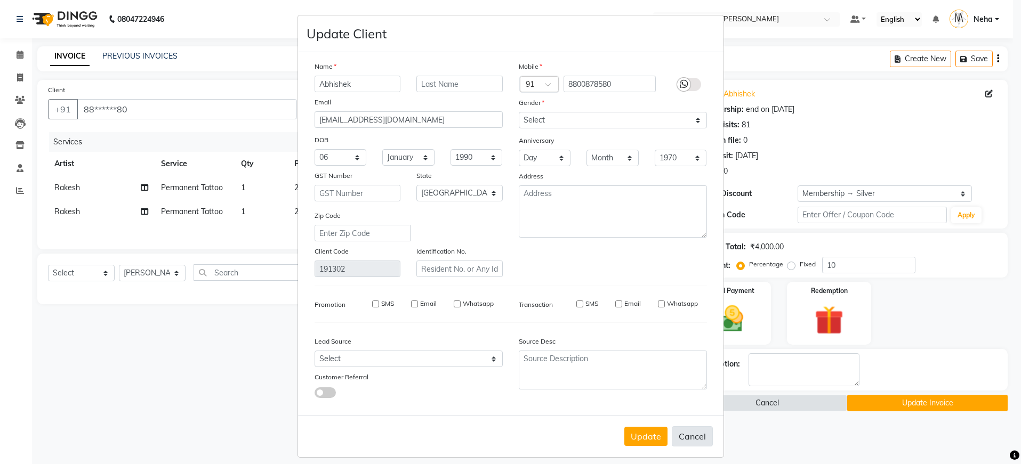
select select
checkbox input "false"
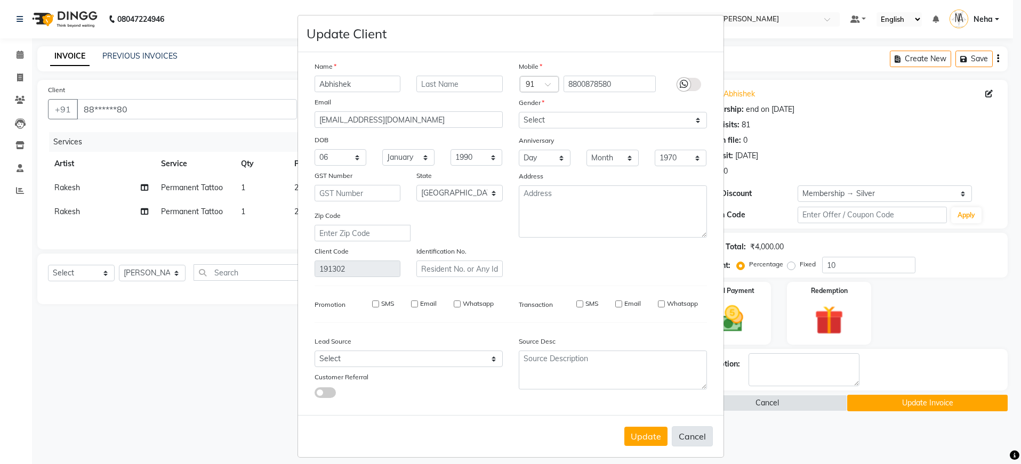
checkbox input "false"
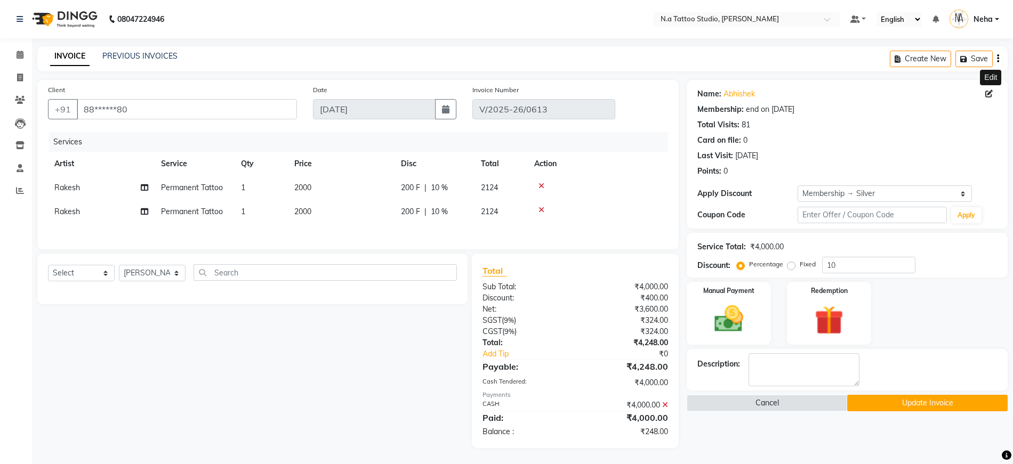
click at [538, 183] on icon at bounding box center [541, 185] width 6 height 7
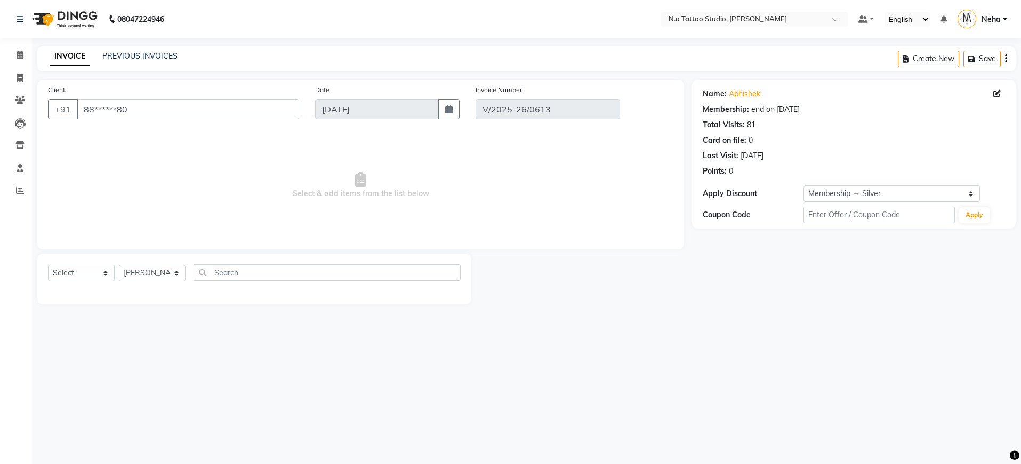
click at [140, 261] on div "Select Service Product Membership Package Voucher Prepaid Gift Card [PERSON_NAM…" at bounding box center [254, 279] width 434 height 51
click at [141, 270] on select "[PERSON_NAME] [PERSON_NAME] [PERSON_NAME] [PERSON_NAME] Manager [PERSON_NAME] […" at bounding box center [152, 273] width 67 height 17
select select "26601"
click at [64, 275] on select "Select Service Product Membership Package Voucher Prepaid Gift Card" at bounding box center [81, 273] width 67 height 17
select select "service"
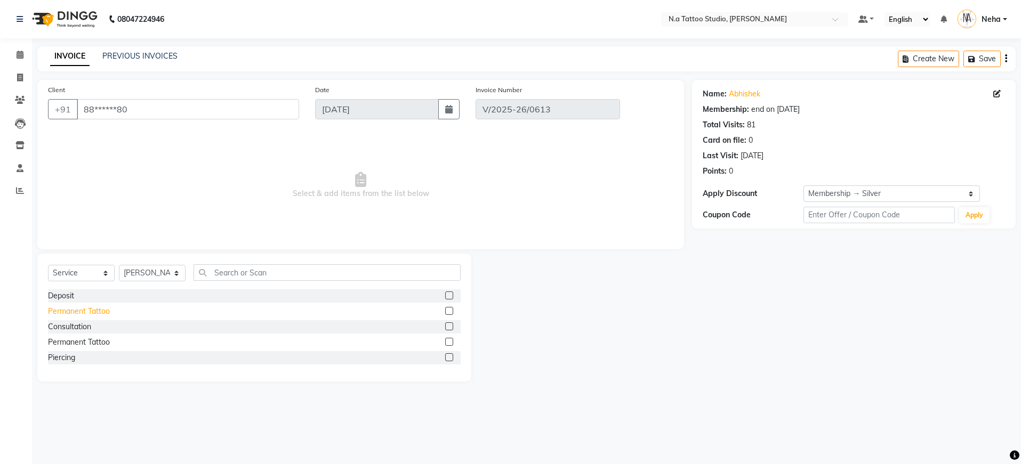
drag, startPoint x: 114, startPoint y: 310, endPoint x: 104, endPoint y: 313, distance: 10.3
click at [110, 311] on div "Permanent Tattoo" at bounding box center [254, 311] width 413 height 13
click at [104, 313] on div "Permanent Tattoo" at bounding box center [79, 311] width 62 height 11
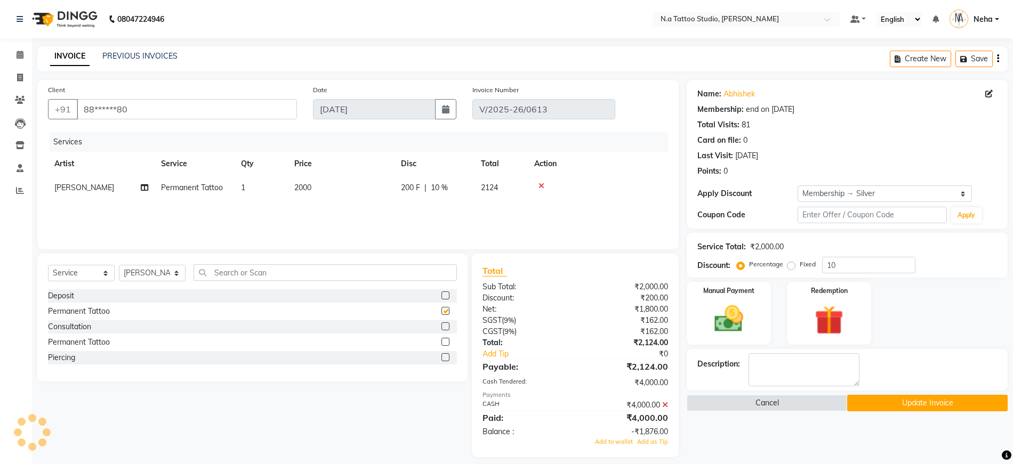
checkbox input "false"
drag, startPoint x: 312, startPoint y: 185, endPoint x: 343, endPoint y: 185, distance: 31.4
click at [312, 185] on td "2000" at bounding box center [341, 188] width 107 height 24
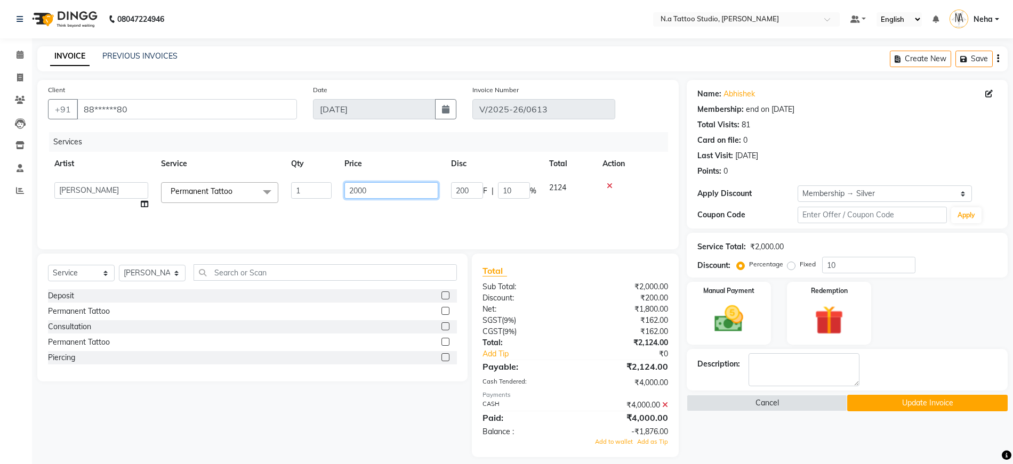
click at [362, 185] on input "2000" at bounding box center [391, 190] width 94 height 17
type input "0"
click at [371, 220] on div "Services Artist Service Qty Price Disc Total Action [PERSON_NAME] [PERSON_NAME]…" at bounding box center [358, 185] width 620 height 107
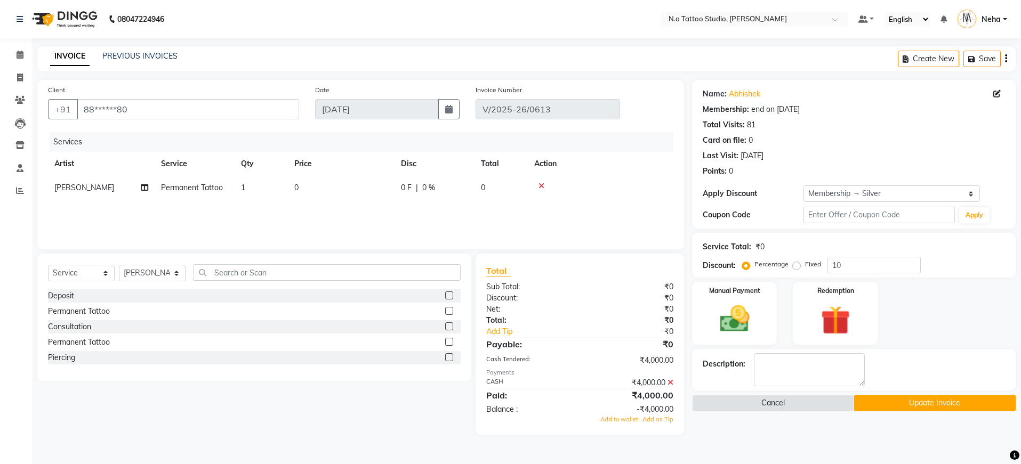
click at [670, 382] on icon at bounding box center [670, 382] width 6 height 7
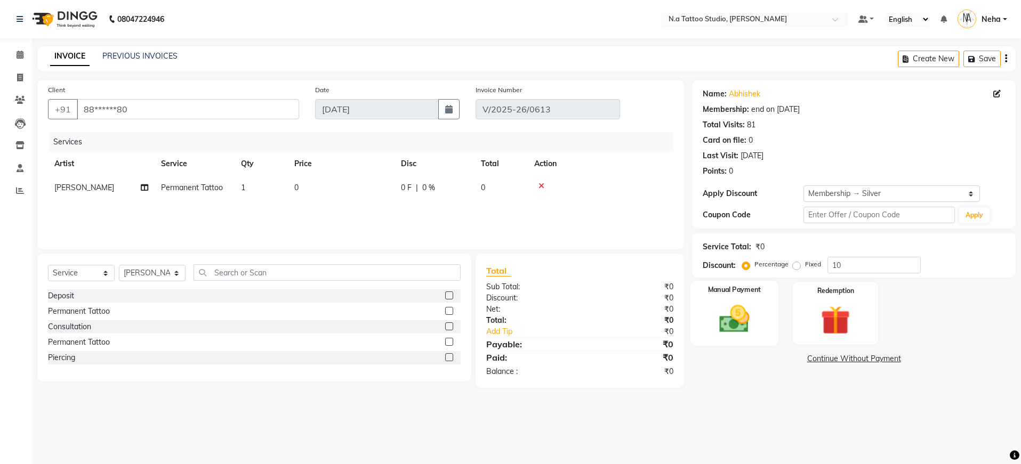
click at [736, 325] on img at bounding box center [734, 319] width 50 height 35
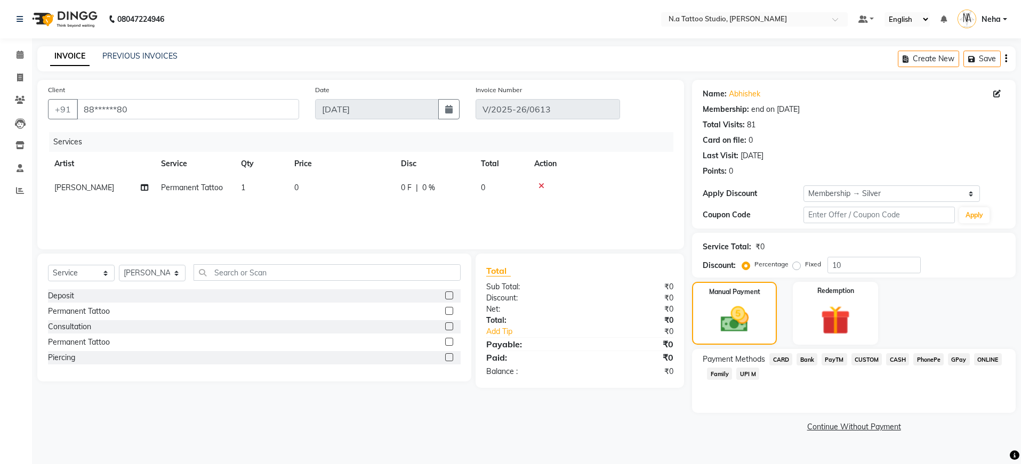
drag, startPoint x: 895, startPoint y: 360, endPoint x: 906, endPoint y: 384, distance: 27.0
click at [895, 360] on span "CASH" at bounding box center [897, 359] width 23 height 12
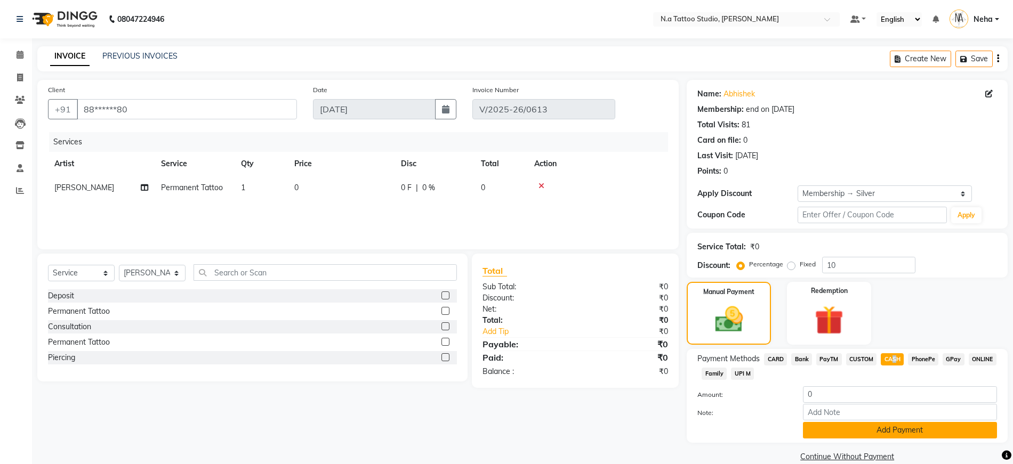
click at [890, 426] on button "Add Payment" at bounding box center [900, 430] width 194 height 17
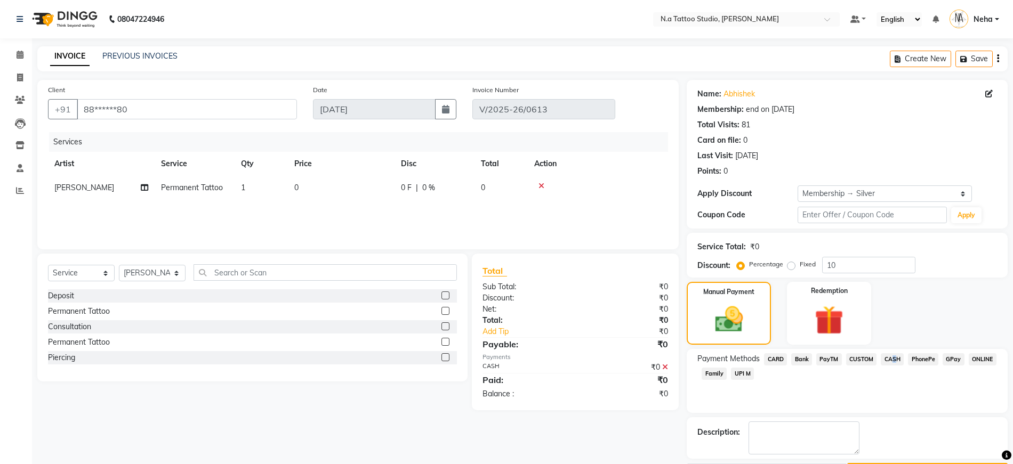
click at [893, 463] on button "Update Invoice" at bounding box center [927, 471] width 160 height 17
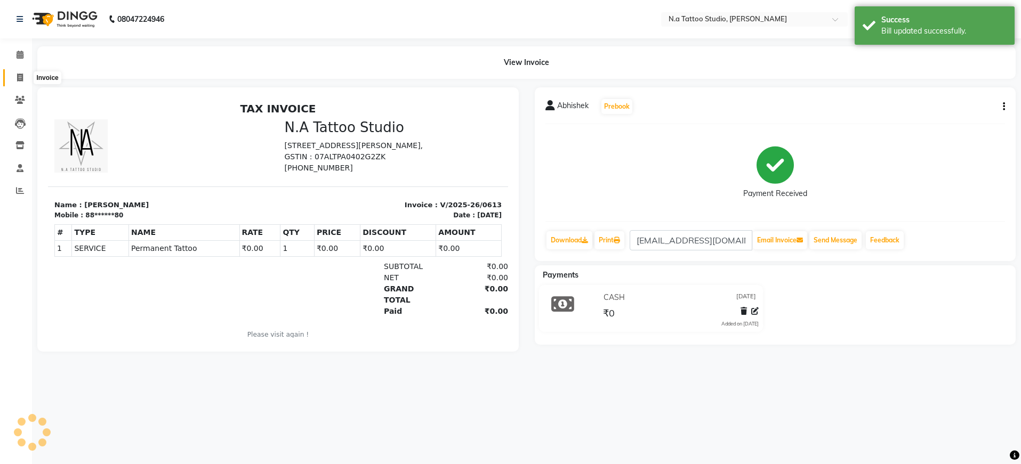
click at [21, 78] on icon at bounding box center [20, 78] width 6 height 8
select select "service"
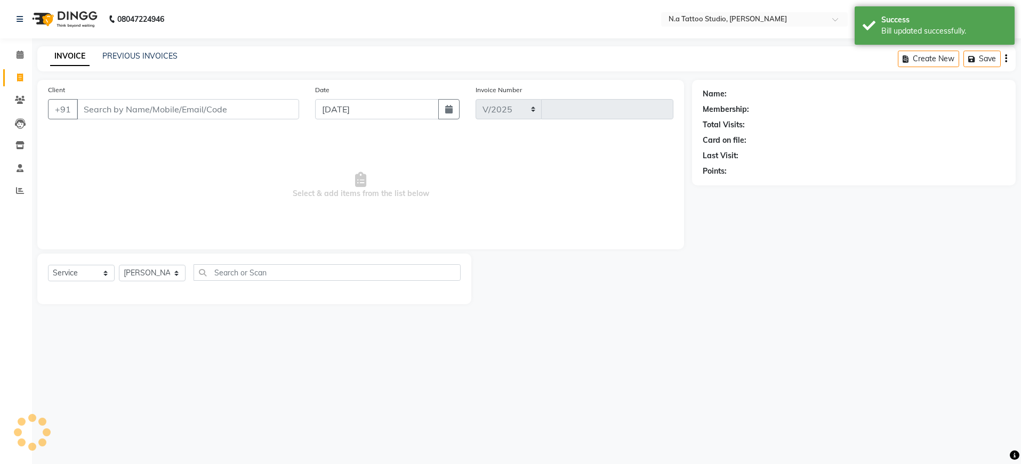
select select "4590"
type input "0614"
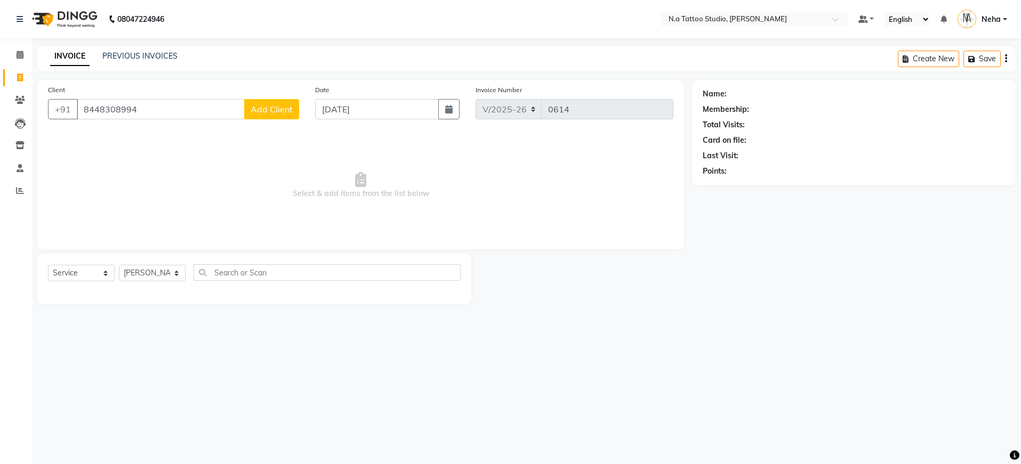
type input "8448308994"
click at [259, 110] on span "Add Client" at bounding box center [272, 109] width 42 height 11
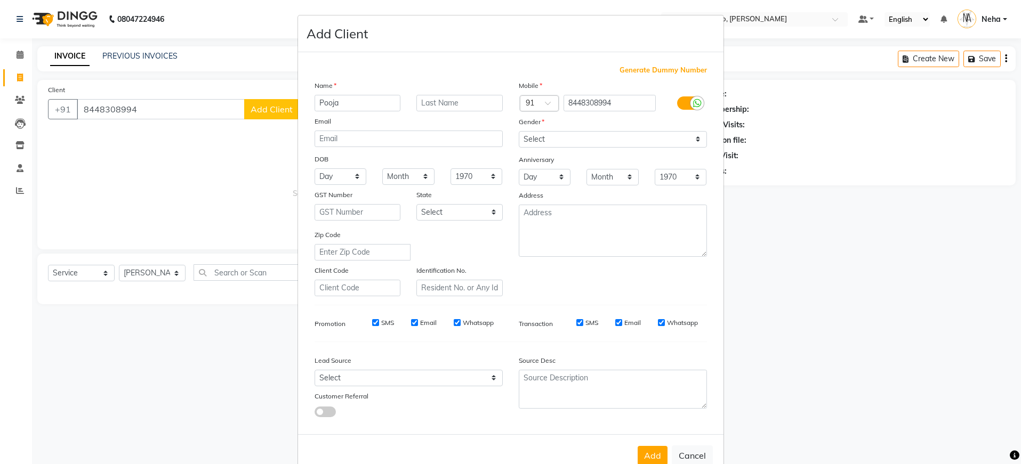
type input "Pooja"
click at [567, 140] on select "Select [DEMOGRAPHIC_DATA] [DEMOGRAPHIC_DATA] Other Prefer Not To Say" at bounding box center [613, 139] width 188 height 17
select select "[DEMOGRAPHIC_DATA]"
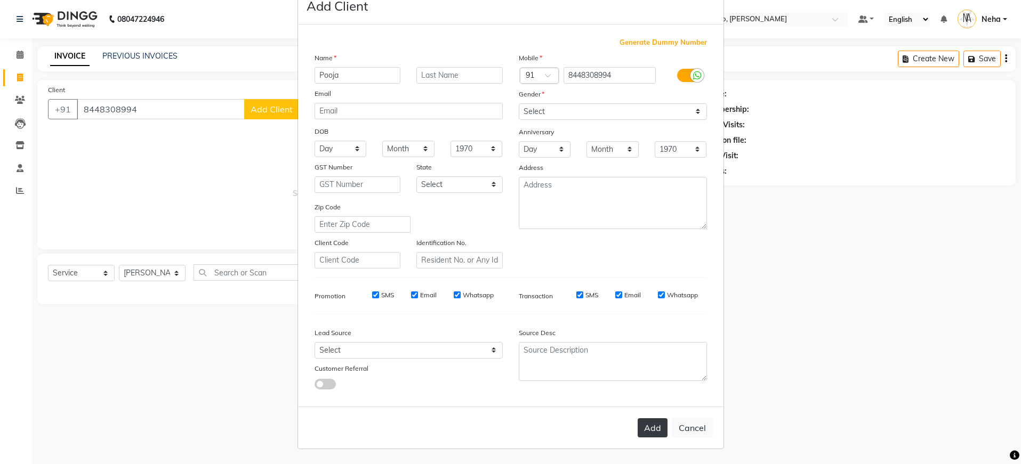
click at [646, 431] on button "Add" at bounding box center [653, 427] width 30 height 19
type input "84******94"
select select
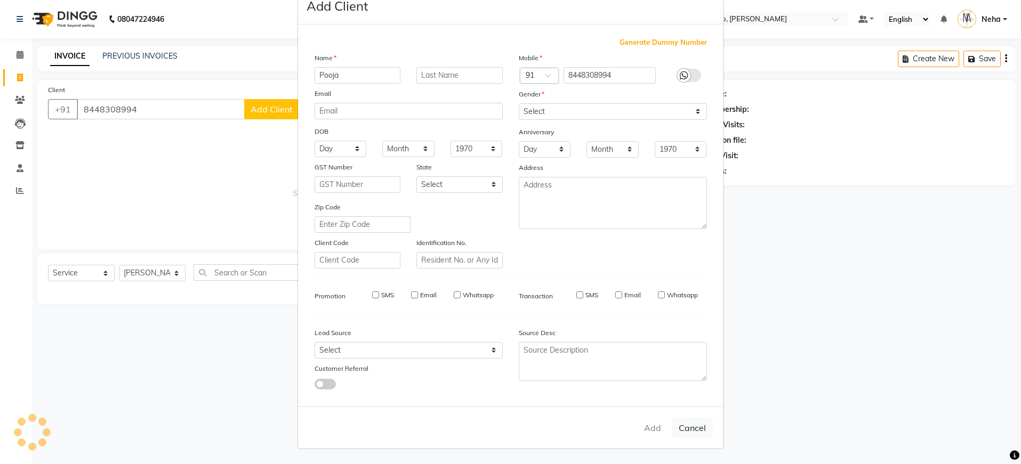
select select
checkbox input "false"
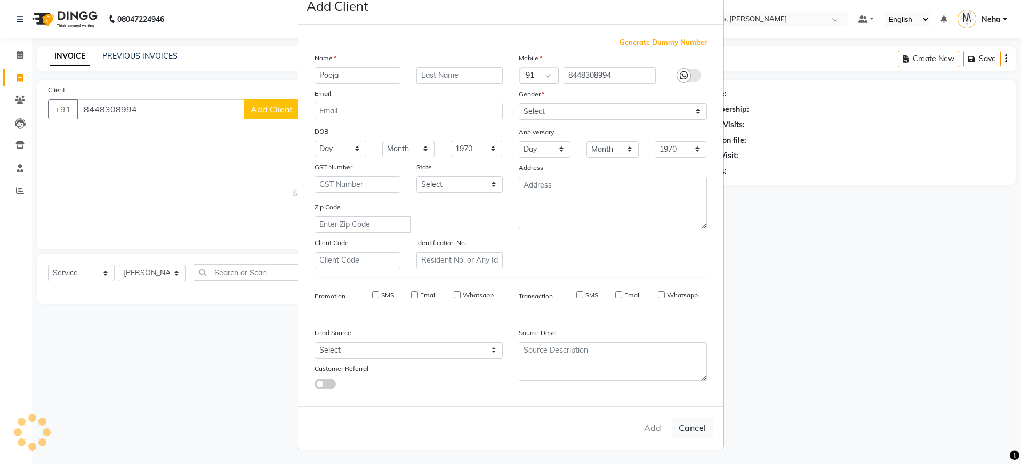
checkbox input "false"
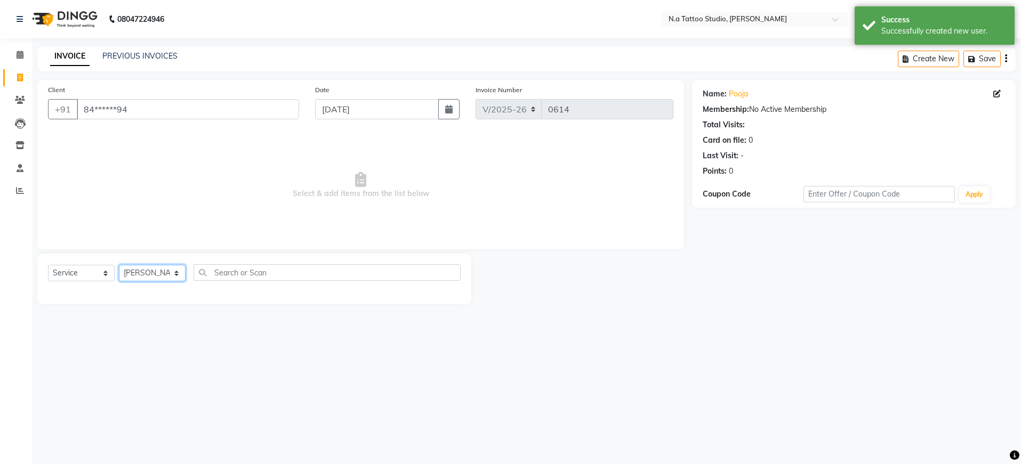
click at [160, 276] on select "[PERSON_NAME] [PERSON_NAME] [PERSON_NAME] [PERSON_NAME] Manager [PERSON_NAME] […" at bounding box center [152, 273] width 67 height 17
select select "59453"
click at [86, 309] on div "Permanent Tattoo" at bounding box center [79, 311] width 62 height 11
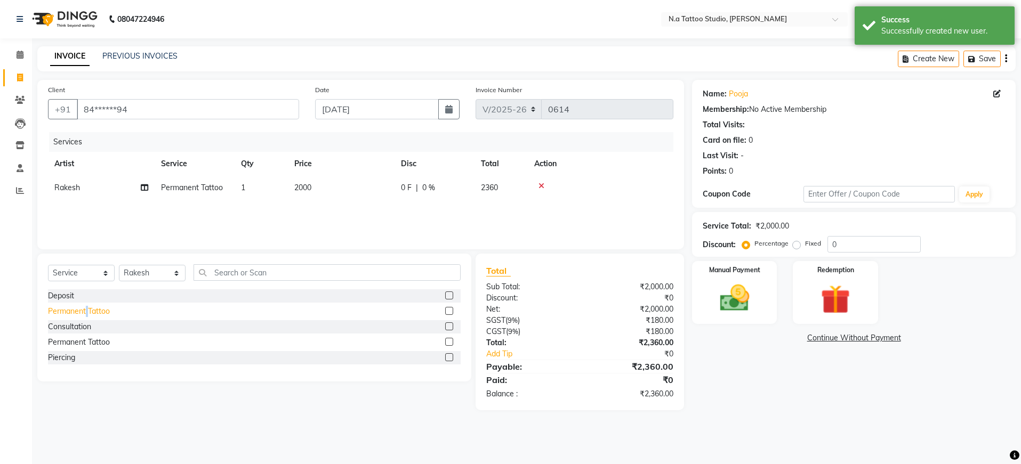
click at [86, 309] on div "Permanent Tattoo" at bounding box center [79, 311] width 62 height 11
checkbox input "false"
click at [599, 195] on td at bounding box center [601, 188] width 146 height 24
drag, startPoint x: 1005, startPoint y: 59, endPoint x: 988, endPoint y: 69, distance: 19.8
click at [1005, 59] on icon "button" at bounding box center [1006, 59] width 2 height 1
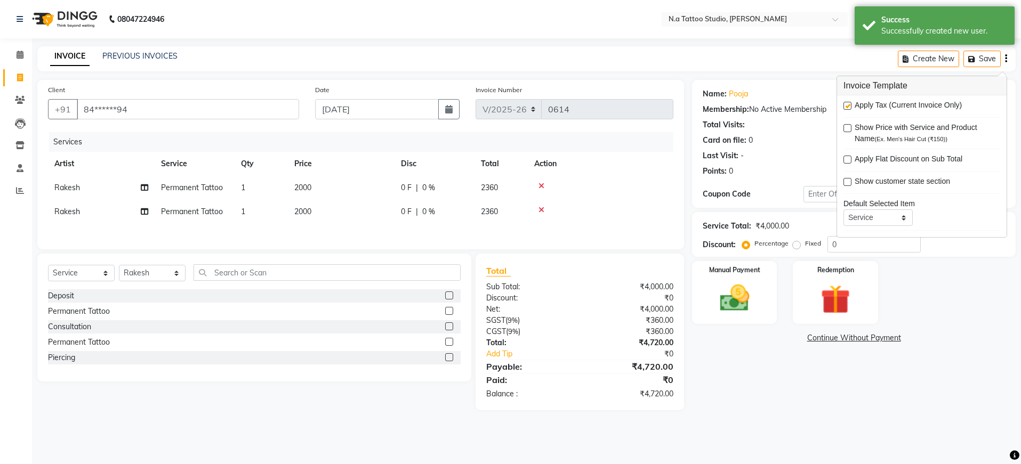
drag, startPoint x: 849, startPoint y: 104, endPoint x: 844, endPoint y: 126, distance: 22.5
click at [849, 104] on label at bounding box center [847, 106] width 8 height 8
click at [849, 104] on input "checkbox" at bounding box center [846, 106] width 7 height 7
checkbox input "false"
drag, startPoint x: 735, startPoint y: 291, endPoint x: 756, endPoint y: 320, distance: 36.6
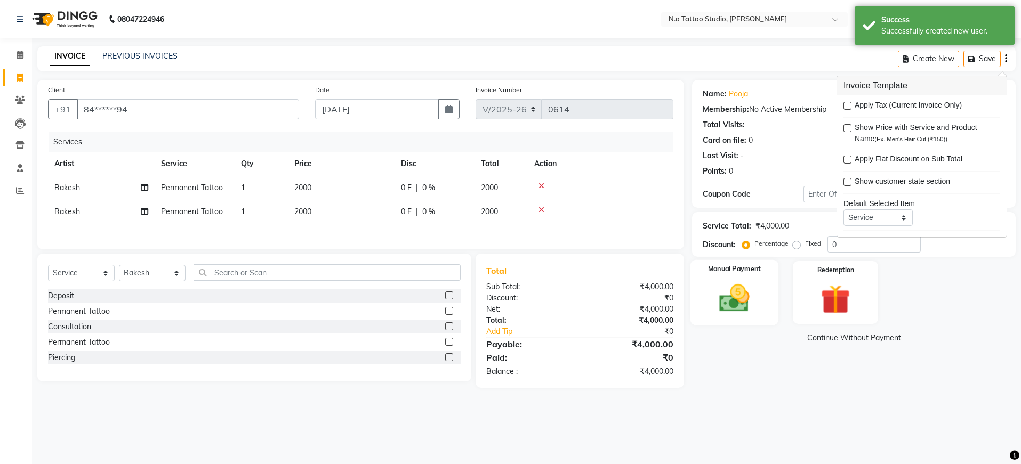
click at [735, 292] on img at bounding box center [734, 298] width 50 height 35
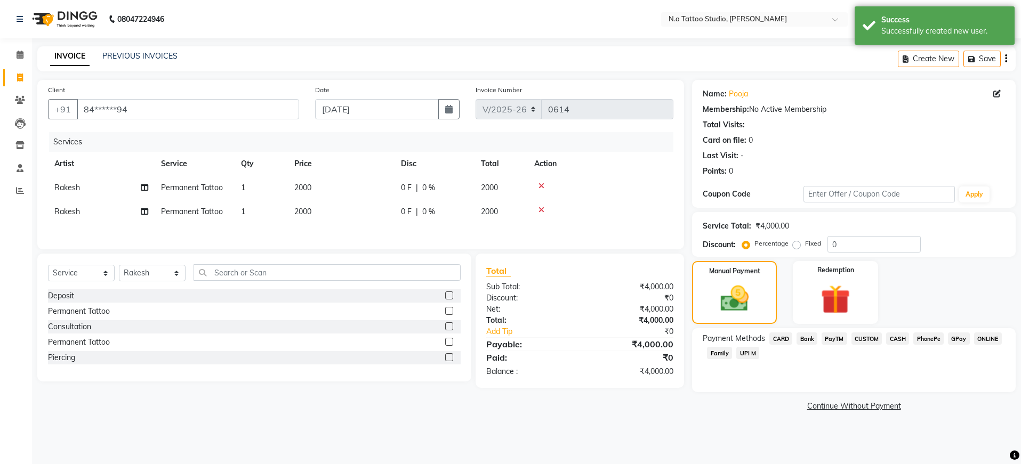
drag, startPoint x: 898, startPoint y: 337, endPoint x: 898, endPoint y: 359, distance: 21.9
click at [898, 337] on span "CASH" at bounding box center [897, 339] width 23 height 12
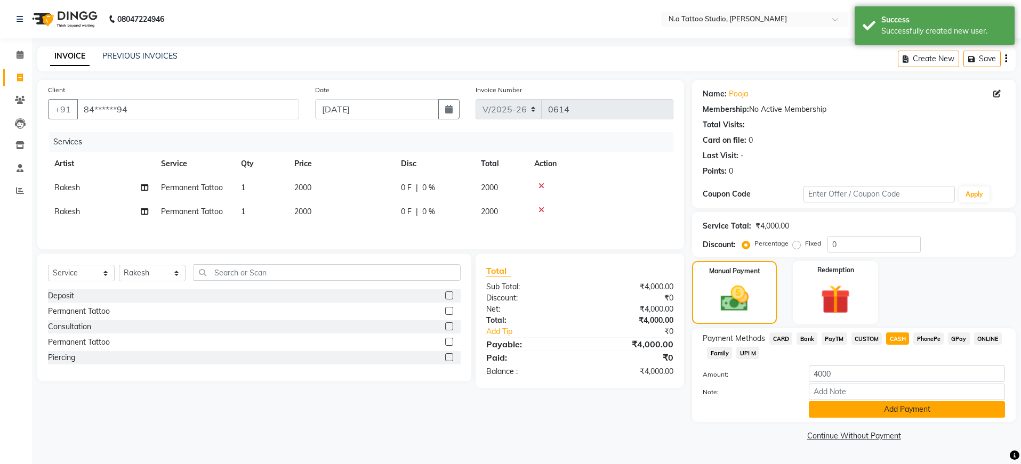
click at [893, 405] on button "Add Payment" at bounding box center [907, 409] width 196 height 17
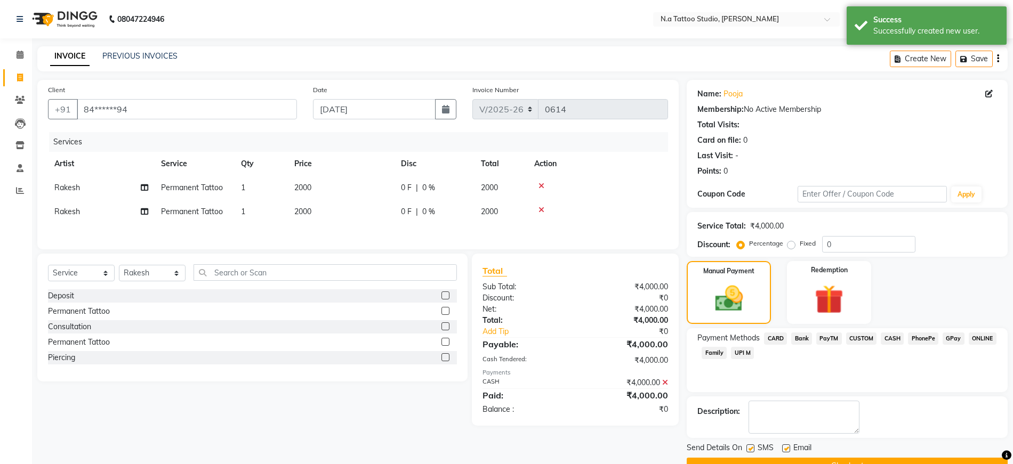
click at [880, 458] on button "Checkout" at bounding box center [847, 466] width 321 height 17
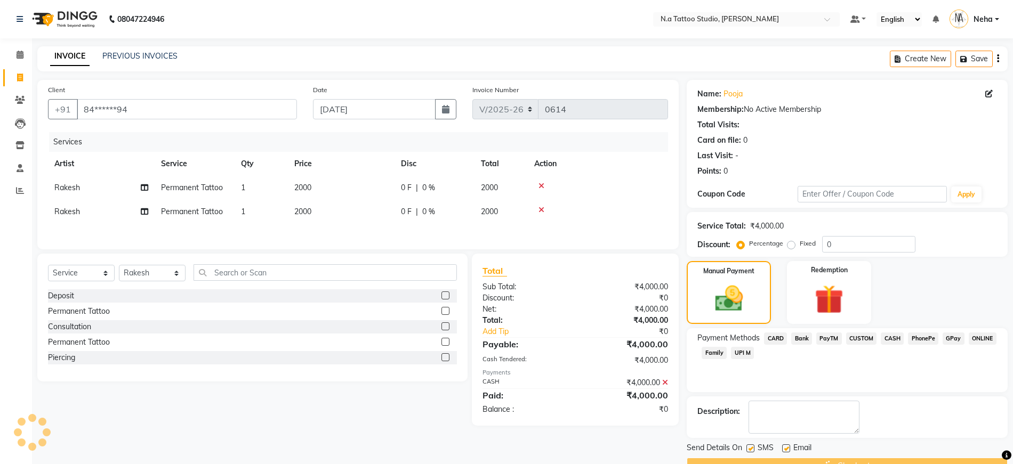
scroll to position [26, 0]
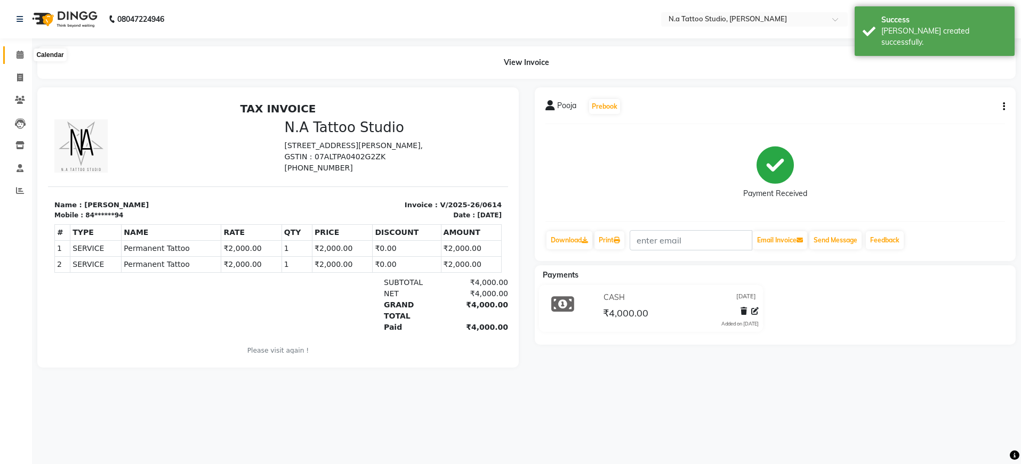
click at [20, 54] on icon at bounding box center [20, 55] width 7 height 8
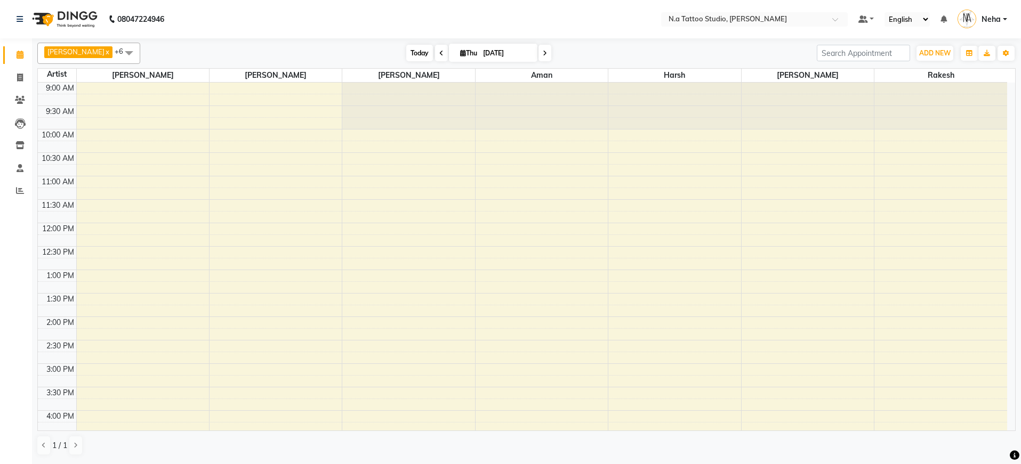
click at [409, 55] on span "Today" at bounding box center [419, 53] width 27 height 17
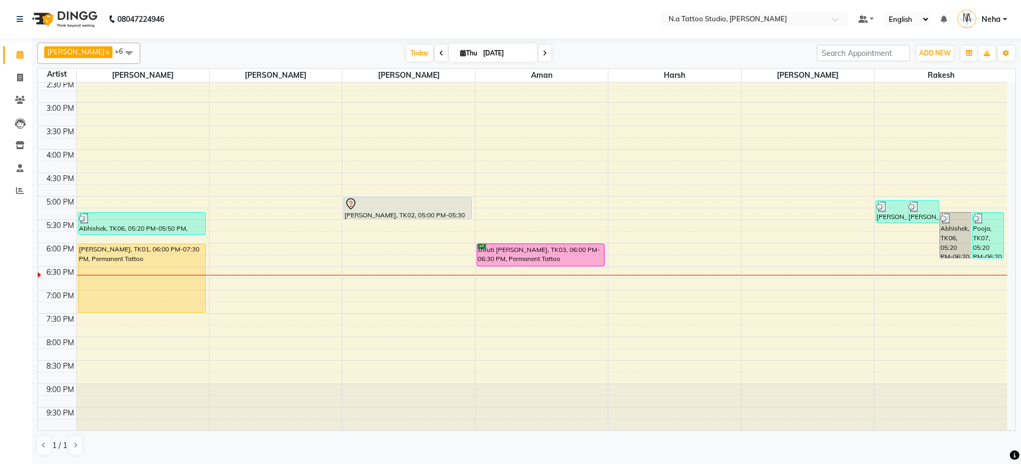
click at [543, 54] on icon at bounding box center [545, 53] width 4 height 6
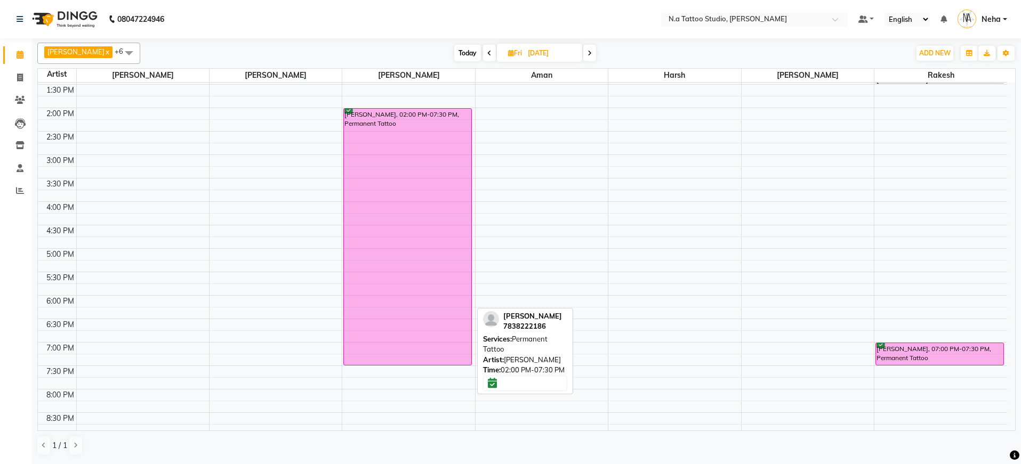
scroll to position [53, 0]
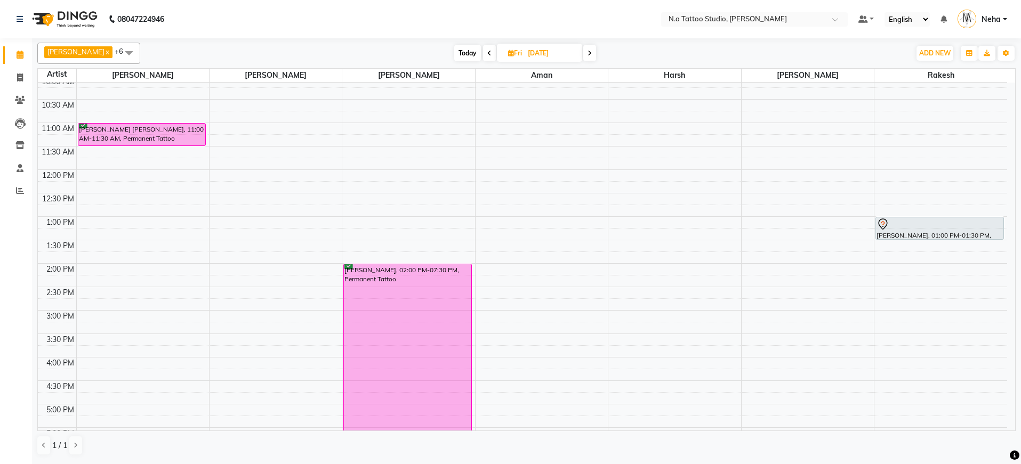
click at [455, 52] on span "Today" at bounding box center [467, 53] width 27 height 17
type input "[DATE]"
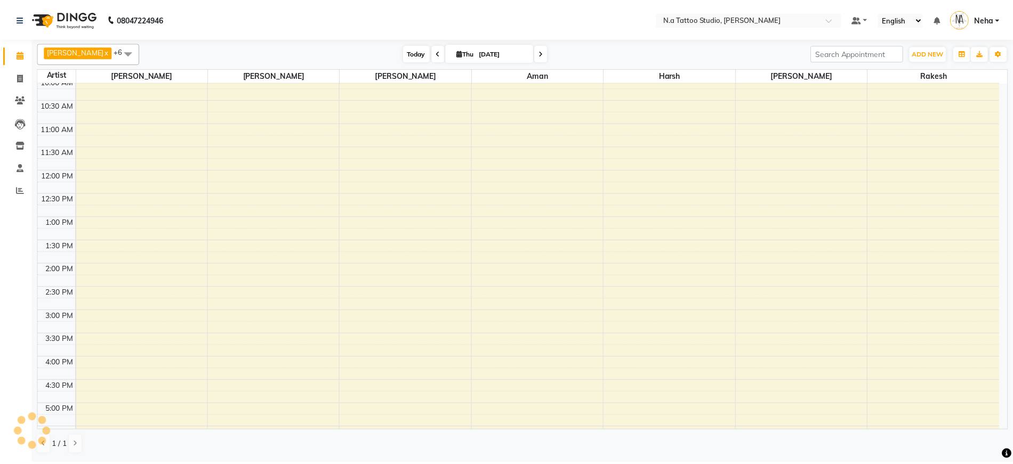
scroll to position [261, 0]
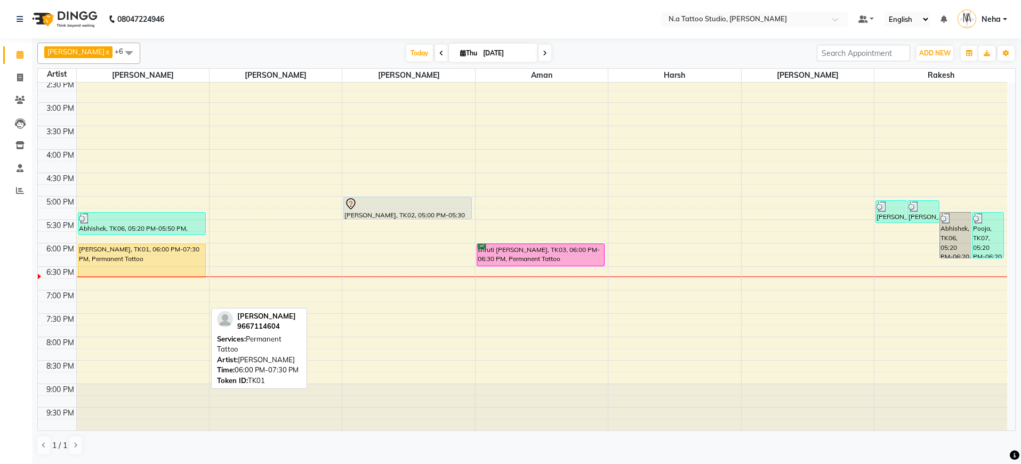
drag, startPoint x: 128, startPoint y: 313, endPoint x: 129, endPoint y: 276, distance: 36.8
click at [129, 276] on div "Abhishek, TK06, 05:20 PM-05:50 PM, Permanent Tattoo [PERSON_NAME], TK01, 06:00 …" at bounding box center [143, 125] width 132 height 609
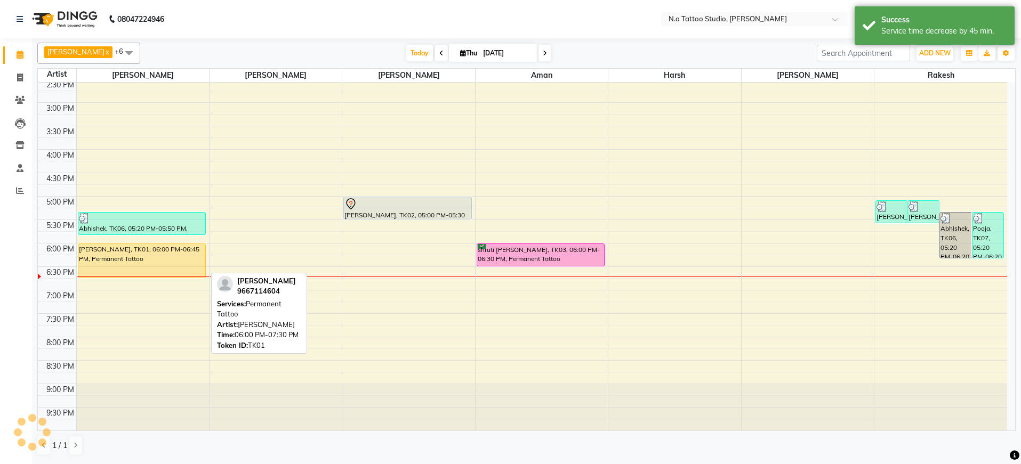
click at [133, 264] on div "[PERSON_NAME], TK01, 06:00 PM-06:45 PM, Permanent Tattoo" at bounding box center [141, 261] width 127 height 34
select select "1"
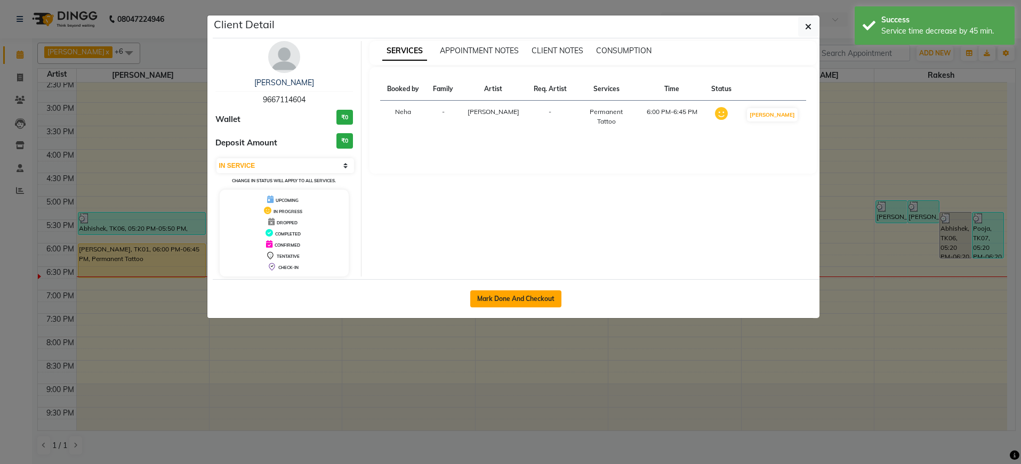
click at [534, 307] on button "Mark Done And Checkout" at bounding box center [515, 299] width 91 height 17
select select "service"
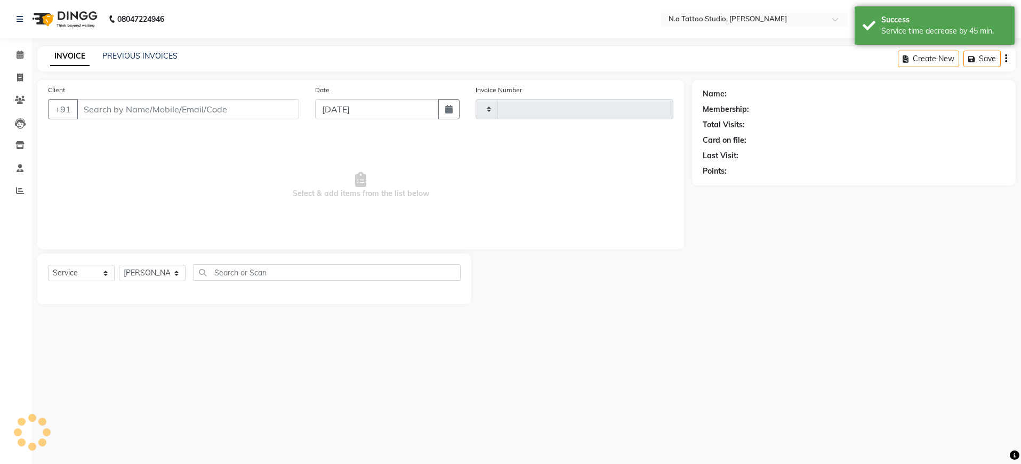
type input "0615"
select select "4590"
type input "96******04"
select select "26601"
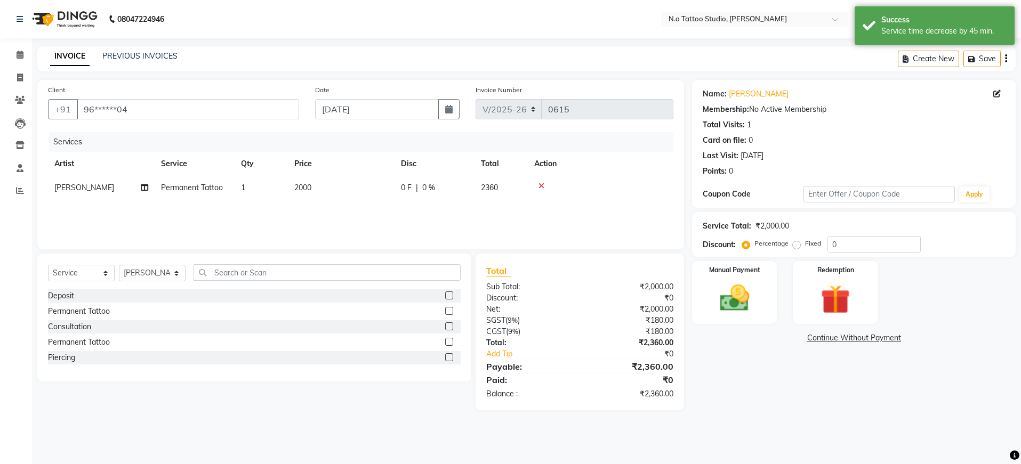
click at [345, 195] on td "2000" at bounding box center [341, 188] width 107 height 24
click at [388, 193] on input "2000" at bounding box center [391, 190] width 94 height 17
click at [388, 192] on input "2000" at bounding box center [391, 190] width 94 height 17
type input "7000"
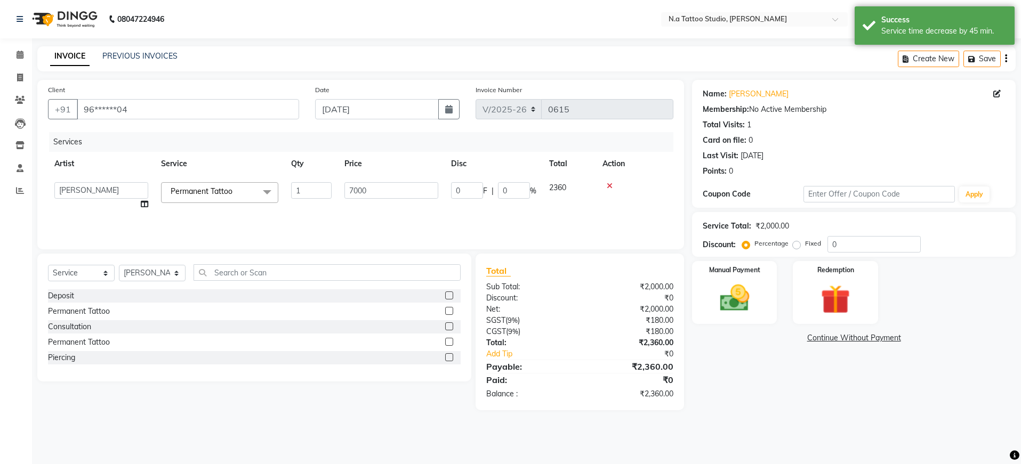
click at [365, 222] on div "Services Artist Service Qty Price Disc Total Action [PERSON_NAME] [PERSON_NAME]…" at bounding box center [360, 185] width 625 height 107
click at [760, 304] on div "Manual Payment" at bounding box center [734, 293] width 88 height 66
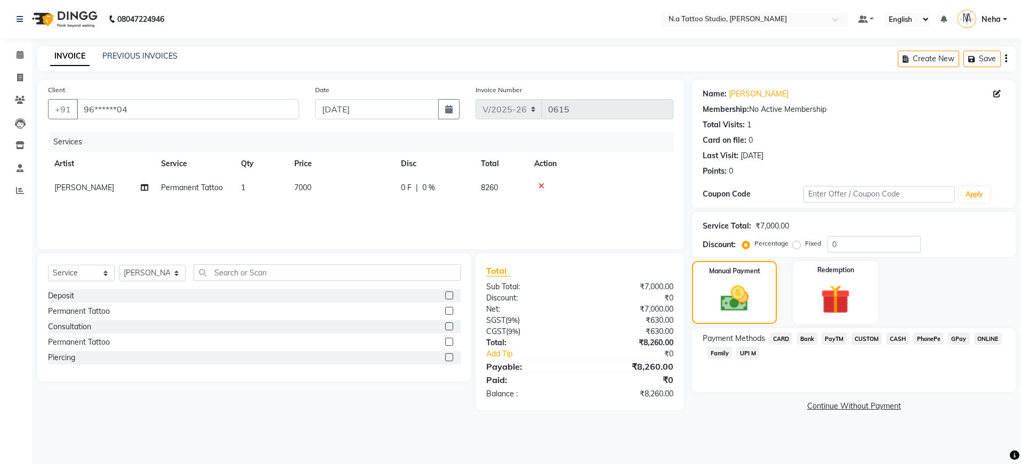
drag, startPoint x: 895, startPoint y: 340, endPoint x: 894, endPoint y: 351, distance: 11.2
click at [895, 340] on span "CASH" at bounding box center [897, 339] width 23 height 12
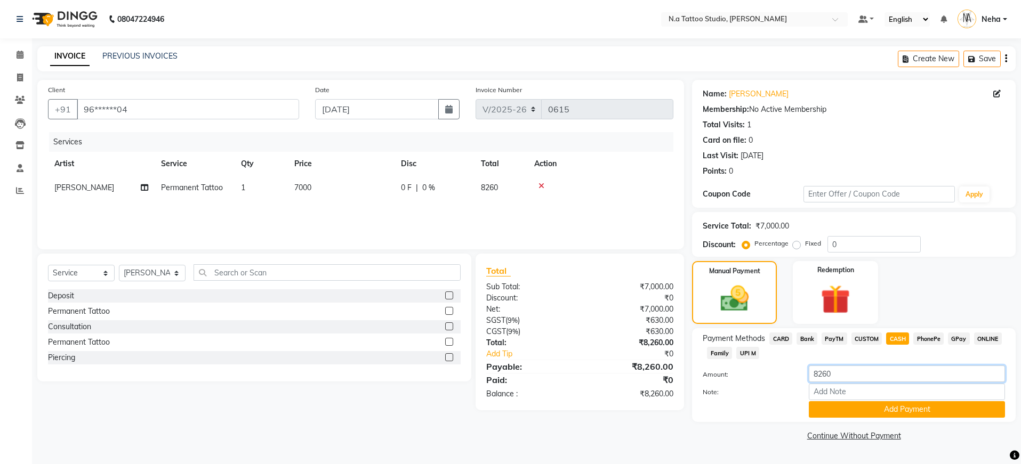
click at [897, 374] on input "8260" at bounding box center [907, 374] width 196 height 17
type input "6000"
drag, startPoint x: 891, startPoint y: 410, endPoint x: 925, endPoint y: 362, distance: 59.2
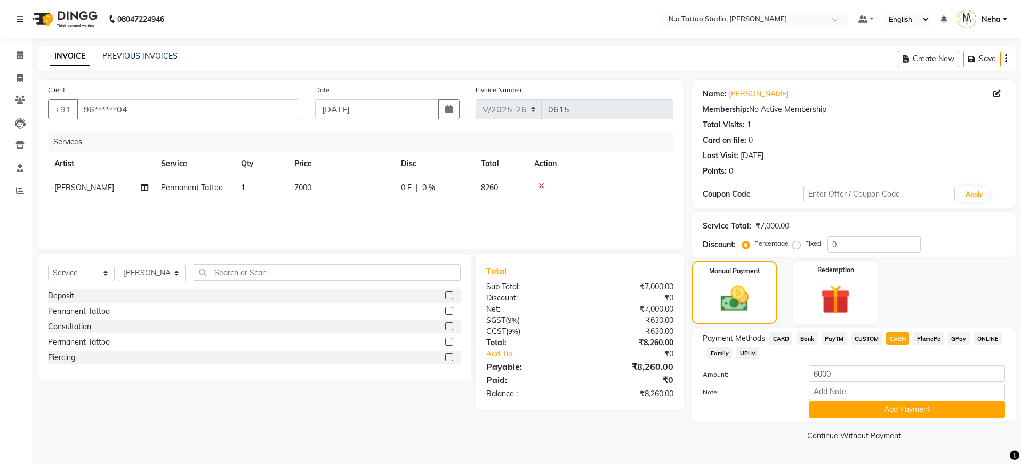
click at [891, 410] on button "Add Payment" at bounding box center [907, 409] width 196 height 17
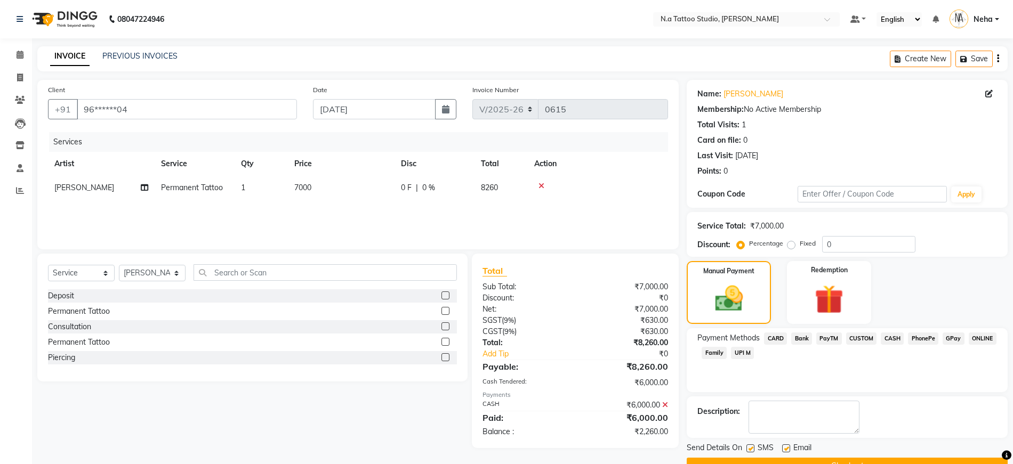
click at [955, 343] on span "GPay" at bounding box center [953, 339] width 22 height 12
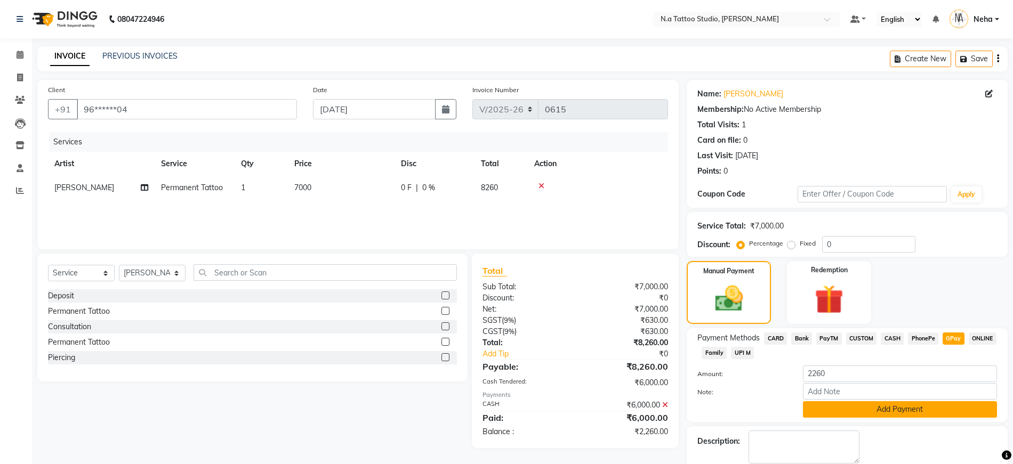
click at [932, 413] on button "Add Payment" at bounding box center [900, 409] width 194 height 17
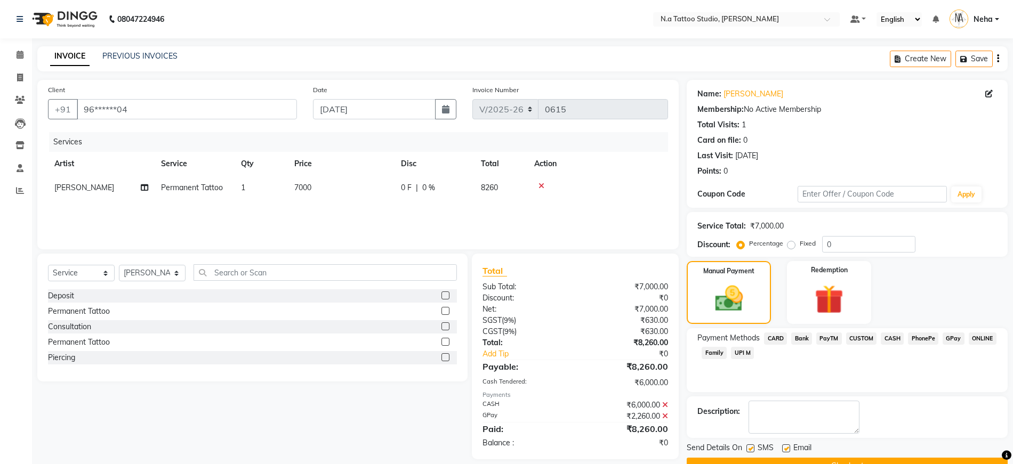
scroll to position [26, 0]
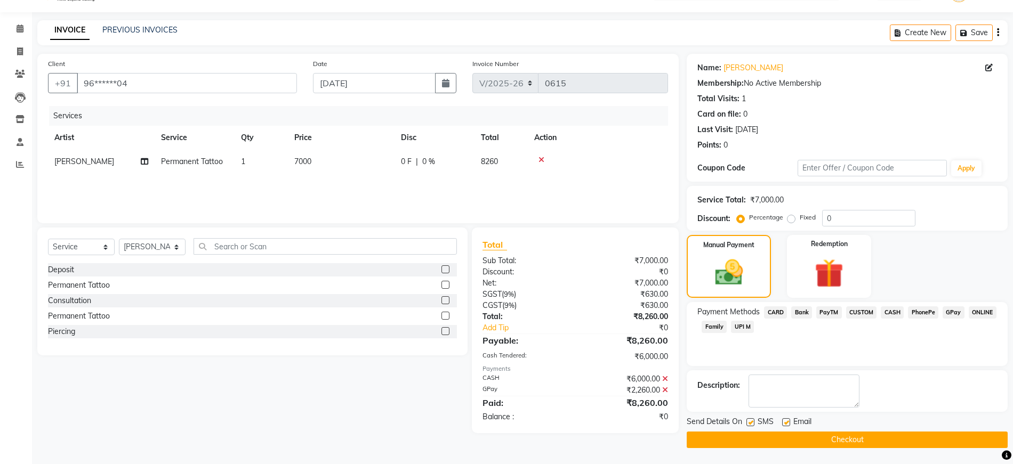
click at [919, 437] on button "Checkout" at bounding box center [847, 440] width 321 height 17
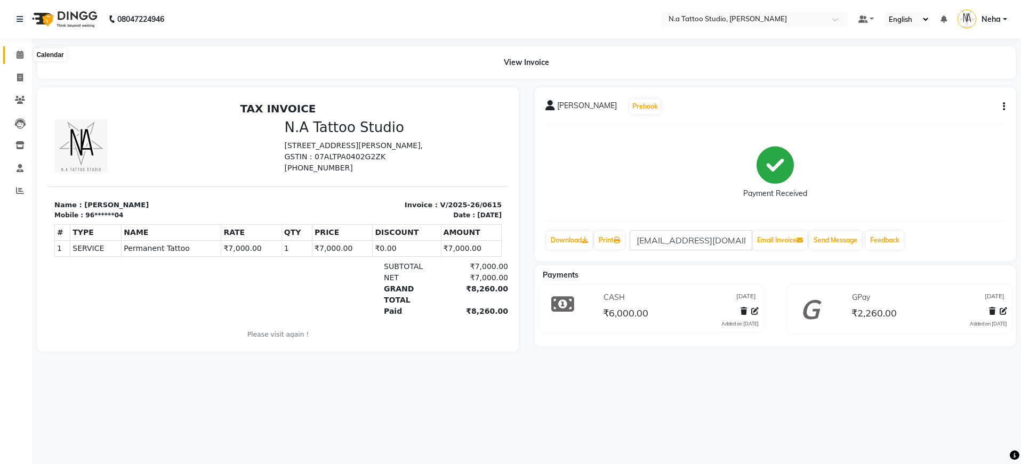
click at [21, 57] on icon at bounding box center [20, 55] width 7 height 8
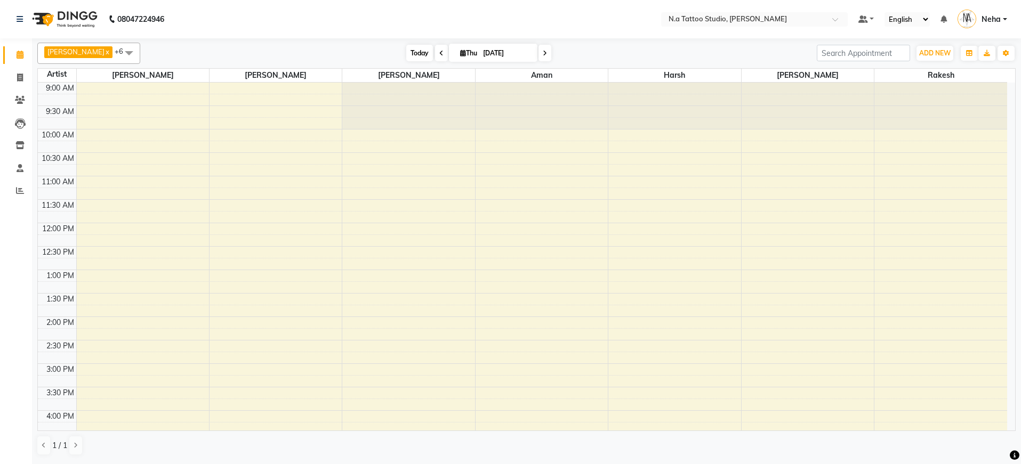
click at [416, 59] on span "Today" at bounding box center [419, 53] width 27 height 17
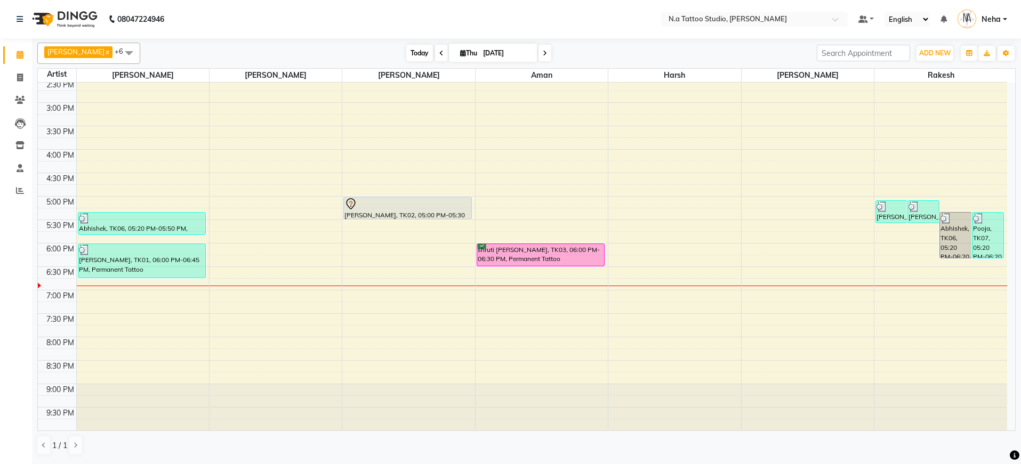
click at [412, 55] on span "Today" at bounding box center [419, 53] width 27 height 17
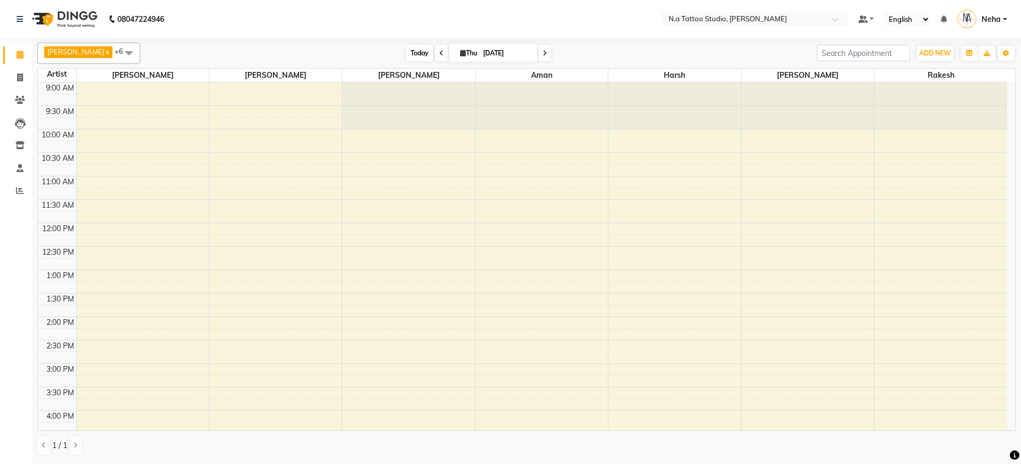
click at [417, 50] on span "Today" at bounding box center [419, 53] width 27 height 17
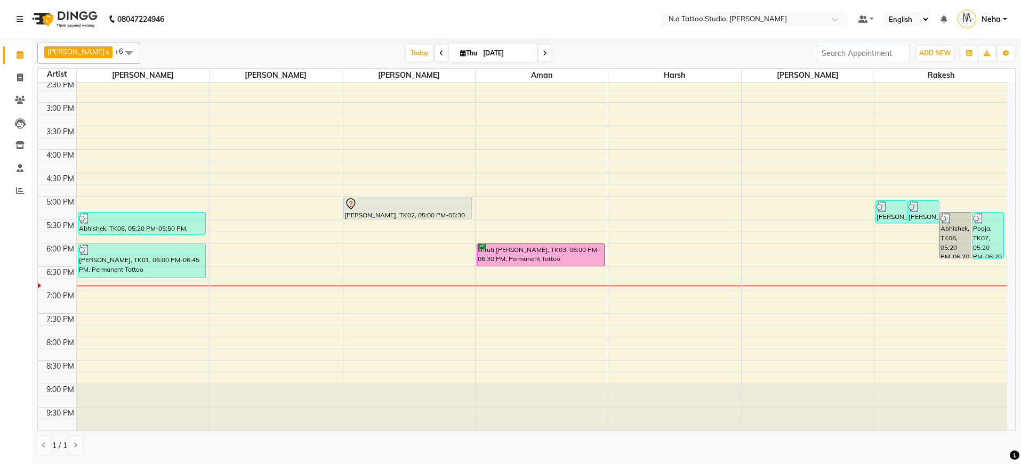
click at [541, 57] on span at bounding box center [544, 53] width 13 height 17
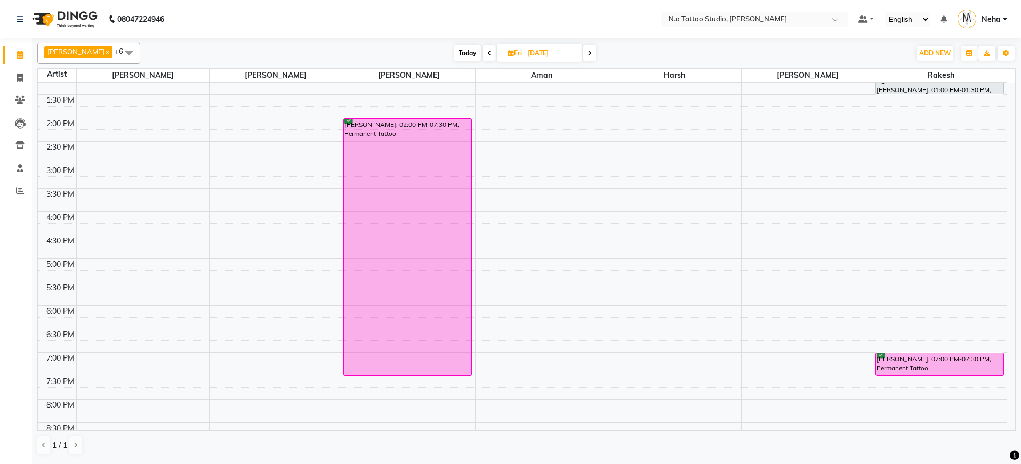
scroll to position [0, 0]
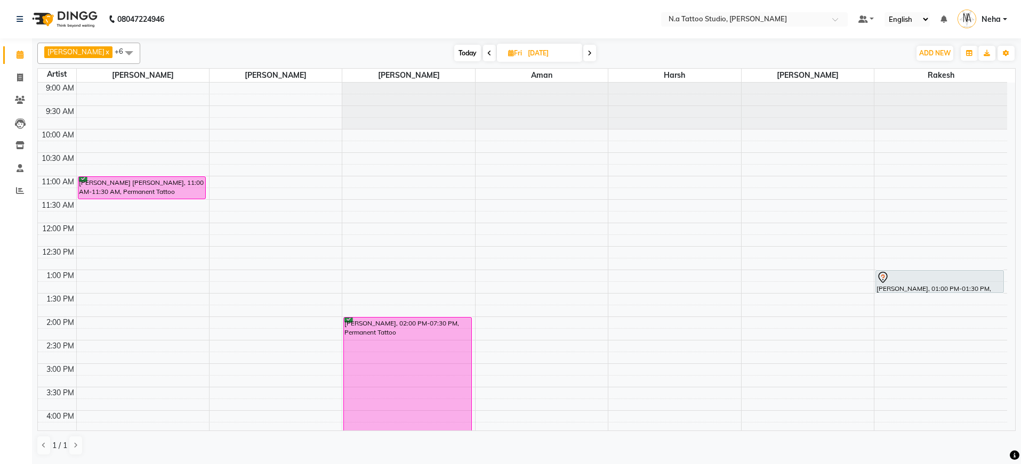
click at [583, 53] on span at bounding box center [589, 53] width 13 height 17
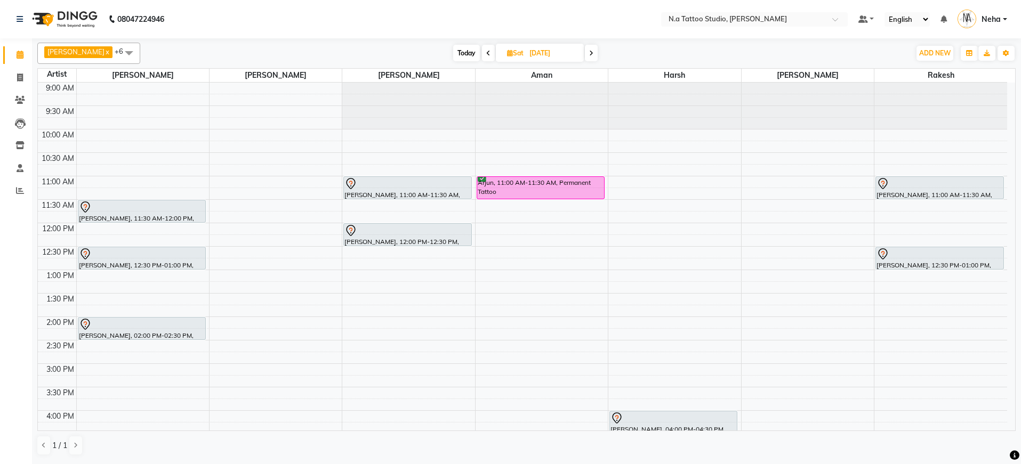
click at [471, 53] on span "Today" at bounding box center [466, 53] width 27 height 17
type input "[DATE]"
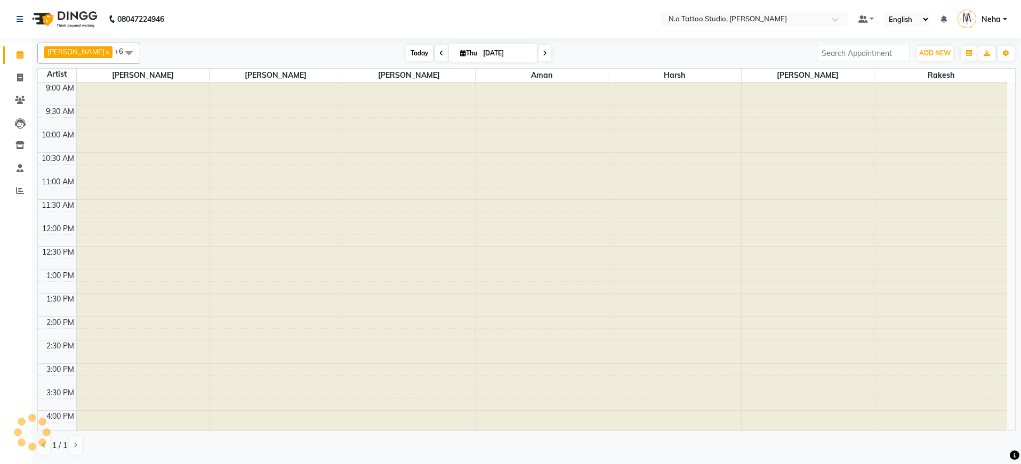
scroll to position [261, 0]
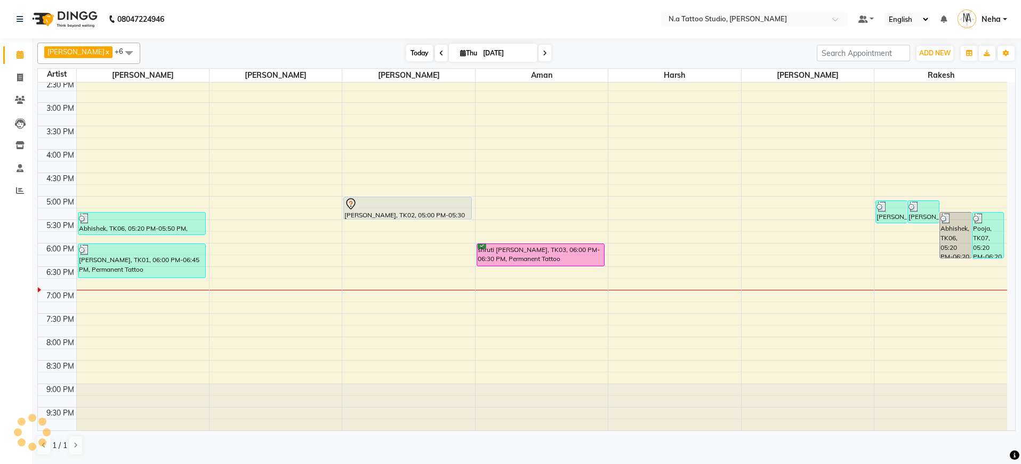
click at [411, 59] on span "Today" at bounding box center [419, 53] width 27 height 17
click at [411, 48] on span "Today" at bounding box center [419, 53] width 27 height 17
click at [489, 52] on input "[DATE]" at bounding box center [506, 53] width 53 height 16
select select "9"
select select "2025"
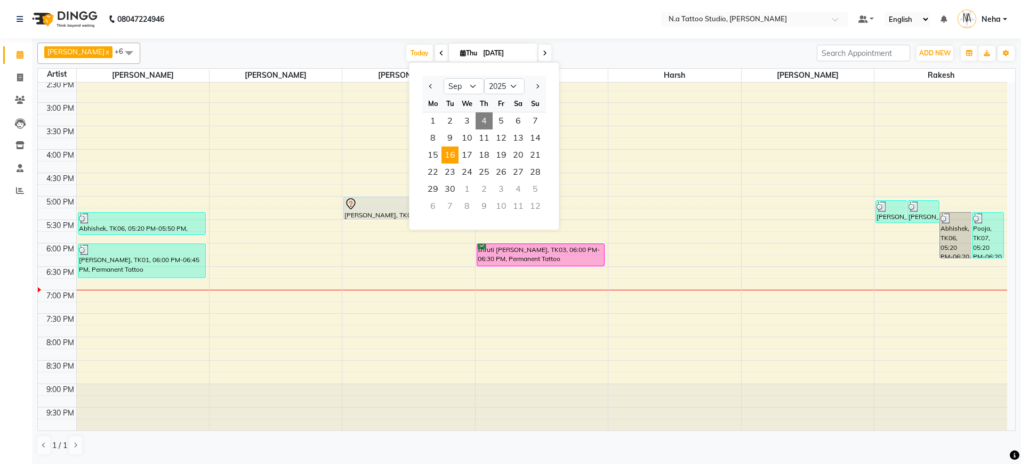
click at [454, 158] on span "16" at bounding box center [449, 155] width 17 height 17
type input "[DATE]"
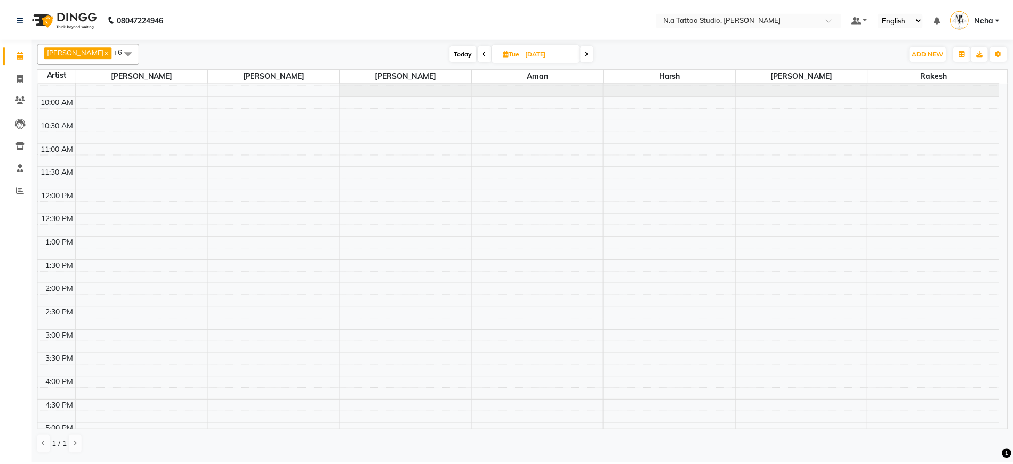
scroll to position [64, 0]
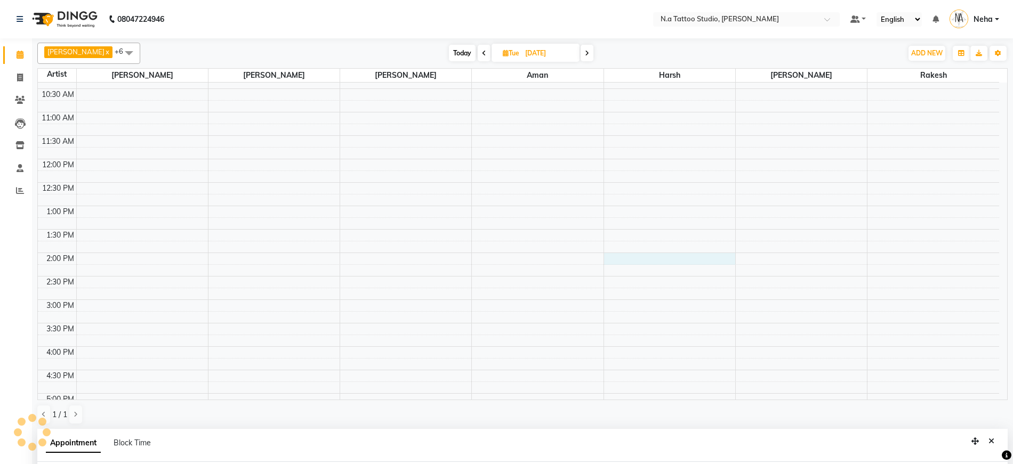
select select "74199"
select select "tentative"
select select "840"
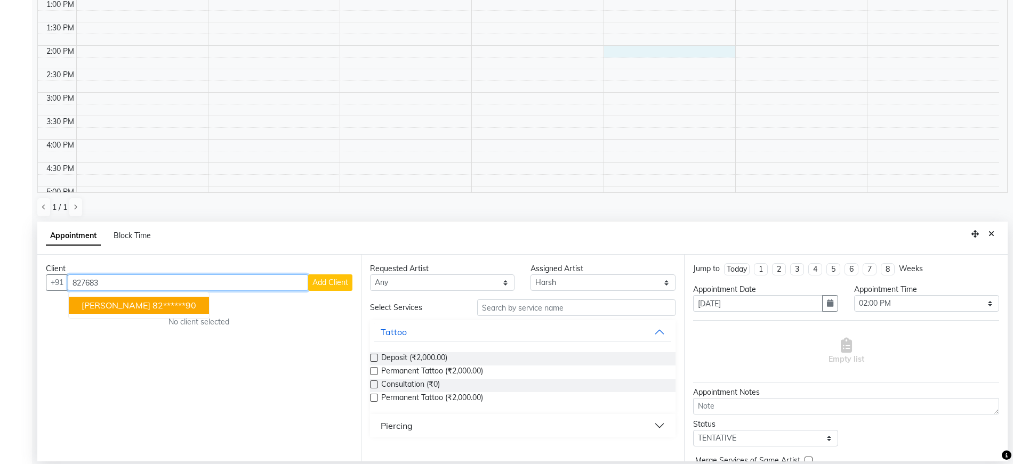
click at [126, 308] on span "[PERSON_NAME]" at bounding box center [116, 305] width 69 height 11
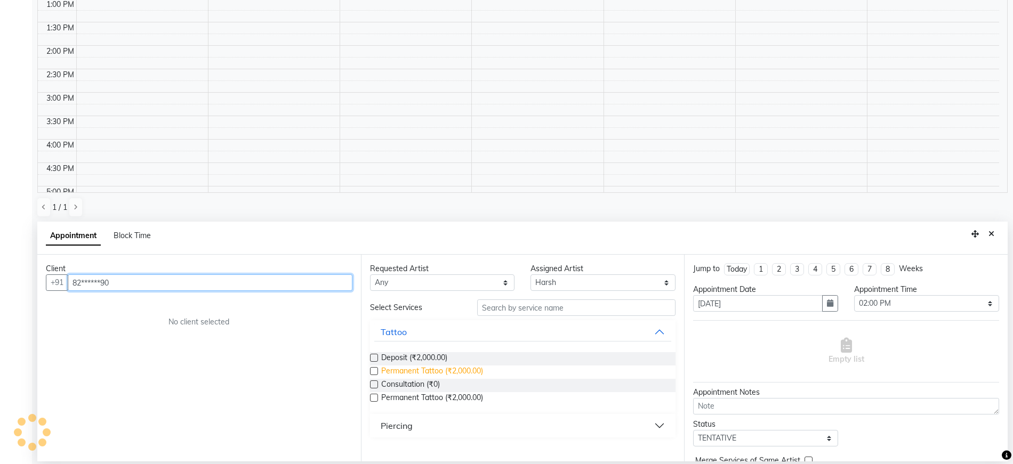
type input "82******90"
drag, startPoint x: 429, startPoint y: 374, endPoint x: 661, endPoint y: 407, distance: 234.3
click at [430, 373] on span "Permanent Tattoo (₹2,000.00)" at bounding box center [432, 372] width 102 height 13
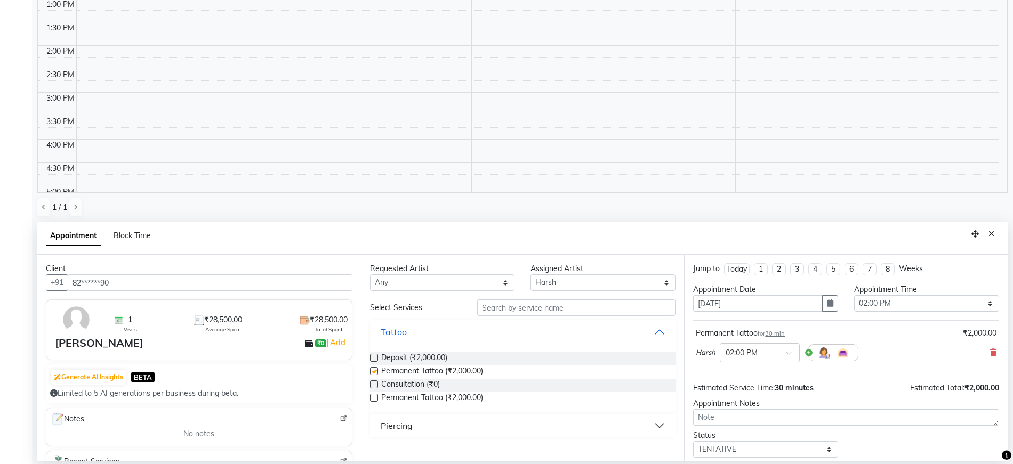
checkbox input "false"
click at [720, 420] on textarea at bounding box center [846, 417] width 306 height 17
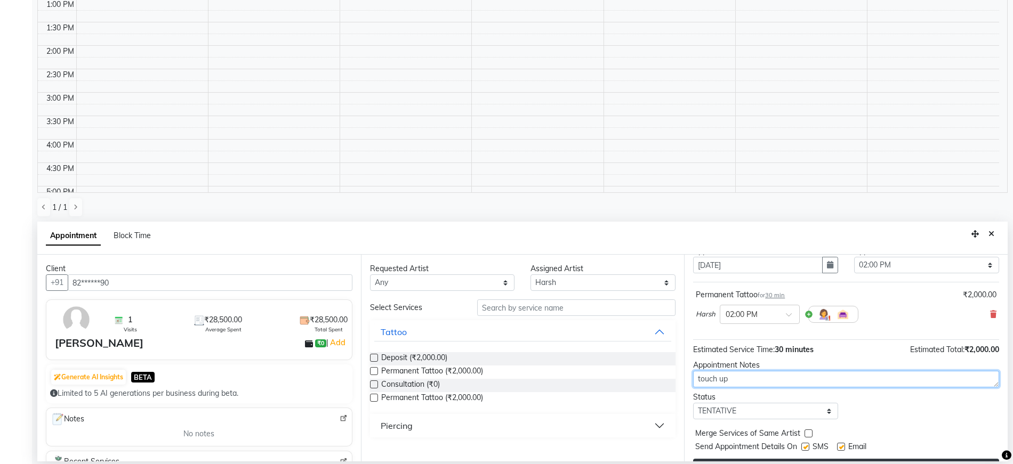
scroll to position [63, 0]
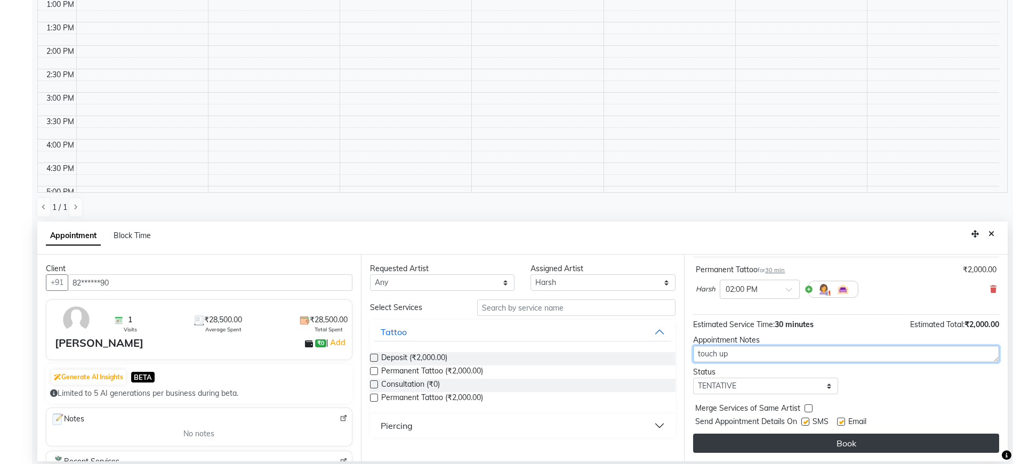
type textarea "touch up"
click at [765, 448] on button "Book" at bounding box center [846, 443] width 306 height 19
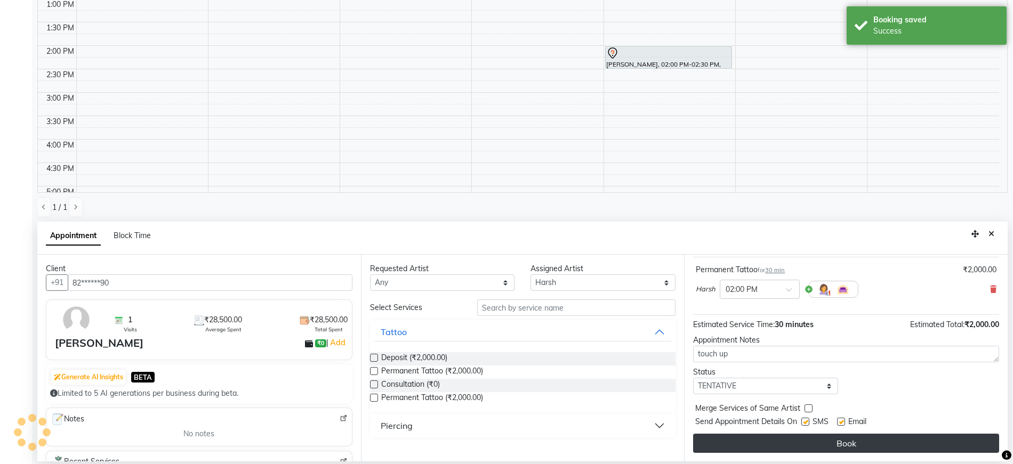
scroll to position [0, 0]
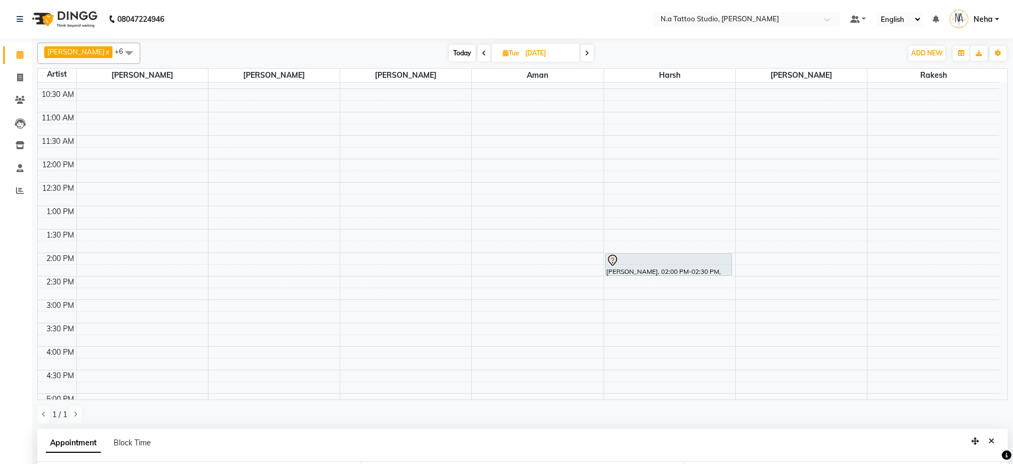
click at [535, 57] on input "[DATE]" at bounding box center [548, 53] width 53 height 16
select select "9"
select select "2025"
click at [473, 143] on span "8" at bounding box center [474, 138] width 17 height 17
type input "[DATE]"
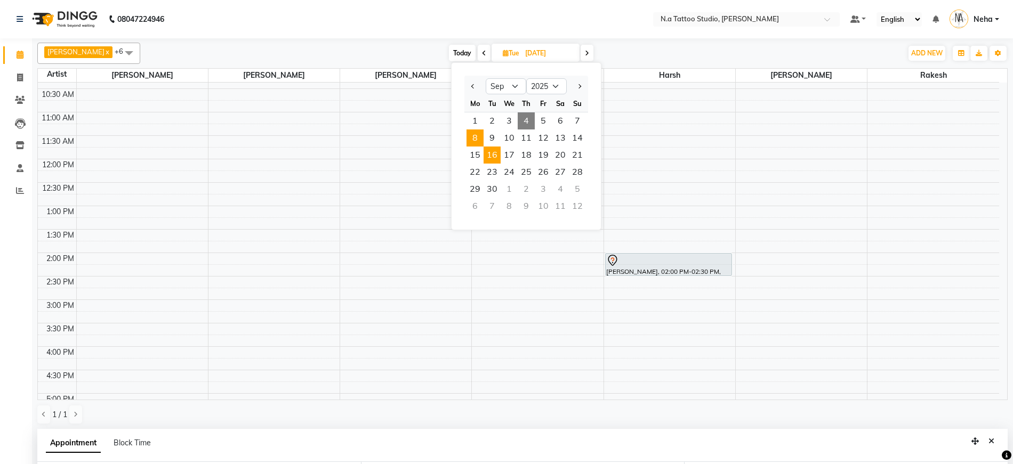
type input "[DATE]"
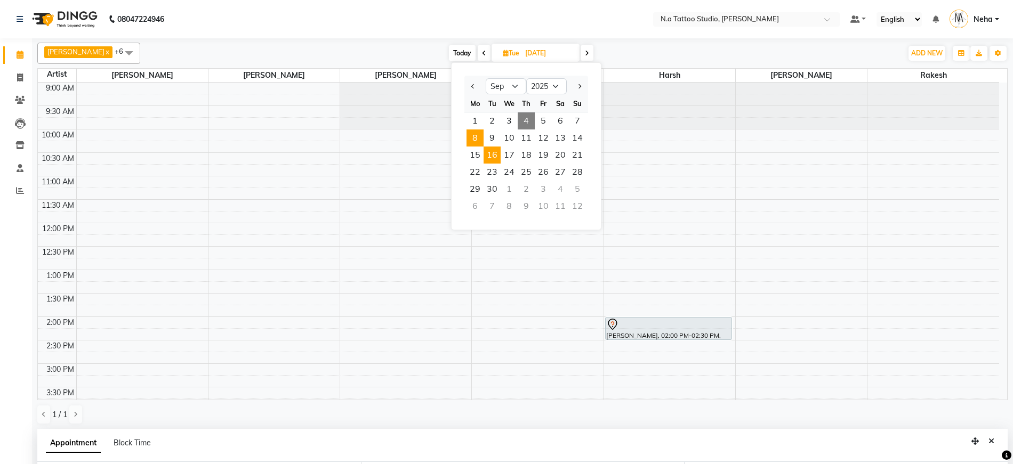
select select "840"
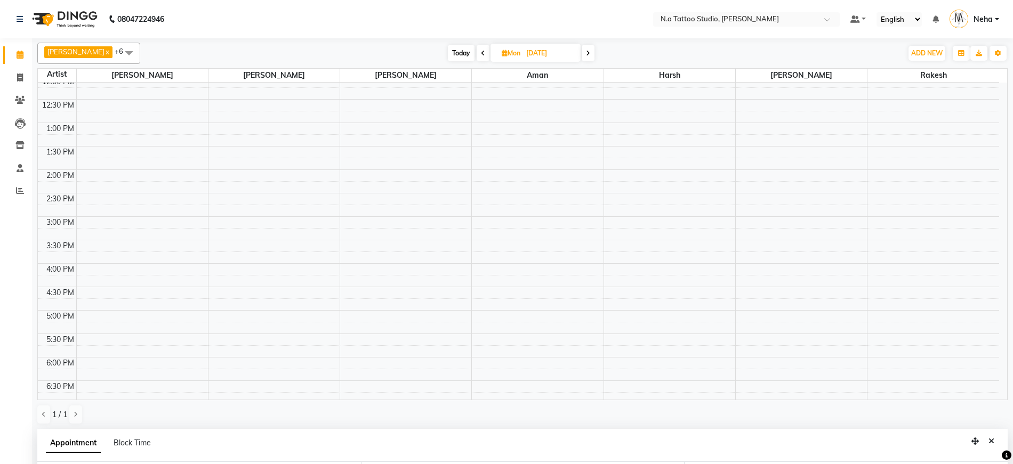
scroll to position [177, 0]
click at [897, 287] on div "9:00 AM 9:30 AM 10:00 AM 10:30 AM 11:00 AM 11:30 AM 12:00 PM 12:30 PM 1:00 PM 1…" at bounding box center [518, 210] width 961 height 609
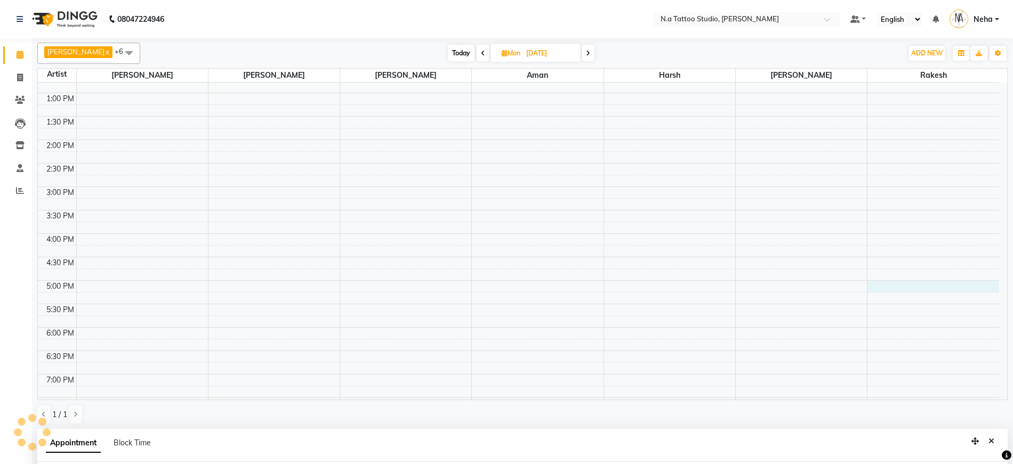
select select "59453"
select select "1020"
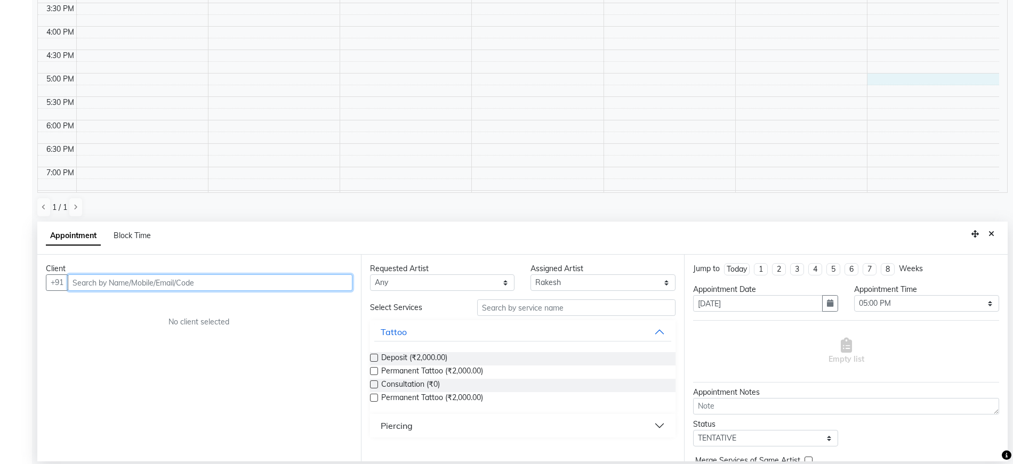
click at [149, 284] on input "text" at bounding box center [210, 283] width 285 height 17
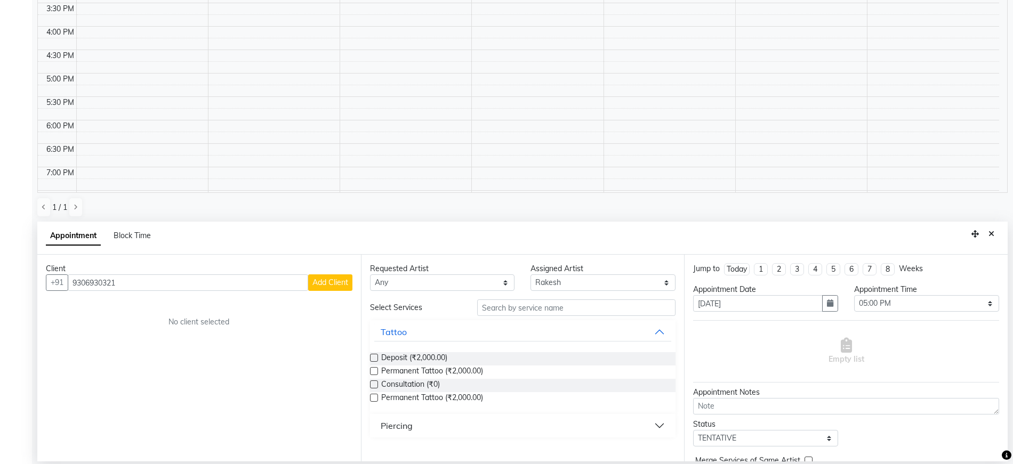
click at [335, 281] on span "Add Client" at bounding box center [330, 283] width 36 height 10
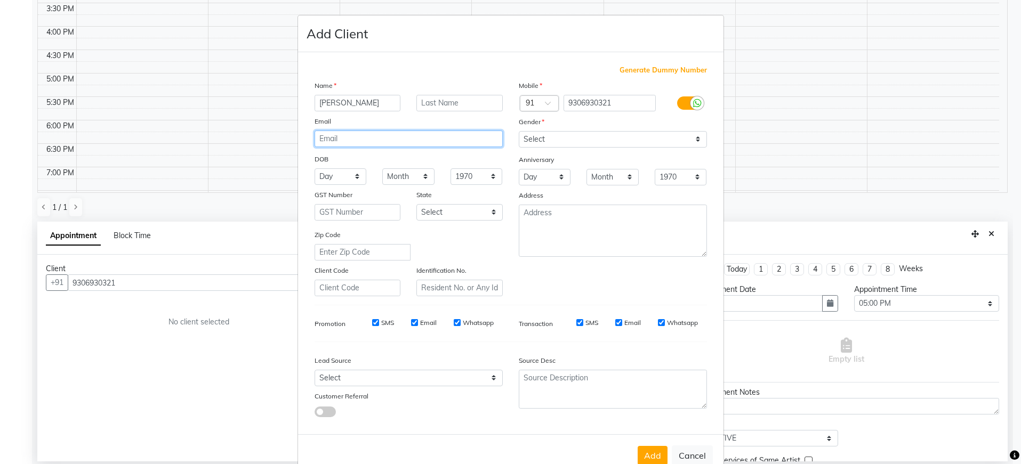
click at [328, 141] on input "email" at bounding box center [408, 139] width 188 height 17
click at [529, 140] on select "Select [DEMOGRAPHIC_DATA] [DEMOGRAPHIC_DATA] Other Prefer Not To Say" at bounding box center [613, 139] width 188 height 17
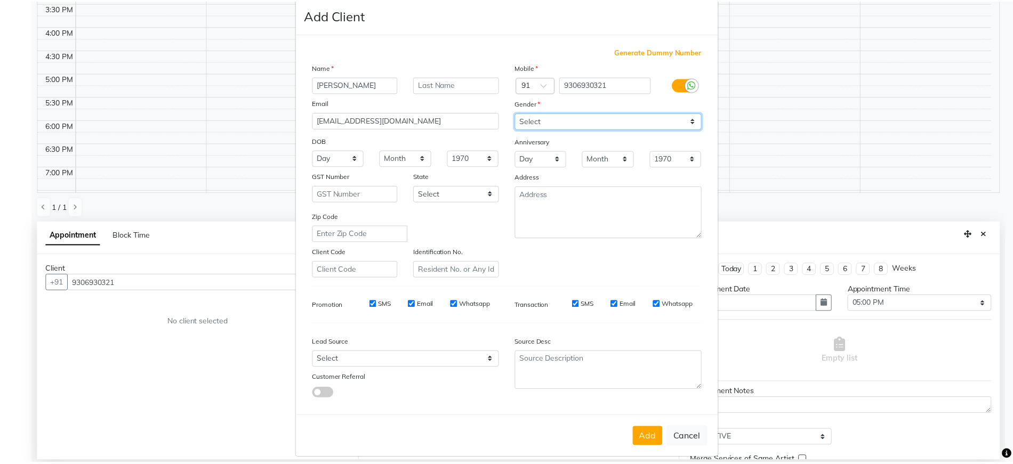
scroll to position [28, 0]
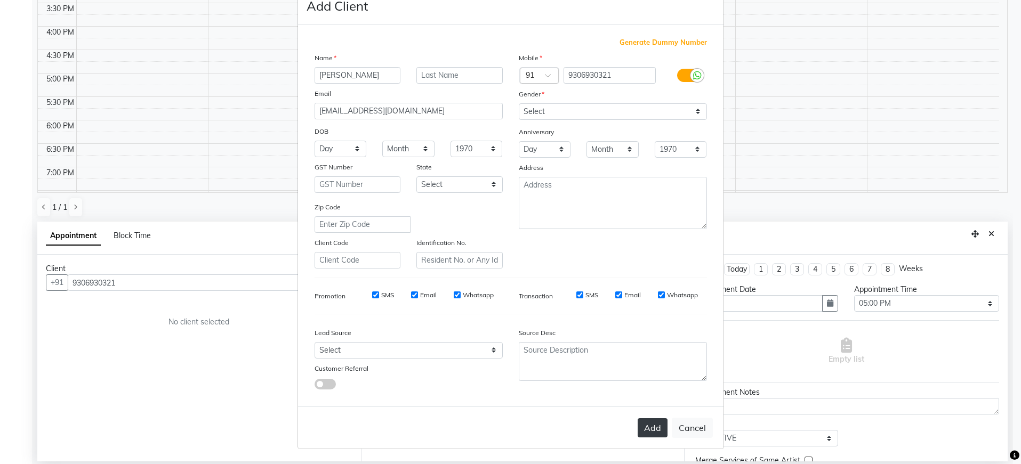
click at [649, 426] on button "Add" at bounding box center [653, 427] width 30 height 19
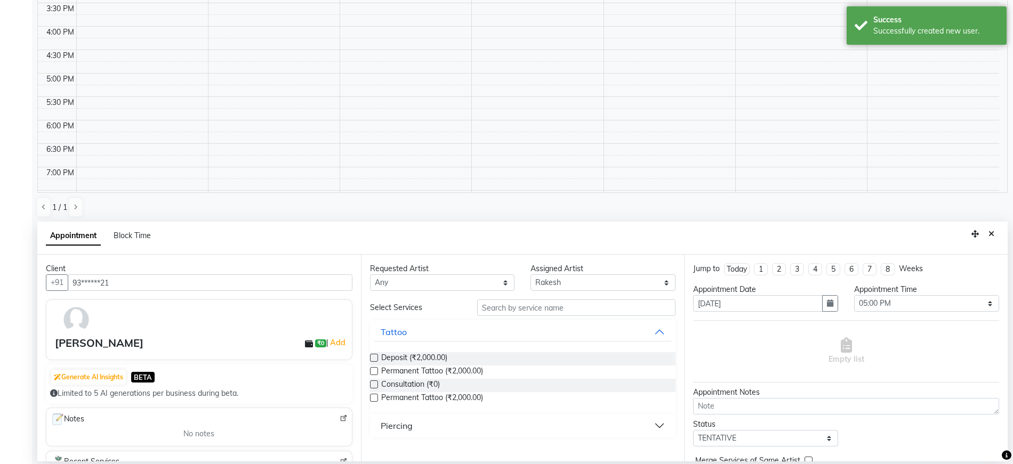
drag, startPoint x: 479, startPoint y: 371, endPoint x: 646, endPoint y: 382, distance: 167.2
click at [479, 371] on span "Permanent Tattoo (₹2,000.00)" at bounding box center [432, 372] width 102 height 13
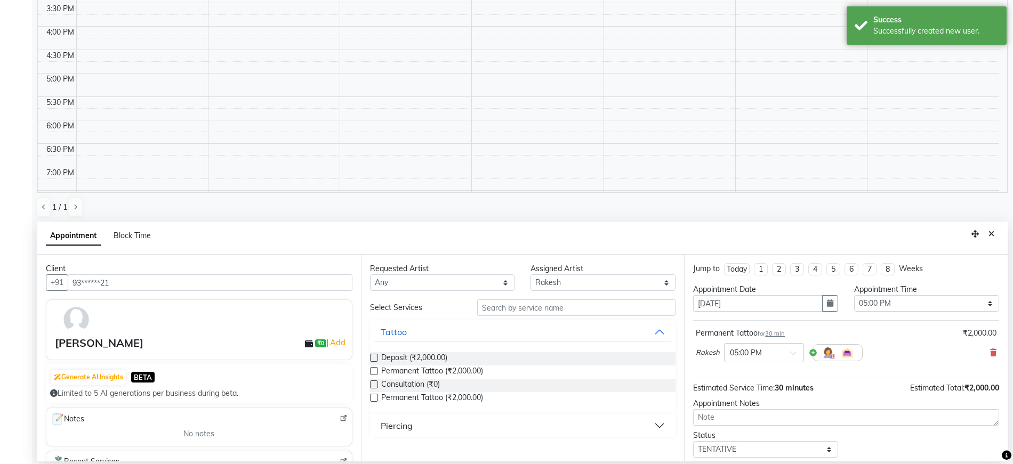
scroll to position [63, 0]
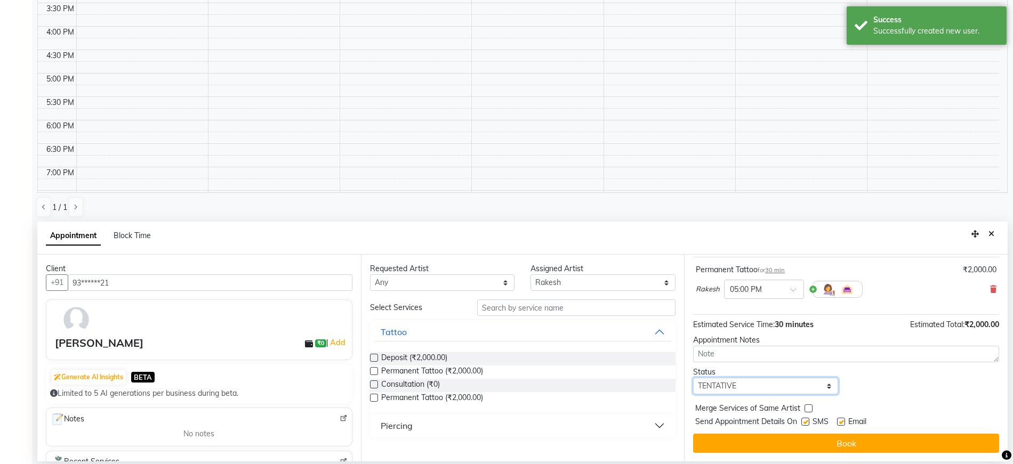
click at [726, 388] on select "Select TENTATIVE CONFIRM UPCOMING" at bounding box center [765, 386] width 145 height 17
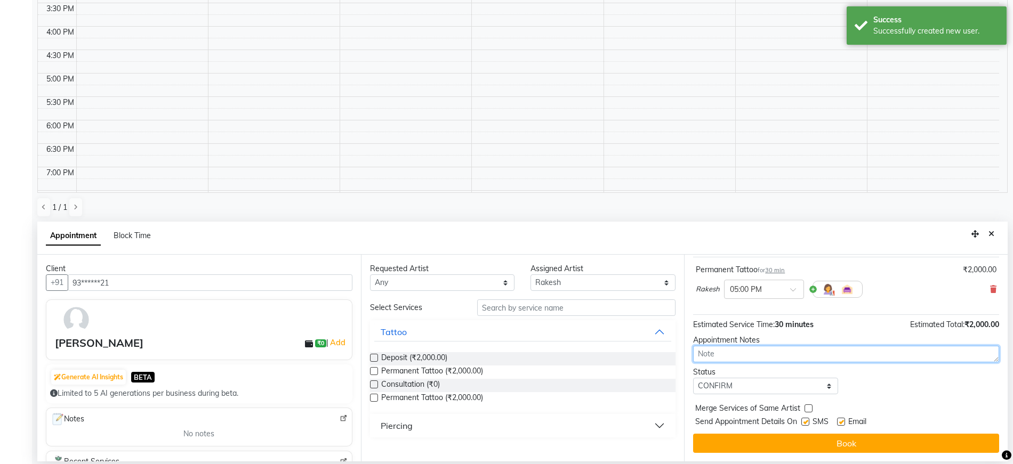
click at [737, 355] on textarea at bounding box center [846, 354] width 306 height 17
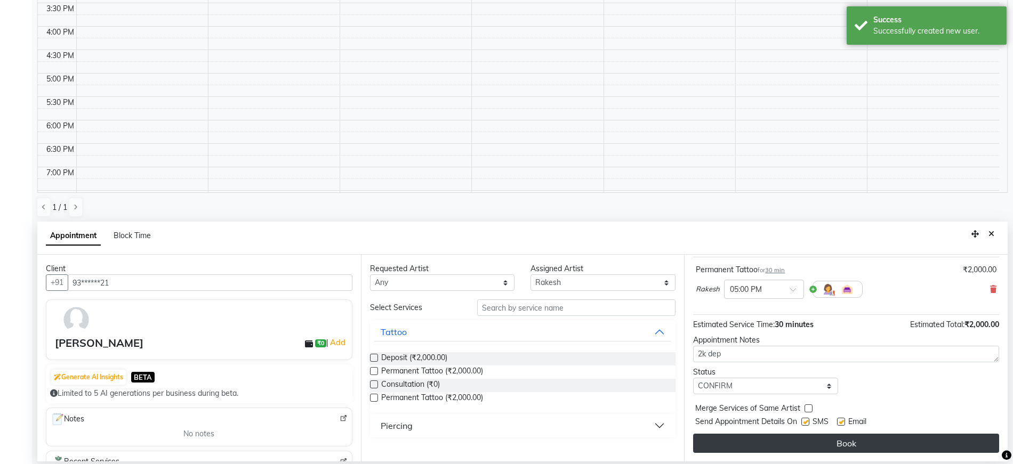
click at [775, 438] on button "Book" at bounding box center [846, 443] width 306 height 19
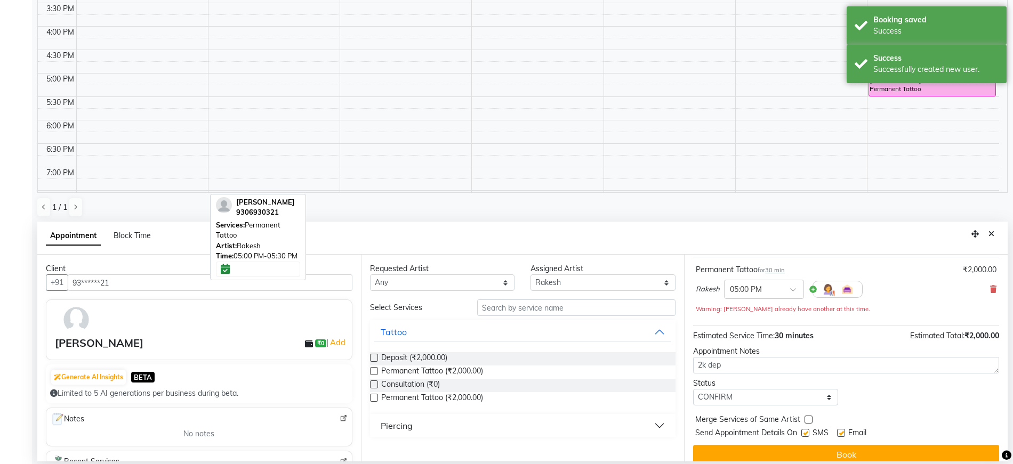
click at [902, 96] on div "[PERSON_NAME], 05:00 PM-05:30 PM, Permanent Tattoo" at bounding box center [932, 85] width 126 height 22
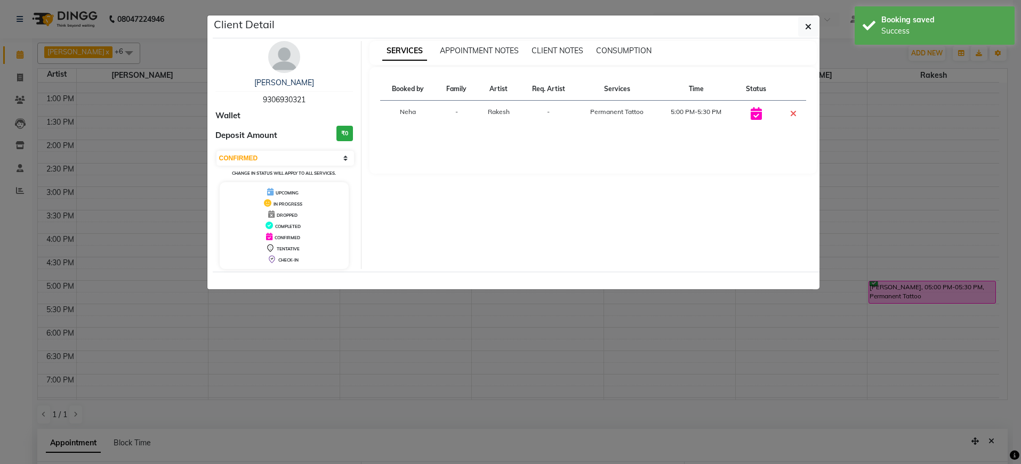
click at [275, 100] on span "9306930321" at bounding box center [284, 100] width 43 height 10
copy span "9306930321"
click at [805, 27] on icon "button" at bounding box center [808, 26] width 6 height 9
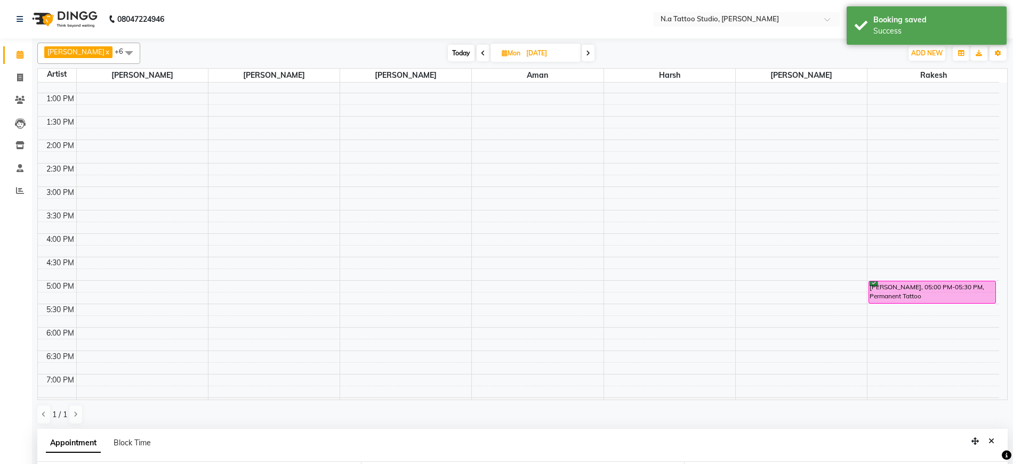
click at [451, 54] on span "Today" at bounding box center [461, 53] width 27 height 17
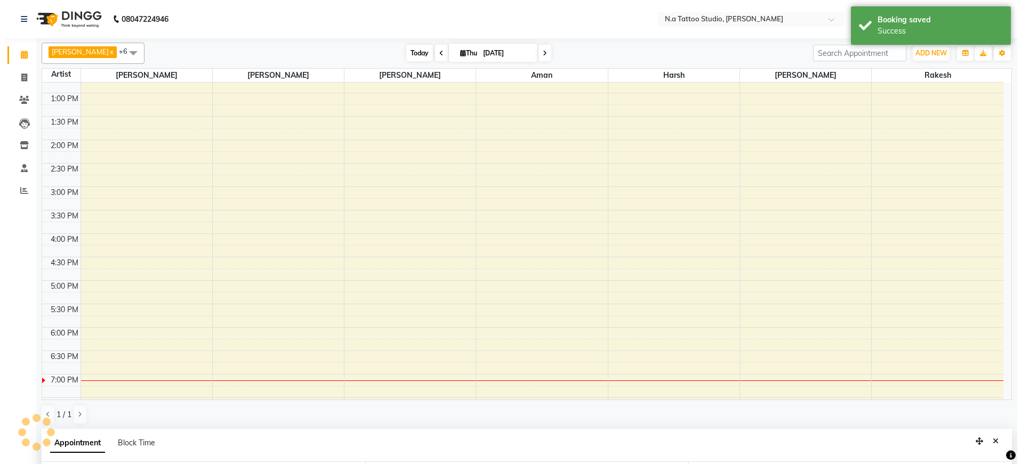
scroll to position [292, 0]
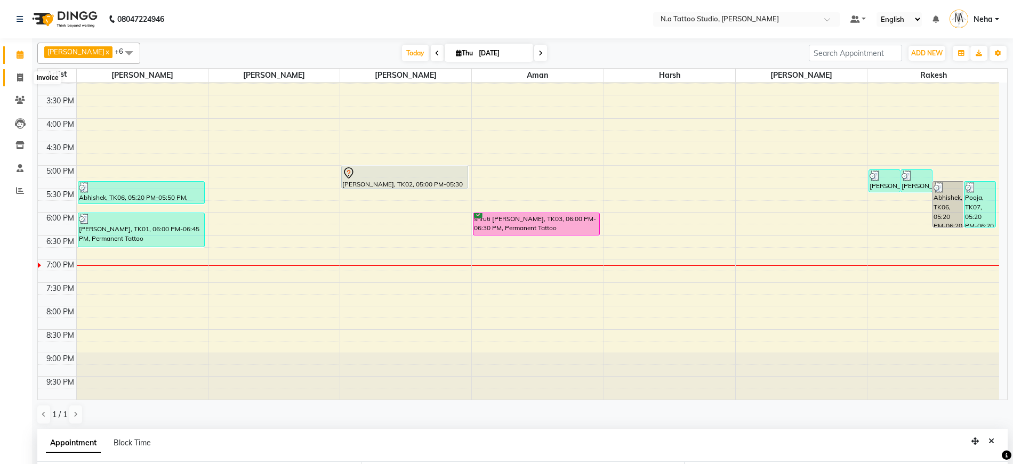
click at [20, 76] on icon at bounding box center [20, 78] width 6 height 8
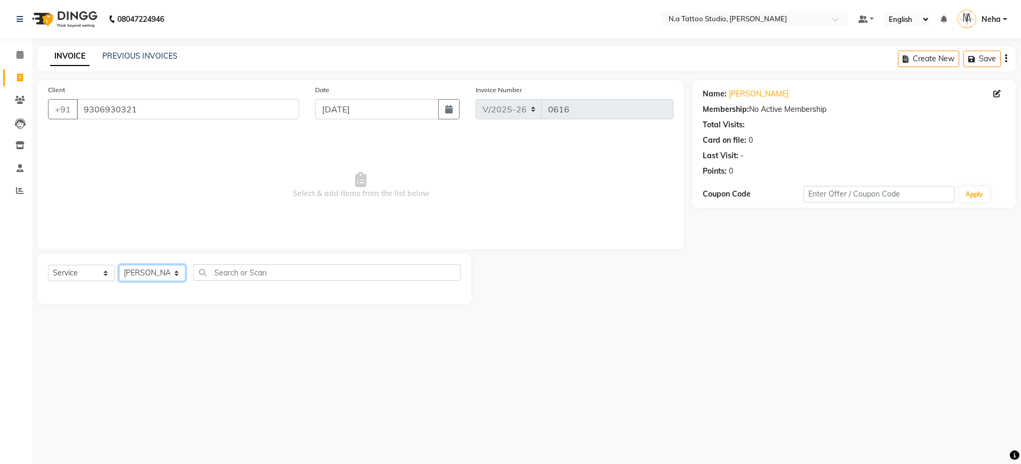
click at [158, 269] on select "[PERSON_NAME] [PERSON_NAME] [PERSON_NAME] [PERSON_NAME] Manager [PERSON_NAME] […" at bounding box center [152, 273] width 67 height 17
click at [62, 295] on div "Deposit" at bounding box center [61, 296] width 26 height 11
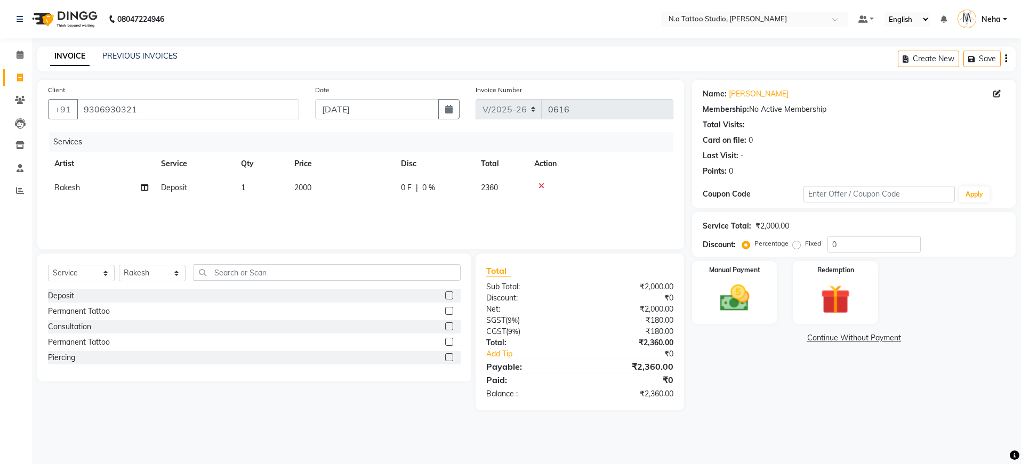
click at [1006, 59] on icon "button" at bounding box center [1006, 59] width 2 height 1
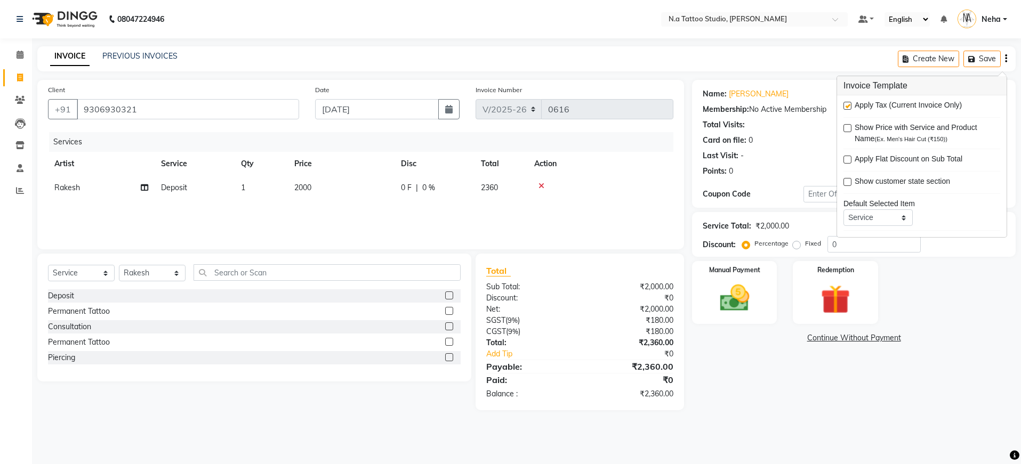
click at [849, 103] on label at bounding box center [847, 106] width 8 height 8
click at [849, 103] on input "checkbox" at bounding box center [846, 106] width 7 height 7
click at [789, 50] on div "INVOICE PREVIOUS INVOICES Create New Save" at bounding box center [526, 58] width 978 height 25
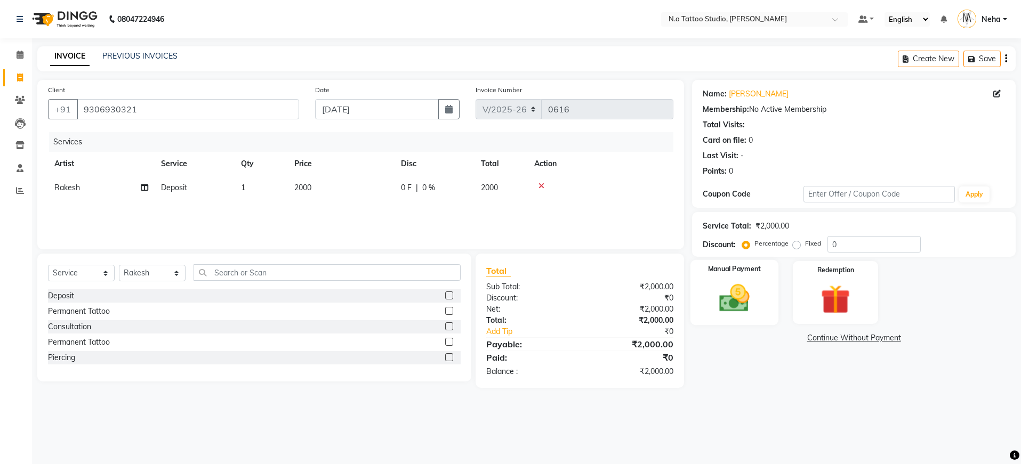
click at [738, 296] on img at bounding box center [734, 298] width 50 height 35
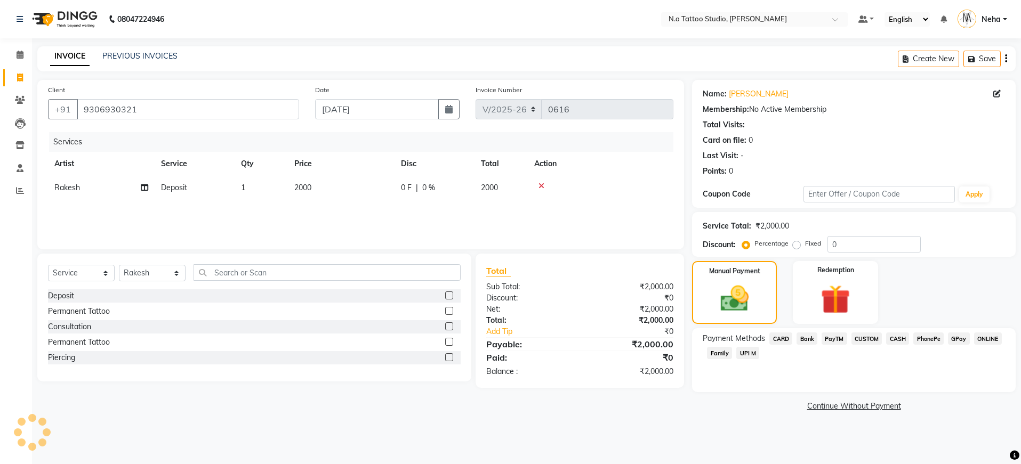
click at [787, 340] on span "CARD" at bounding box center [780, 339] width 23 height 12
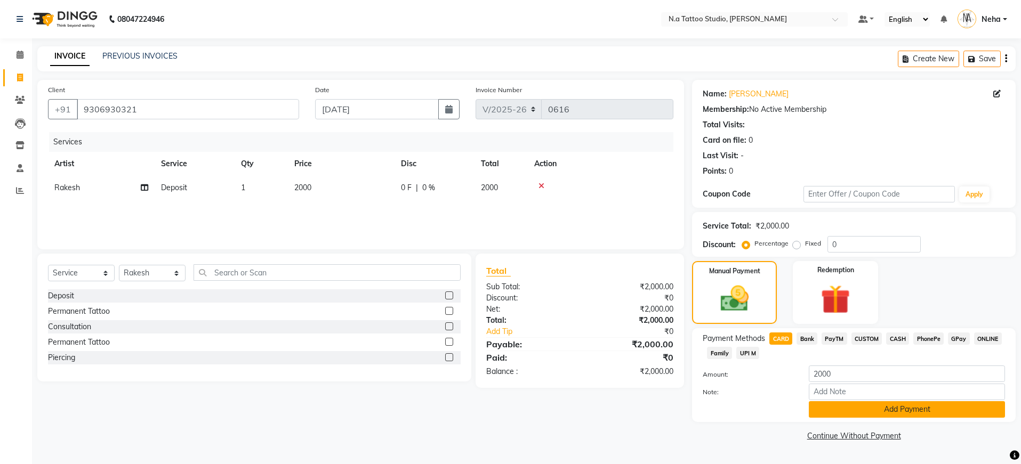
click at [848, 412] on button "Add Payment" at bounding box center [907, 409] width 196 height 17
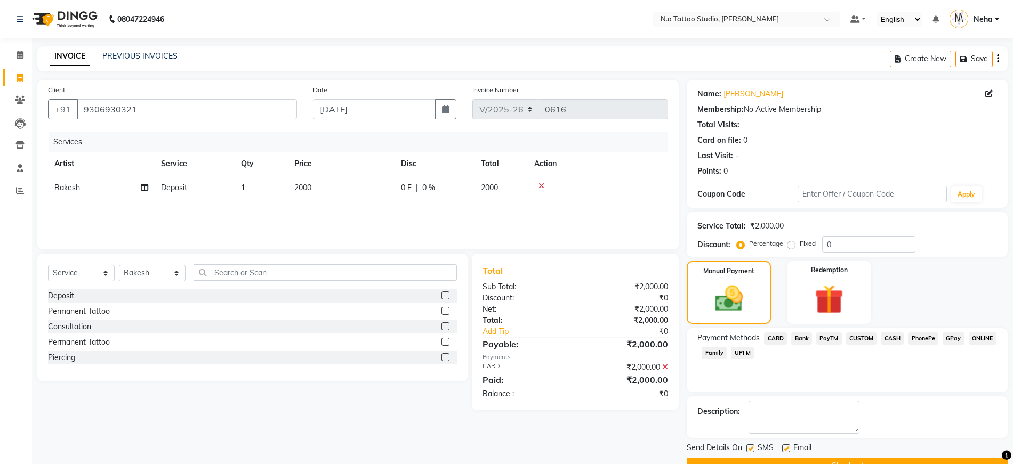
click at [853, 458] on button "Checkout" at bounding box center [847, 466] width 321 height 17
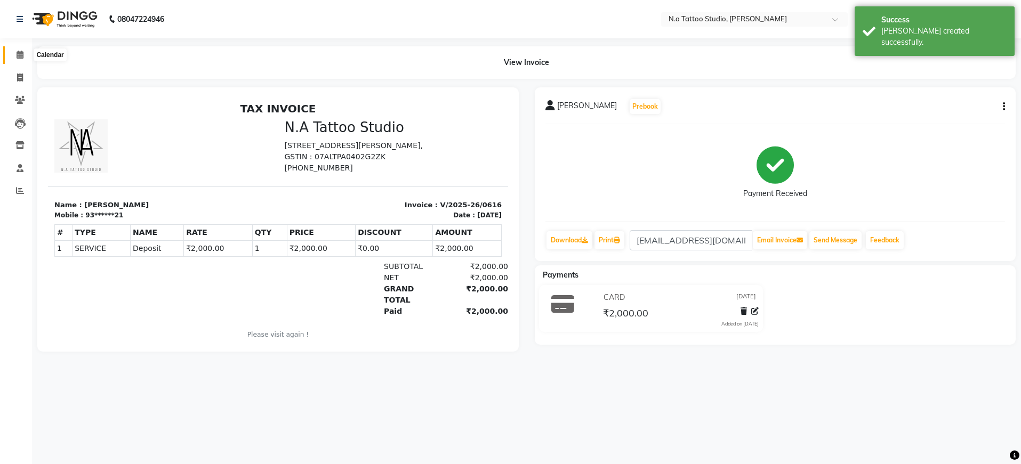
click at [14, 54] on span at bounding box center [20, 55] width 19 height 12
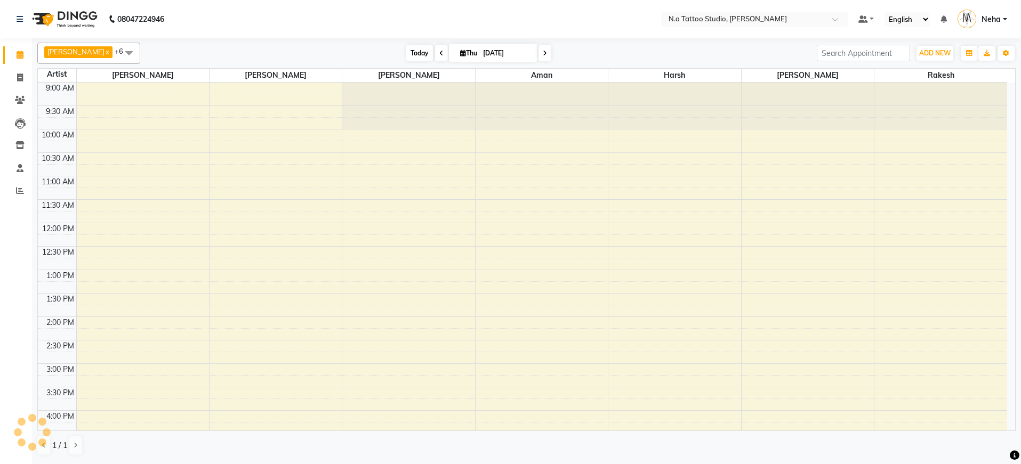
click at [413, 52] on span "Today" at bounding box center [419, 53] width 27 height 17
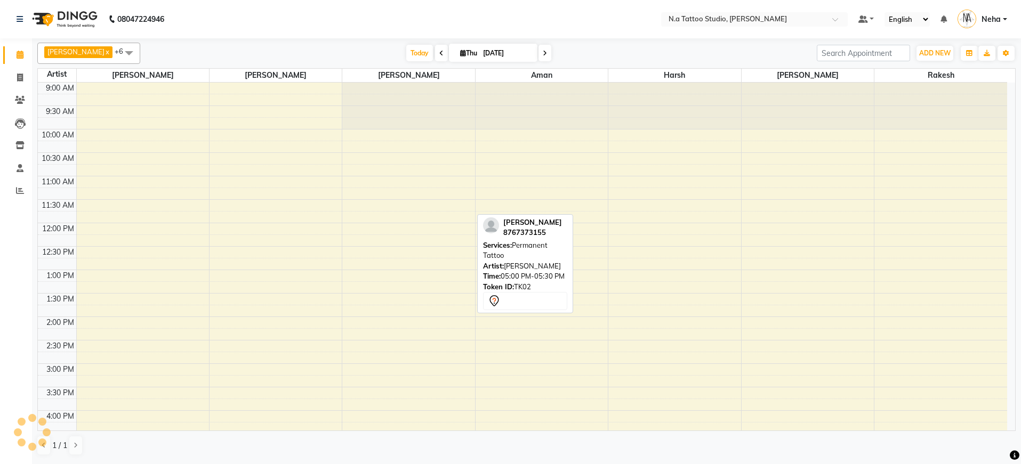
scroll to position [261, 0]
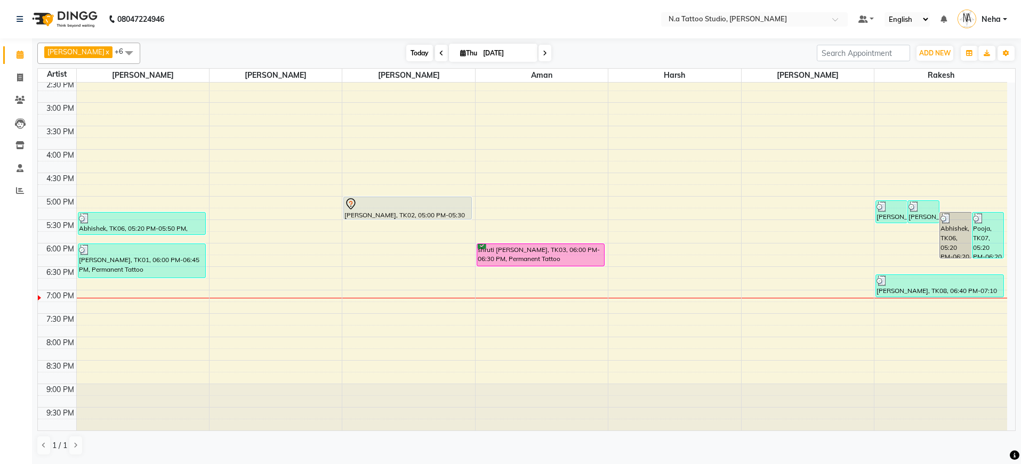
click at [417, 56] on span "Today" at bounding box center [419, 53] width 27 height 17
click at [414, 55] on span "Today" at bounding box center [419, 53] width 27 height 17
click at [24, 101] on icon at bounding box center [20, 100] width 10 height 8
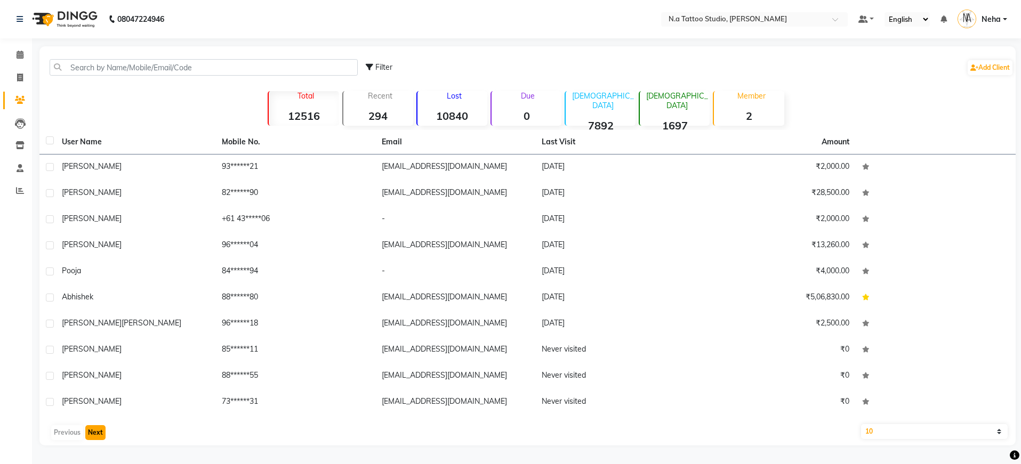
click at [94, 432] on button "Next" at bounding box center [95, 432] width 20 height 15
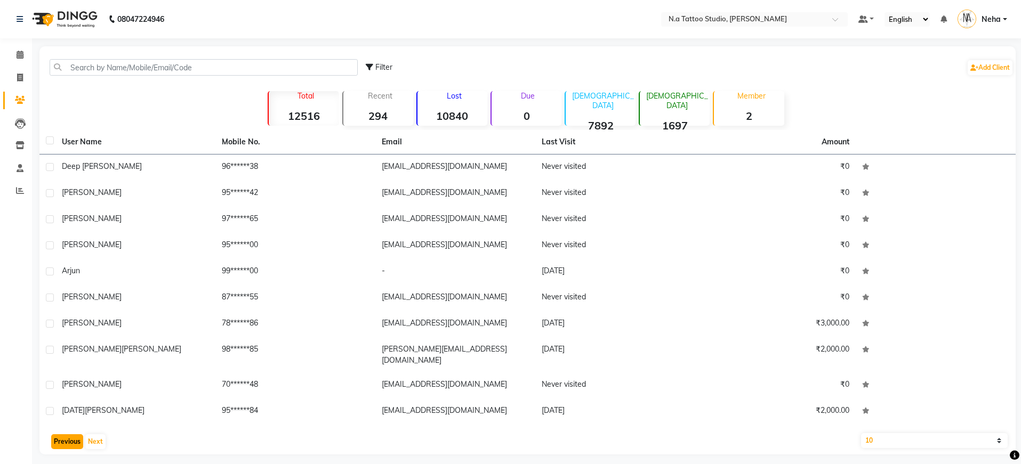
click at [66, 434] on button "Previous" at bounding box center [67, 441] width 32 height 15
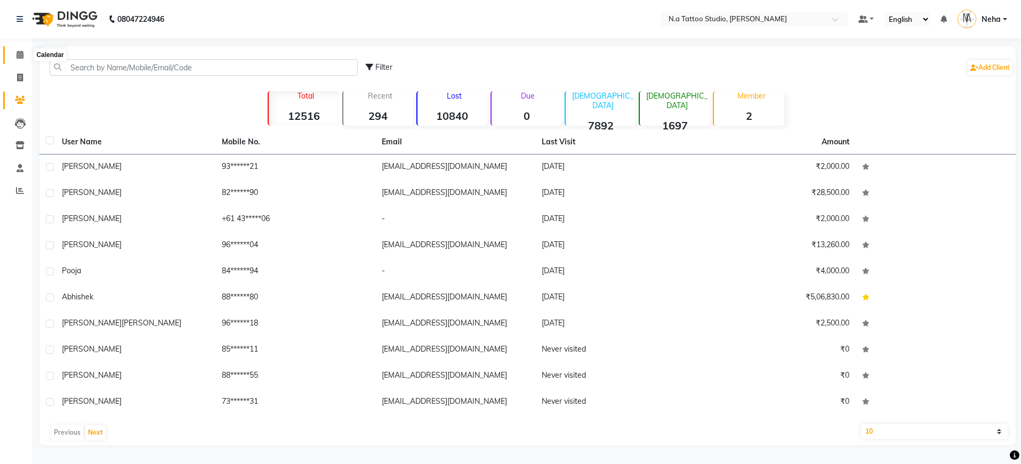
click at [17, 58] on icon at bounding box center [20, 55] width 7 height 8
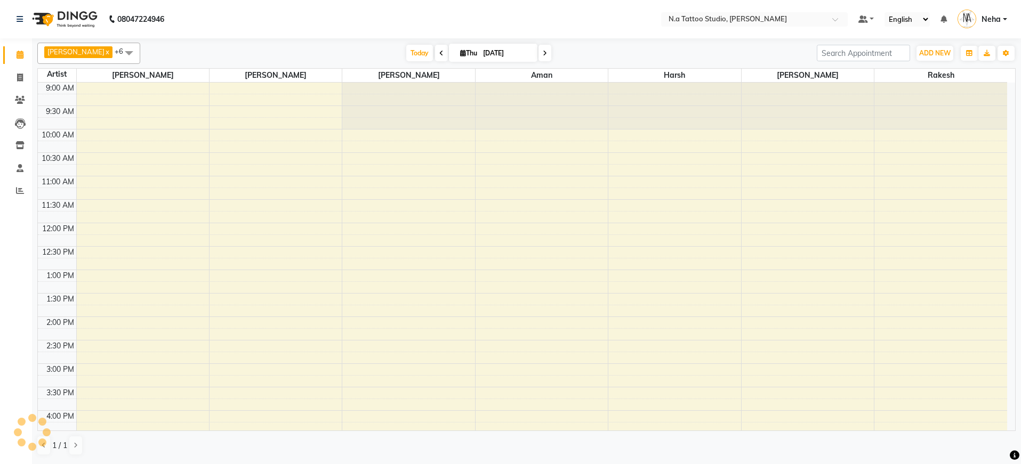
click at [501, 51] on input "[DATE]" at bounding box center [506, 53] width 53 height 16
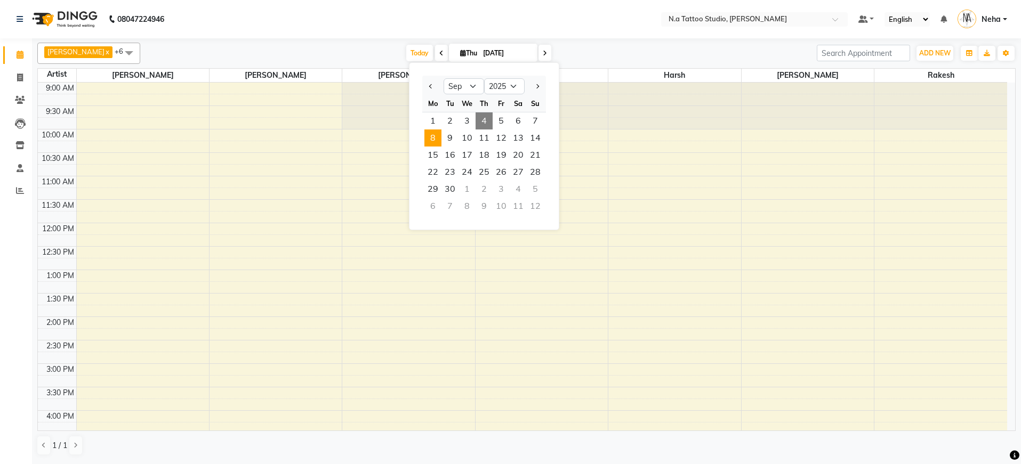
click at [430, 130] on span "8" at bounding box center [432, 138] width 17 height 17
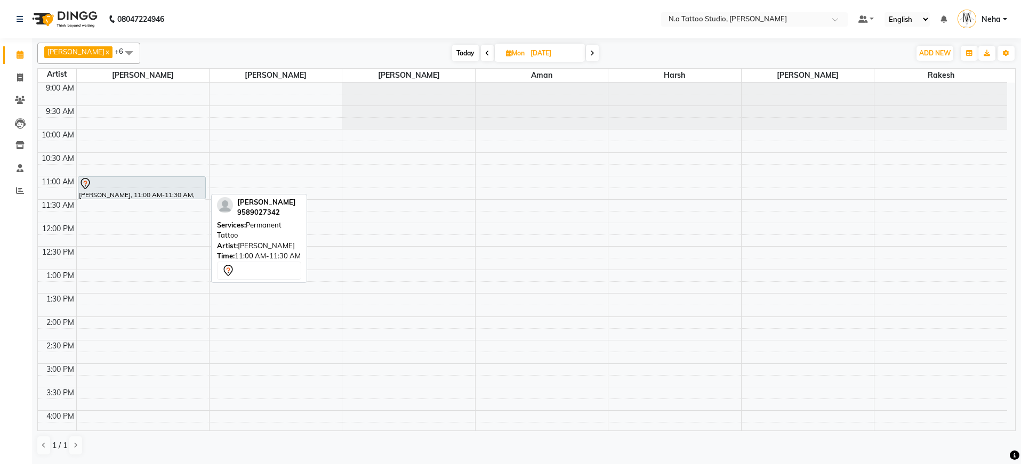
click at [121, 191] on div "[PERSON_NAME], 11:00 AM-11:30 AM, Permanent Tattoo" at bounding box center [141, 188] width 127 height 22
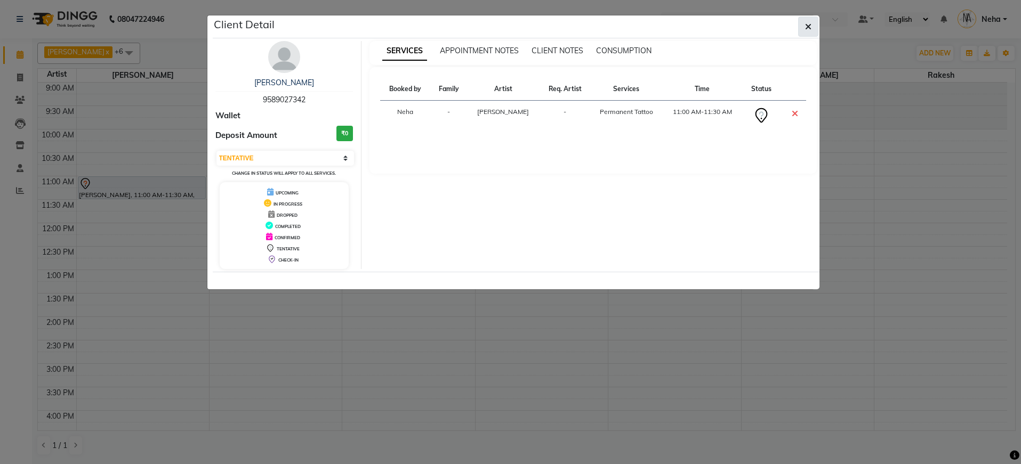
click at [803, 26] on button "button" at bounding box center [808, 27] width 20 height 20
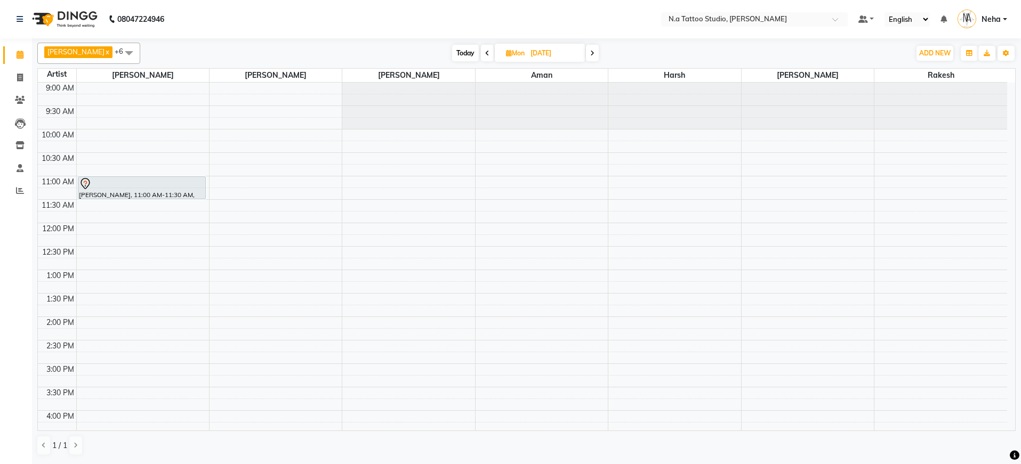
click at [459, 52] on span "Today" at bounding box center [465, 53] width 27 height 17
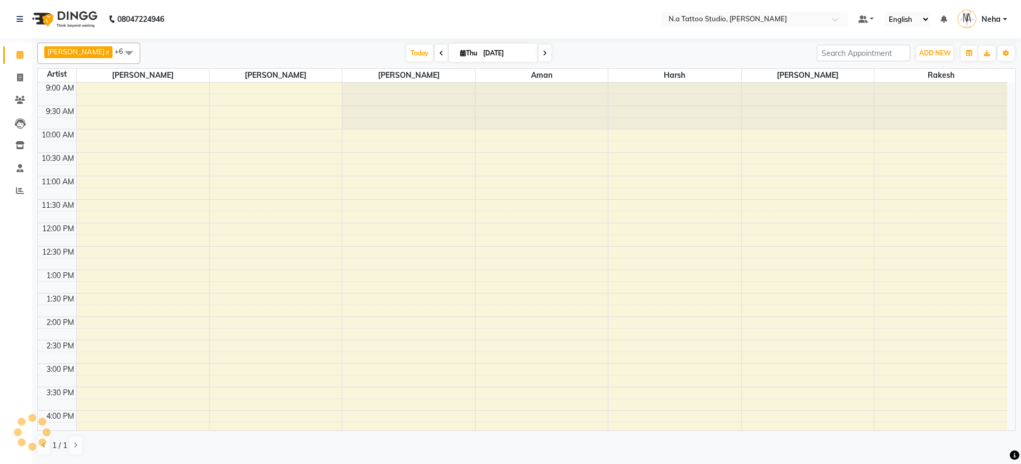
scroll to position [261, 0]
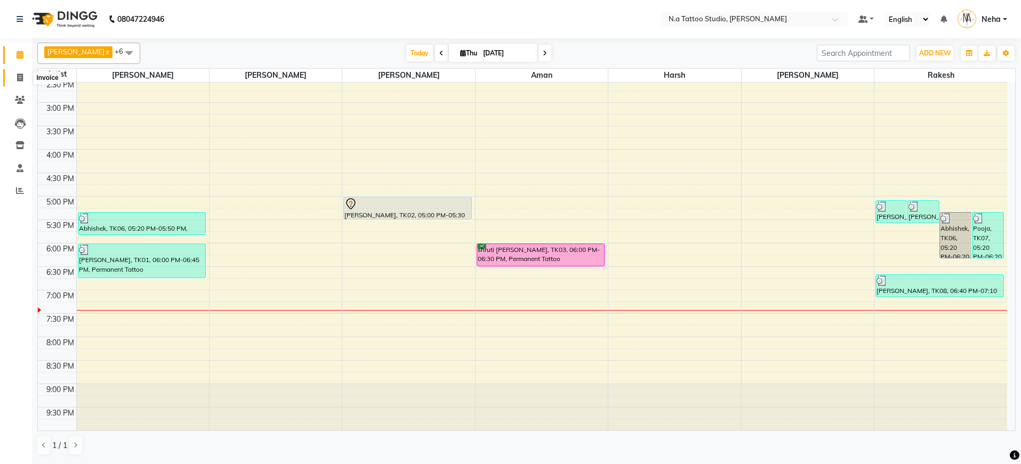
click at [18, 78] on icon at bounding box center [20, 78] width 6 height 8
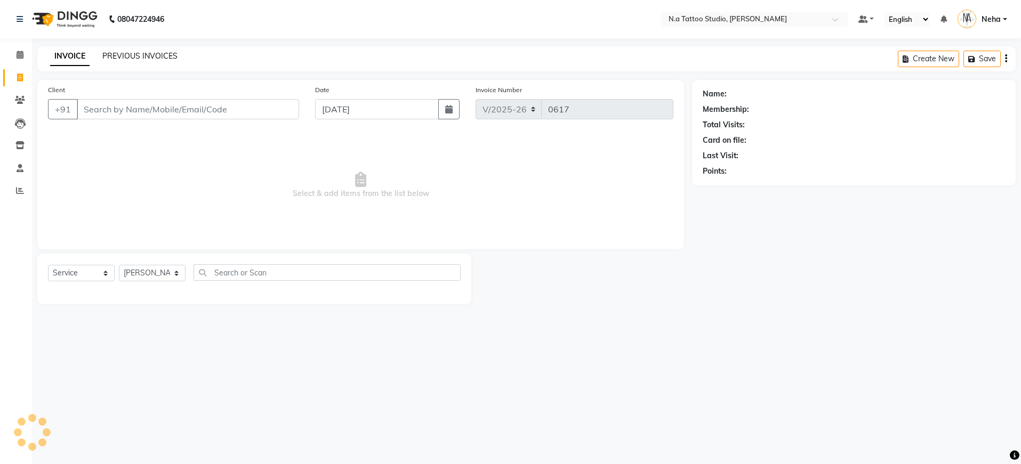
click at [125, 58] on link "PREVIOUS INVOICES" at bounding box center [139, 56] width 75 height 10
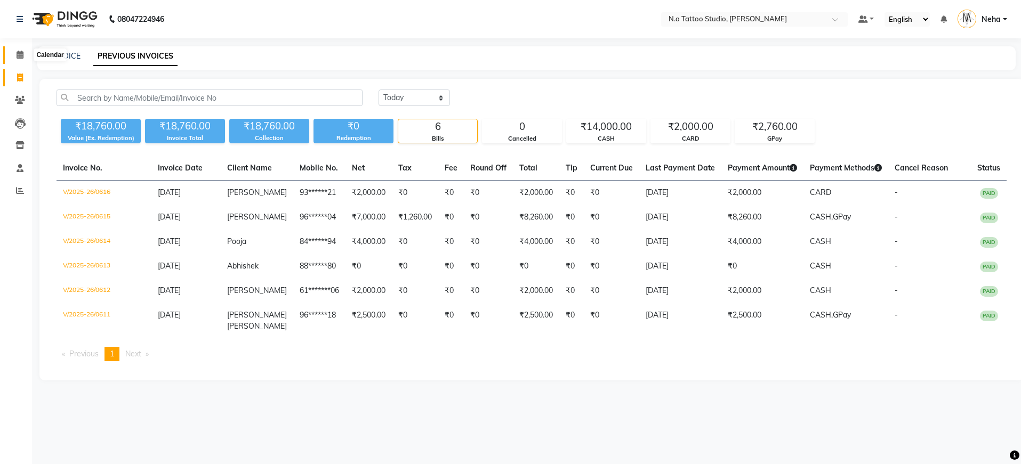
click at [19, 57] on icon at bounding box center [20, 55] width 7 height 8
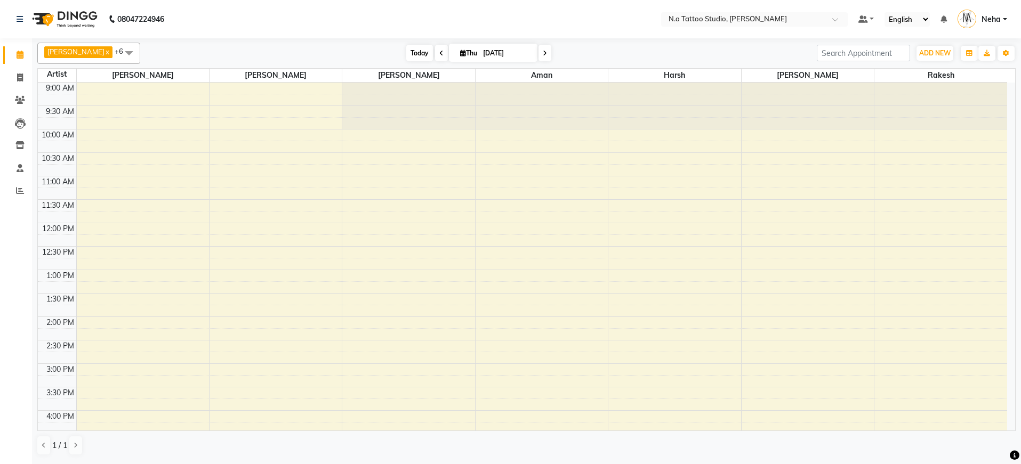
click at [427, 50] on span "Today" at bounding box center [419, 53] width 27 height 17
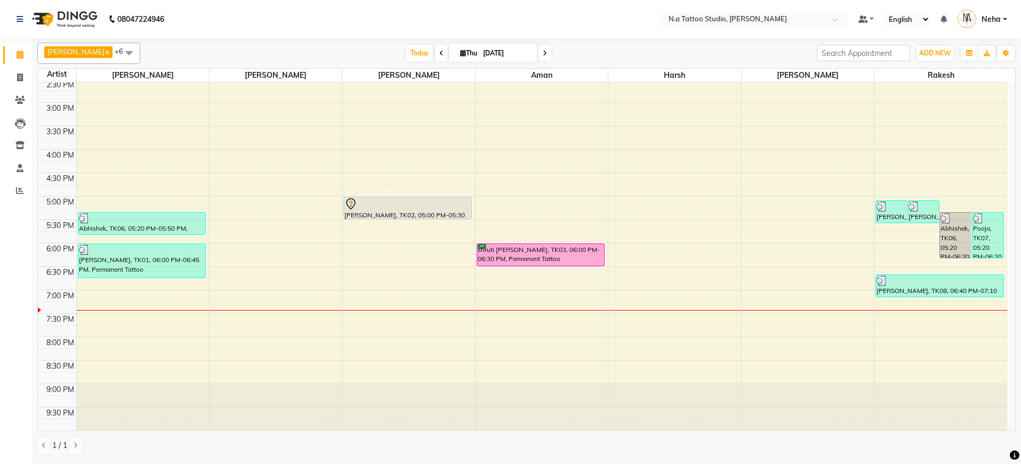
click at [543, 58] on span at bounding box center [544, 53] width 13 height 17
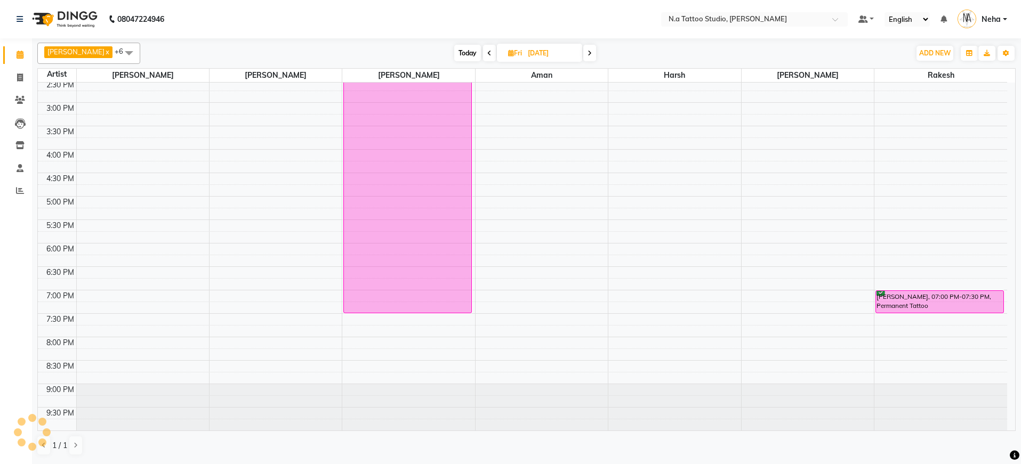
scroll to position [0, 0]
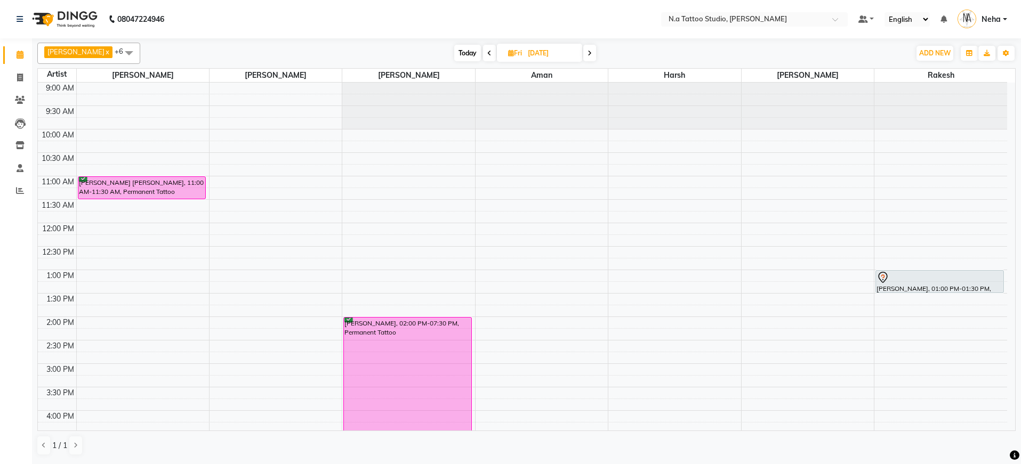
click at [465, 53] on span "Today" at bounding box center [467, 53] width 27 height 17
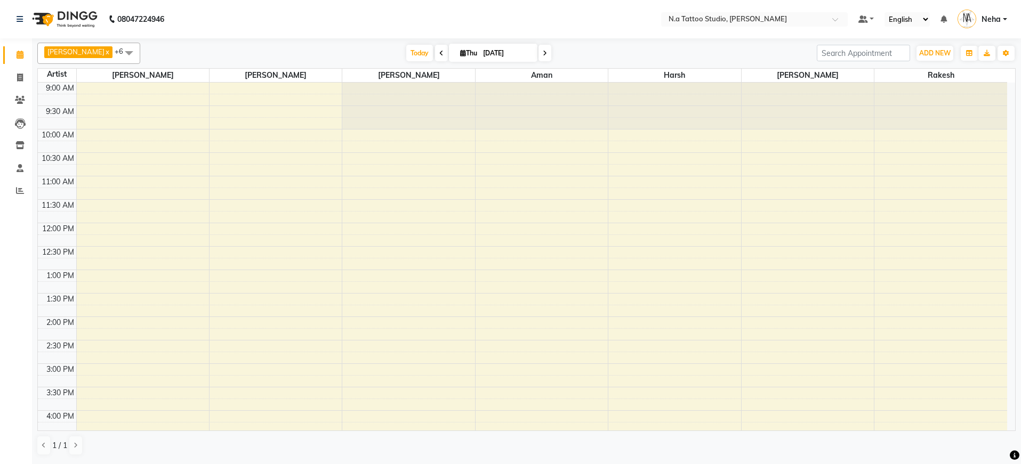
click at [546, 49] on span at bounding box center [544, 53] width 13 height 17
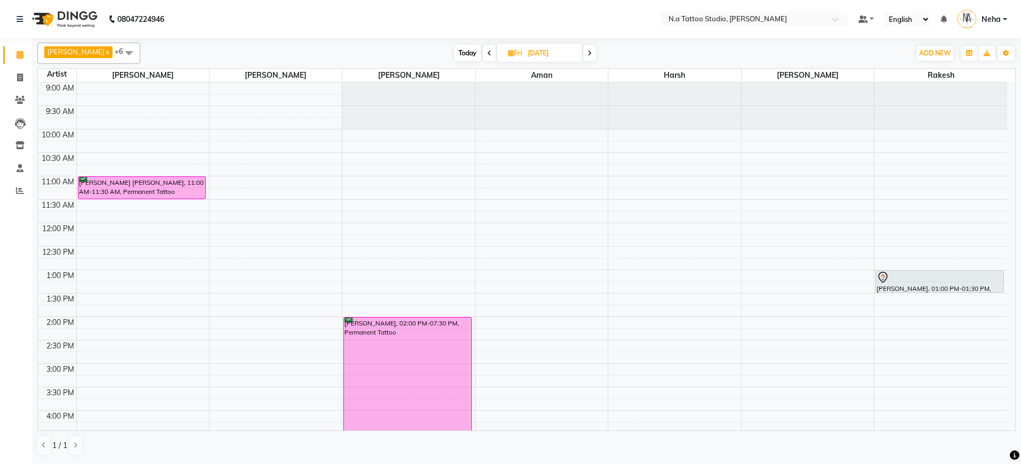
click at [458, 57] on span "Today" at bounding box center [467, 53] width 27 height 17
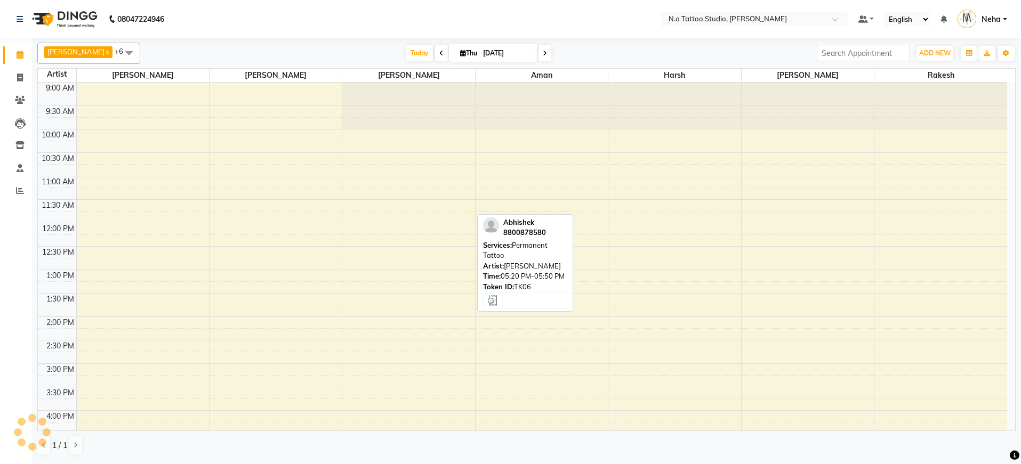
scroll to position [261, 0]
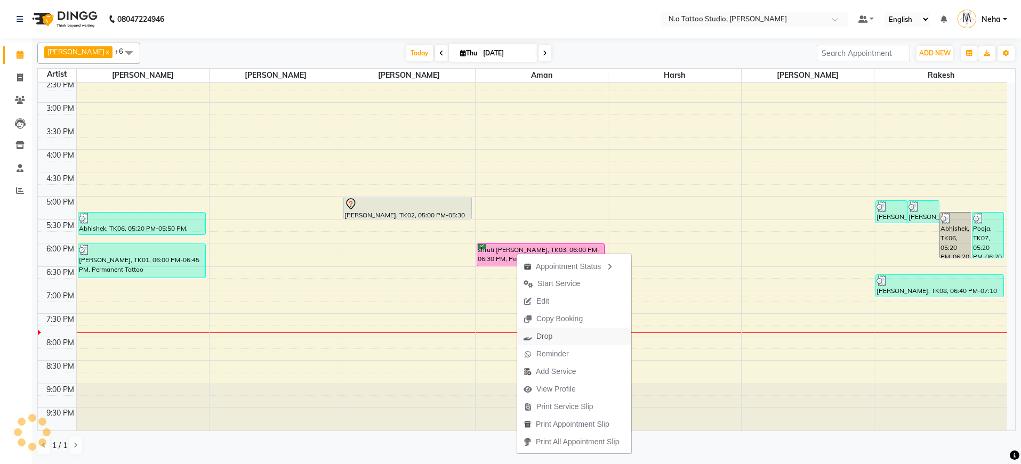
click at [553, 335] on span "Drop" at bounding box center [538, 337] width 42 height 18
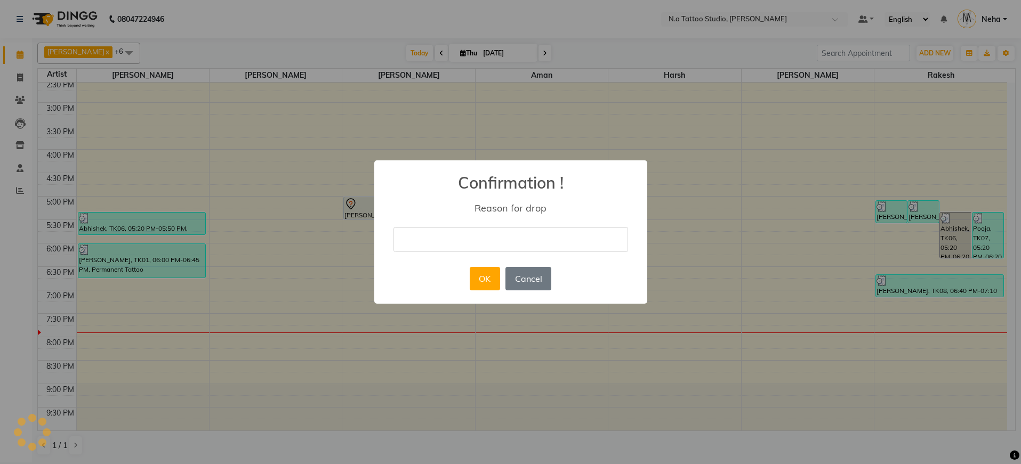
click at [481, 238] on input "text" at bounding box center [510, 239] width 235 height 25
click at [476, 279] on button "OK" at bounding box center [485, 278] width 30 height 23
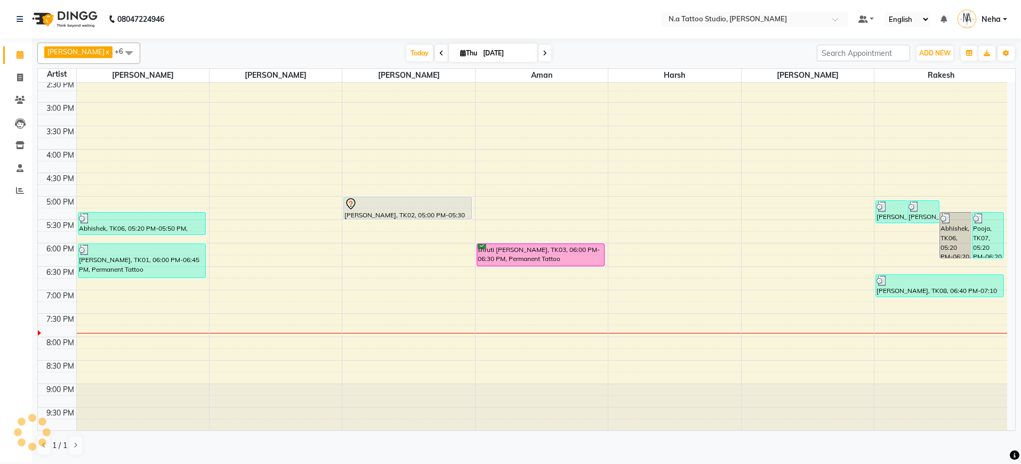
click at [492, 261] on button "OK" at bounding box center [497, 255] width 15 height 12
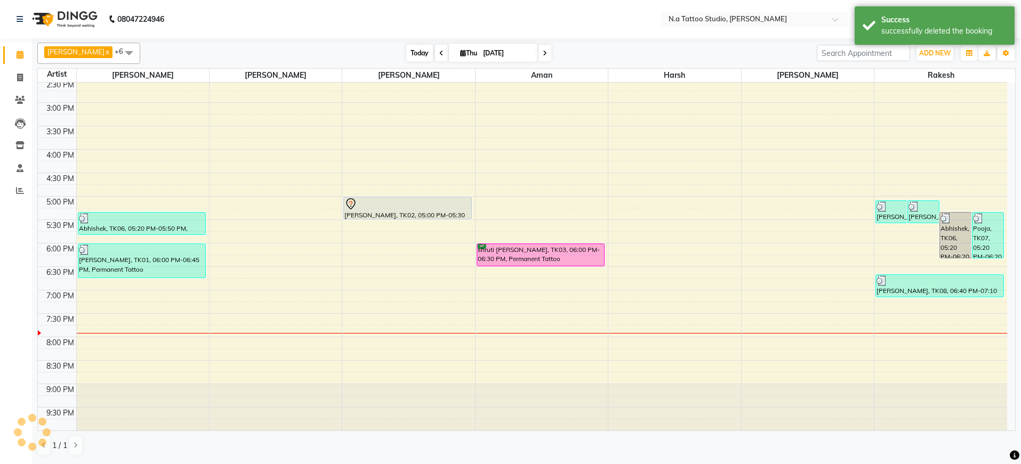
click at [419, 52] on span "Today" at bounding box center [419, 53] width 27 height 17
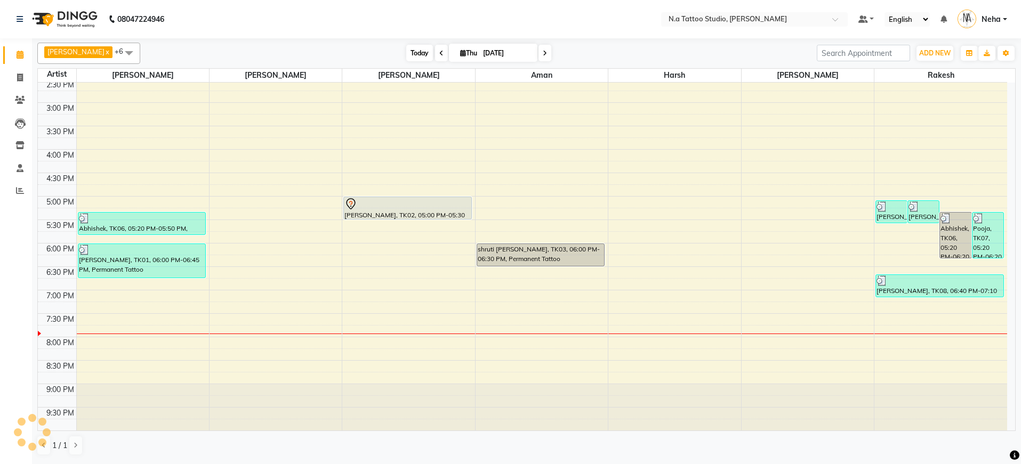
click at [420, 53] on span "Today" at bounding box center [419, 53] width 27 height 17
click at [22, 78] on icon at bounding box center [20, 78] width 6 height 8
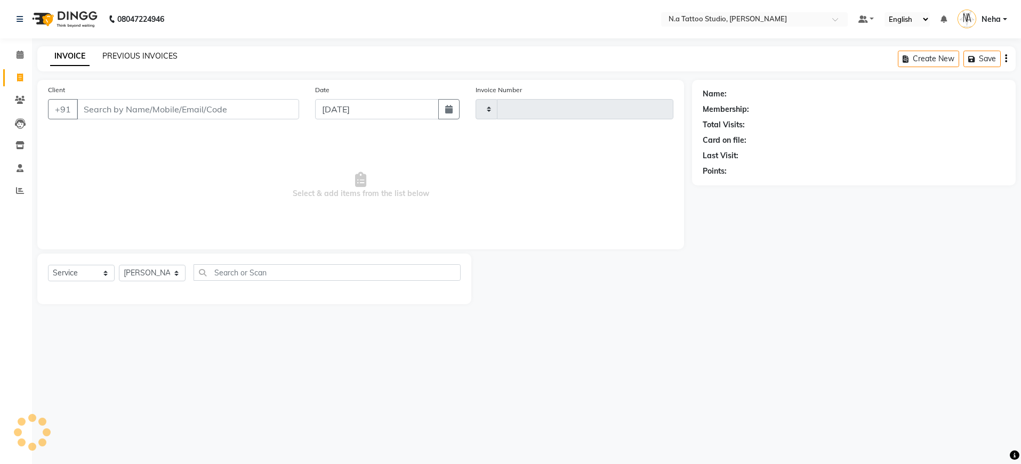
click at [153, 61] on div "INVOICE PREVIOUS INVOICES" at bounding box center [113, 57] width 153 height 12
click at [152, 55] on link "PREVIOUS INVOICES" at bounding box center [139, 56] width 75 height 10
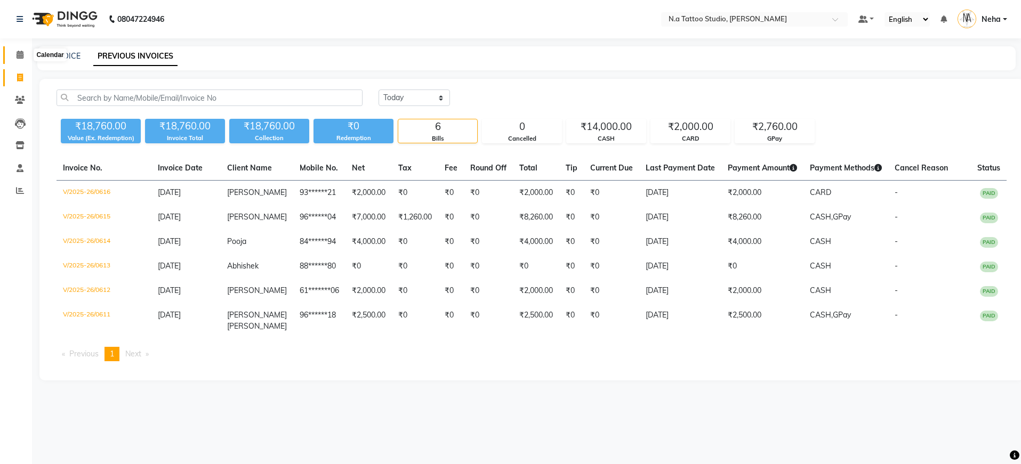
click at [19, 52] on icon at bounding box center [20, 55] width 7 height 8
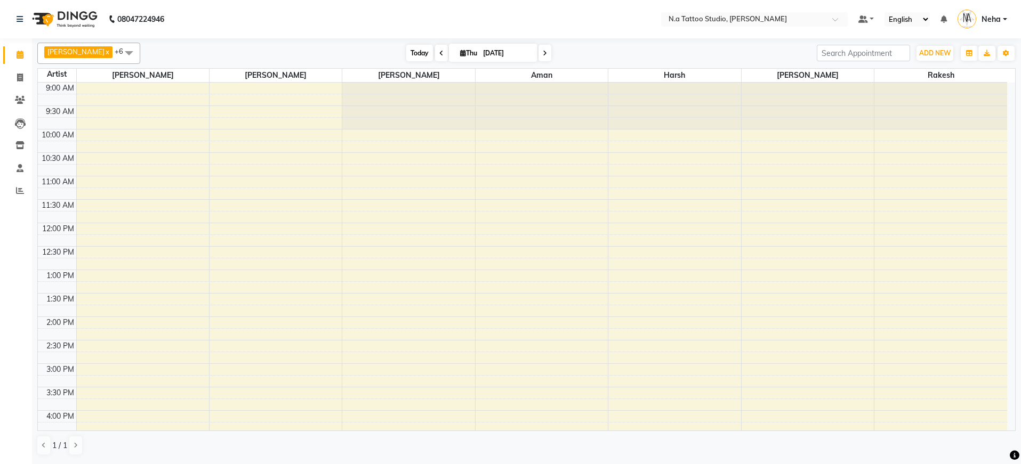
click at [411, 49] on span "Today" at bounding box center [419, 53] width 27 height 17
